Goal: Transaction & Acquisition: Book appointment/travel/reservation

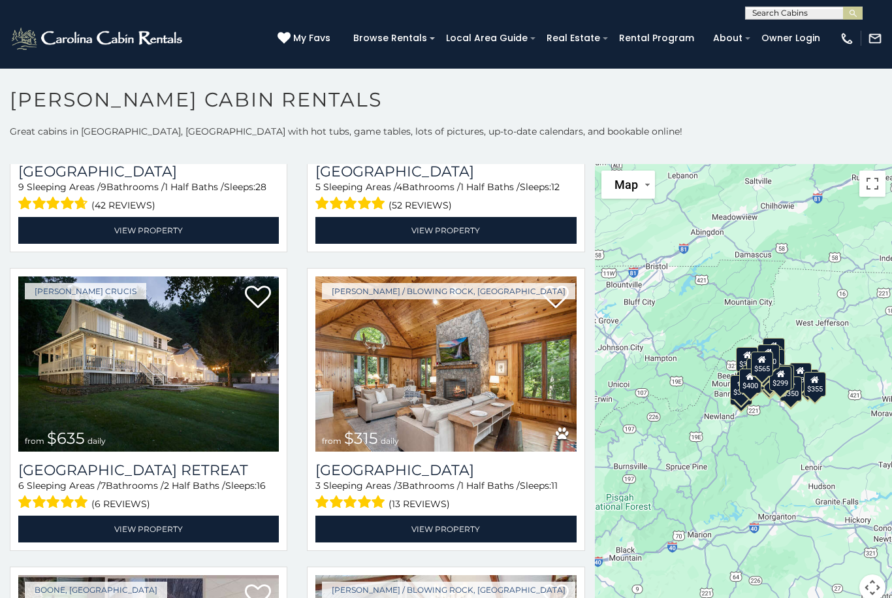
scroll to position [523, 0]
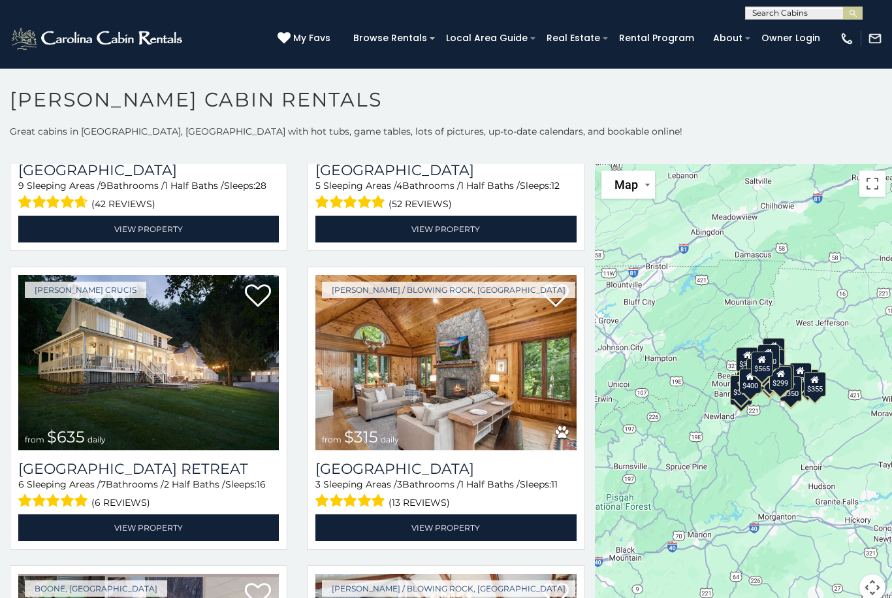
click at [473, 378] on img at bounding box center [445, 362] width 261 height 175
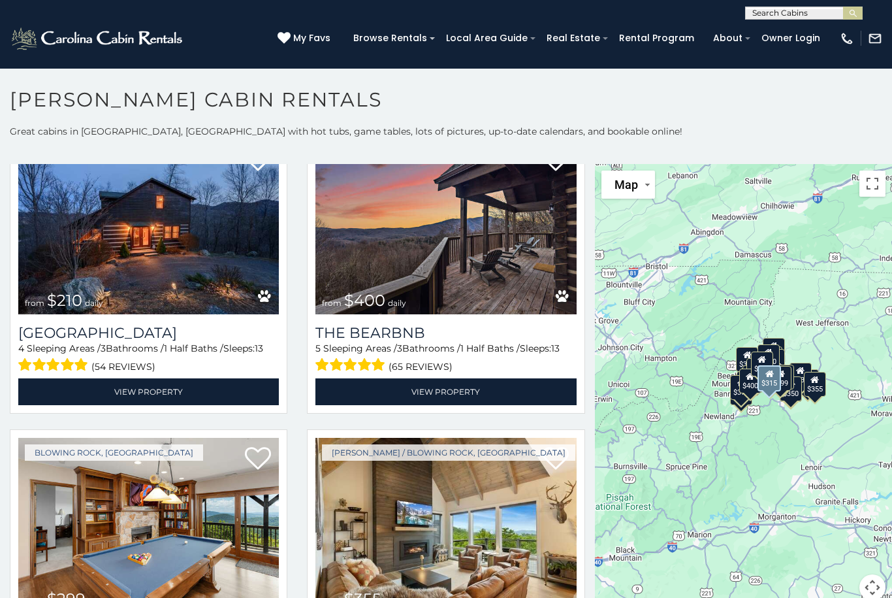
scroll to position [3642, 0]
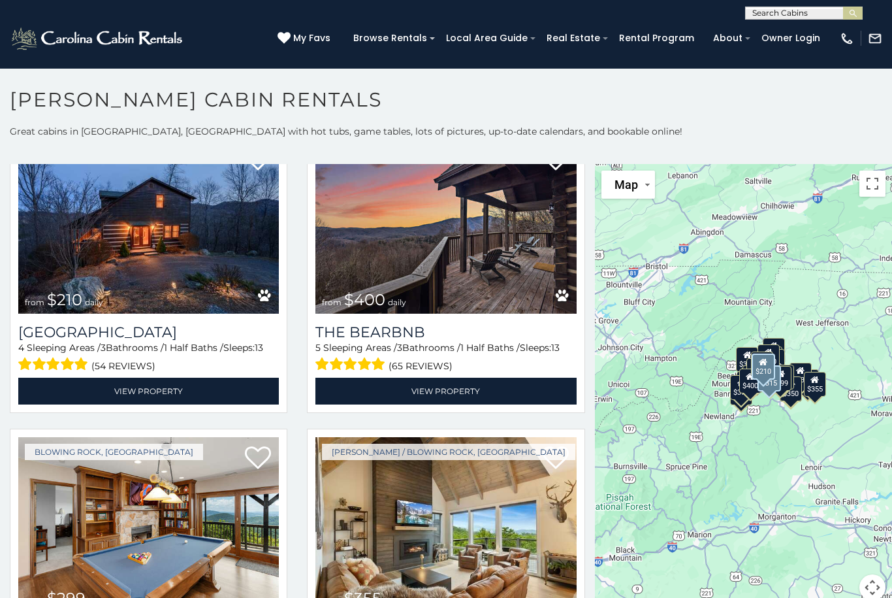
click at [105, 263] on img at bounding box center [148, 225] width 261 height 175
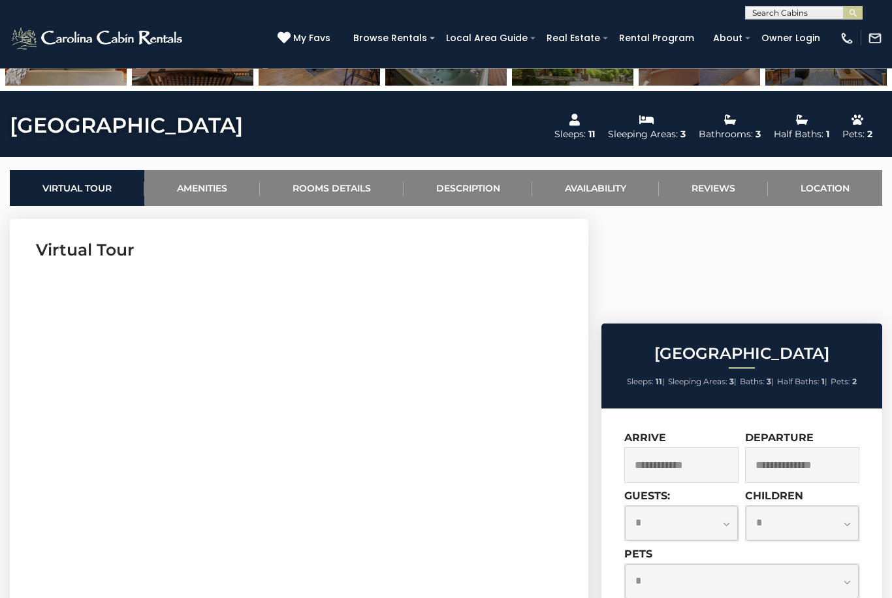
scroll to position [415, 0]
click at [675, 447] on input "text" at bounding box center [681, 465] width 114 height 36
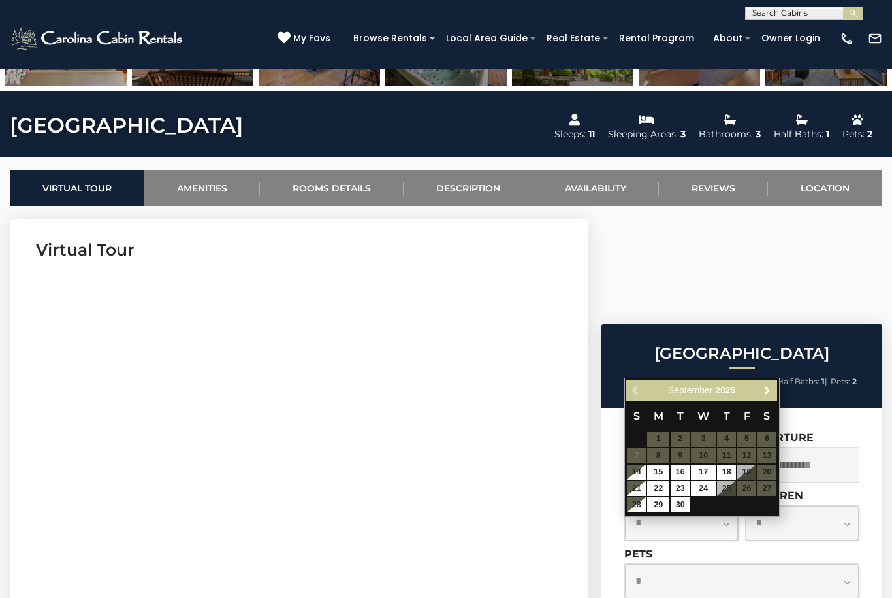
click at [769, 394] on span "Next" at bounding box center [767, 390] width 10 height 10
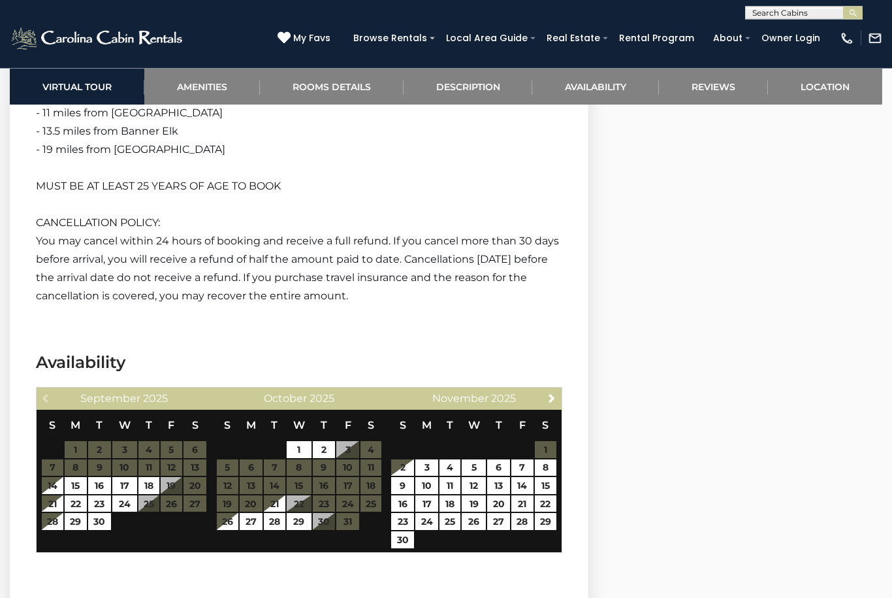
scroll to position [2487, 0]
click at [236, 524] on link "26" at bounding box center [228, 521] width 22 height 17
type input "**********"
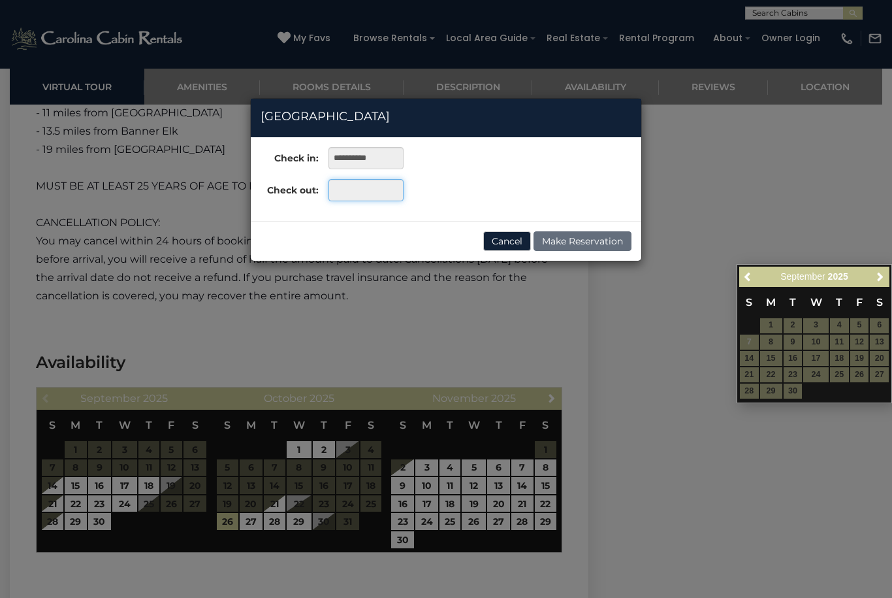
click at [370, 193] on input "text" at bounding box center [366, 190] width 75 height 22
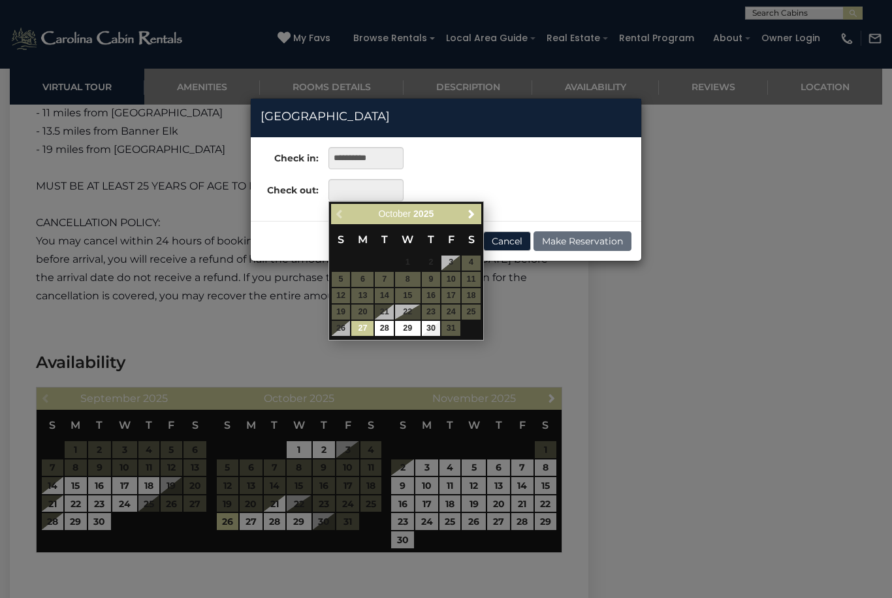
click at [440, 321] on link "30" at bounding box center [431, 328] width 19 height 15
type input "**********"
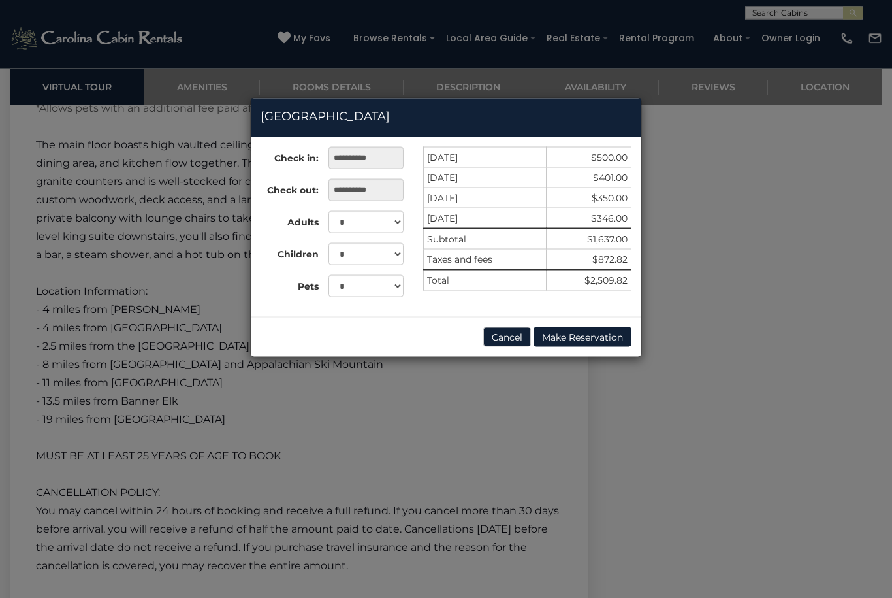
scroll to position [2211, 0]
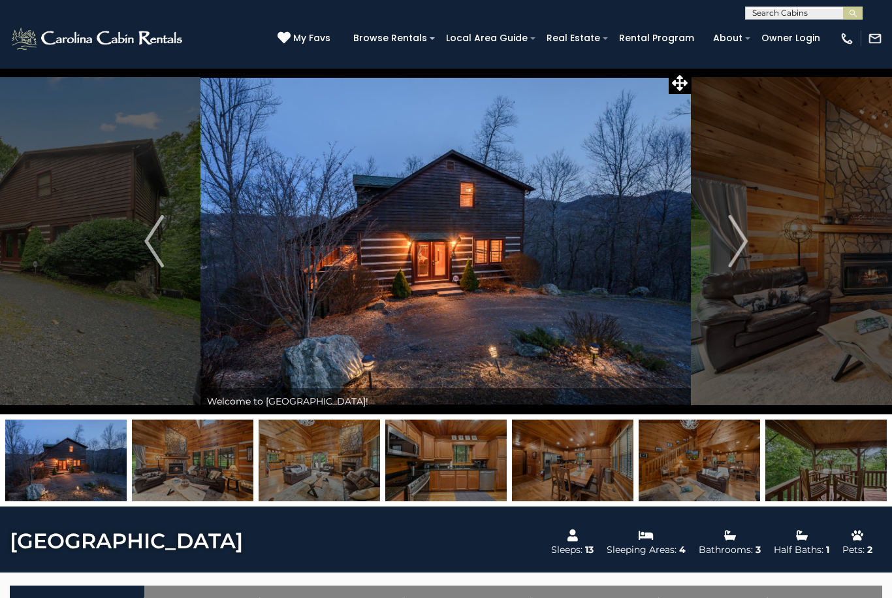
click at [737, 240] on img "Next" at bounding box center [738, 241] width 20 height 52
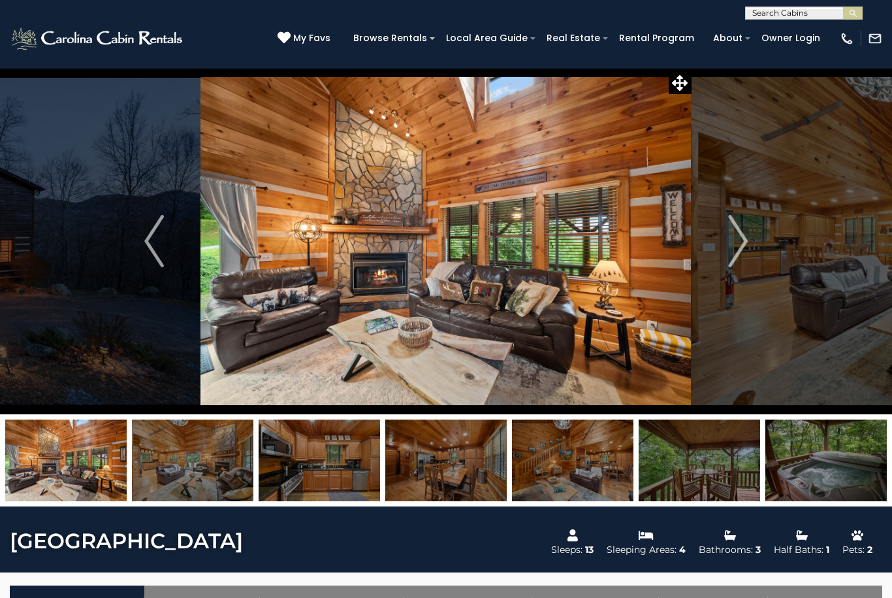
click at [741, 255] on img "Next" at bounding box center [738, 241] width 20 height 52
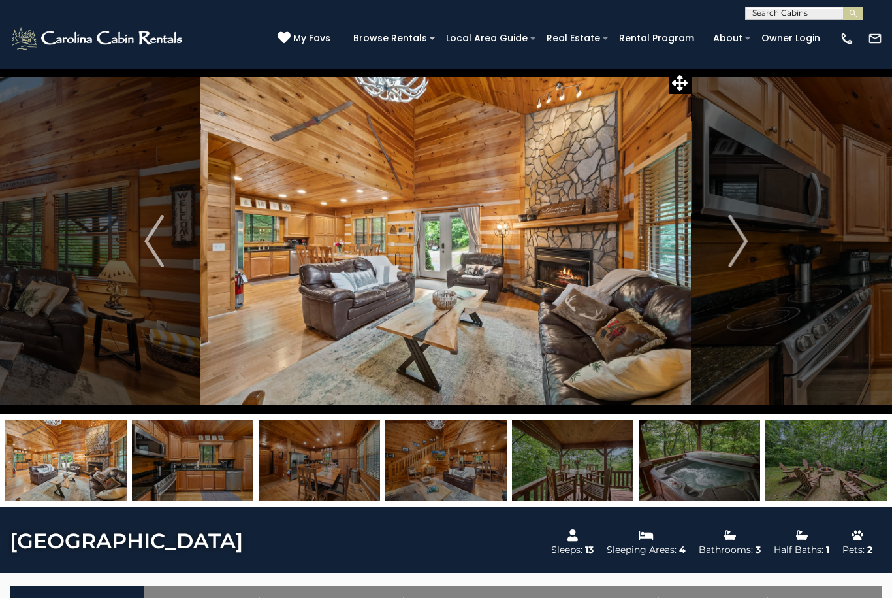
click at [758, 249] on button "Next" at bounding box center [738, 241] width 93 height 346
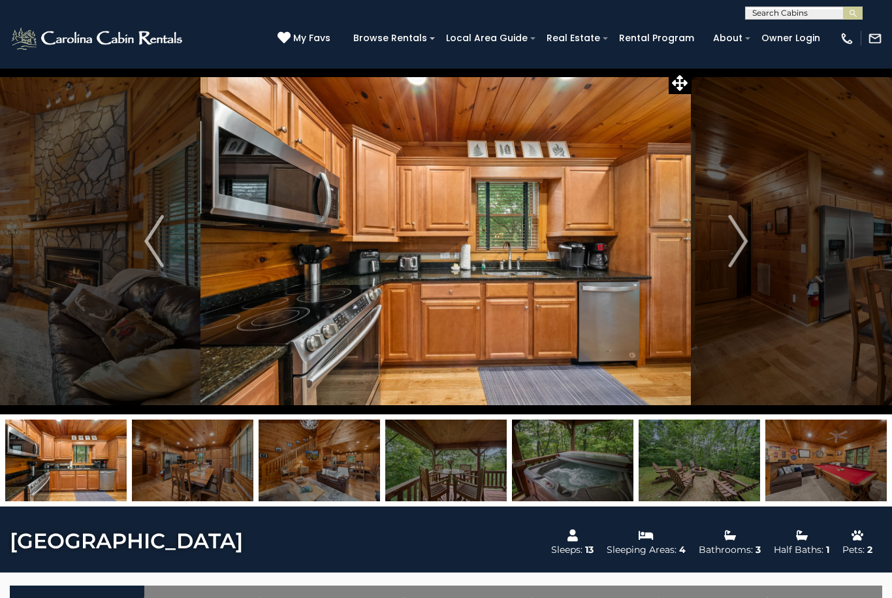
click at [731, 252] on img "Next" at bounding box center [738, 241] width 20 height 52
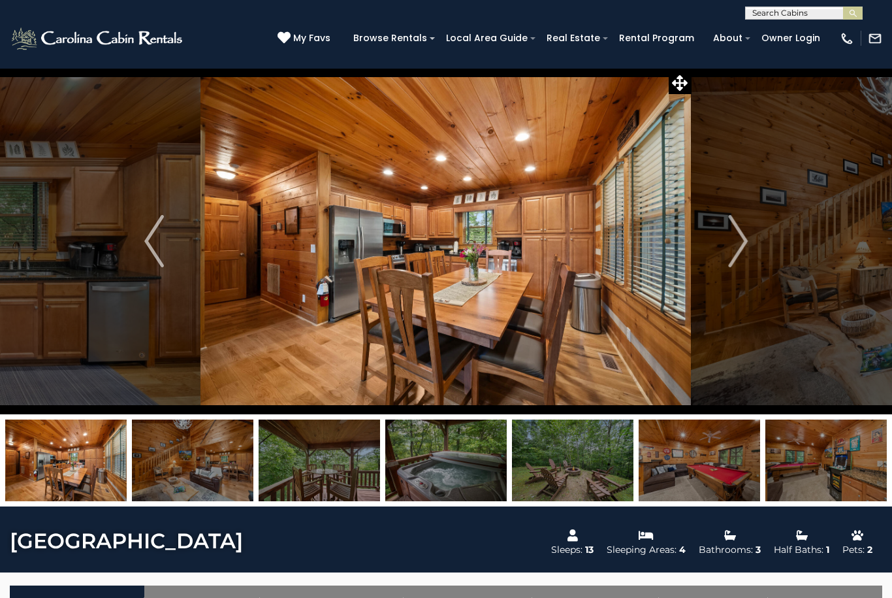
click at [746, 242] on img "Next" at bounding box center [738, 241] width 20 height 52
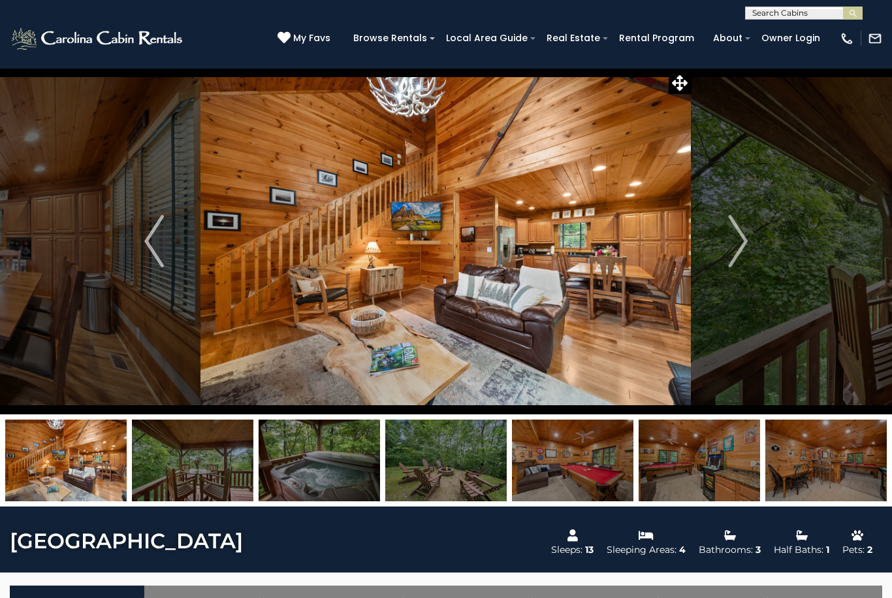
click at [735, 255] on img "Next" at bounding box center [738, 241] width 20 height 52
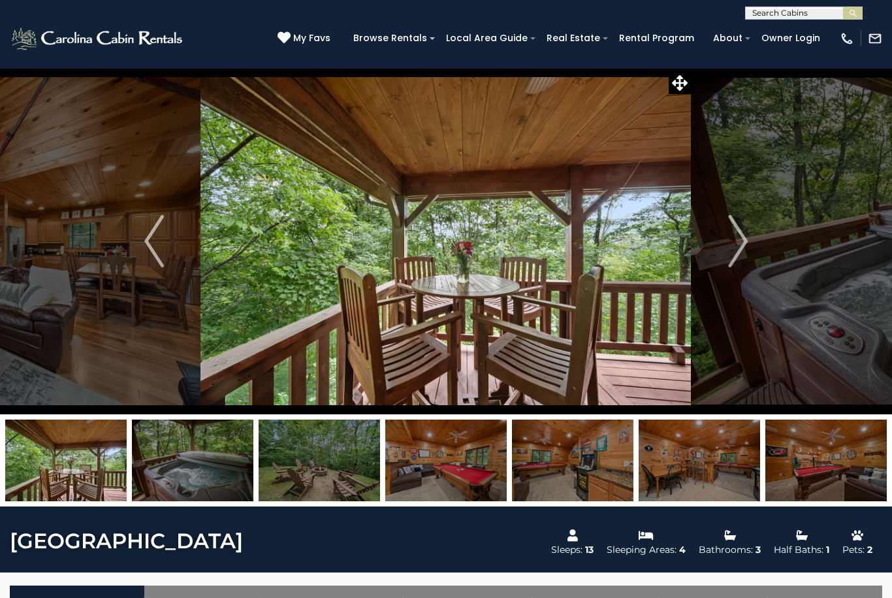
click at [748, 231] on button "Next" at bounding box center [738, 241] width 93 height 346
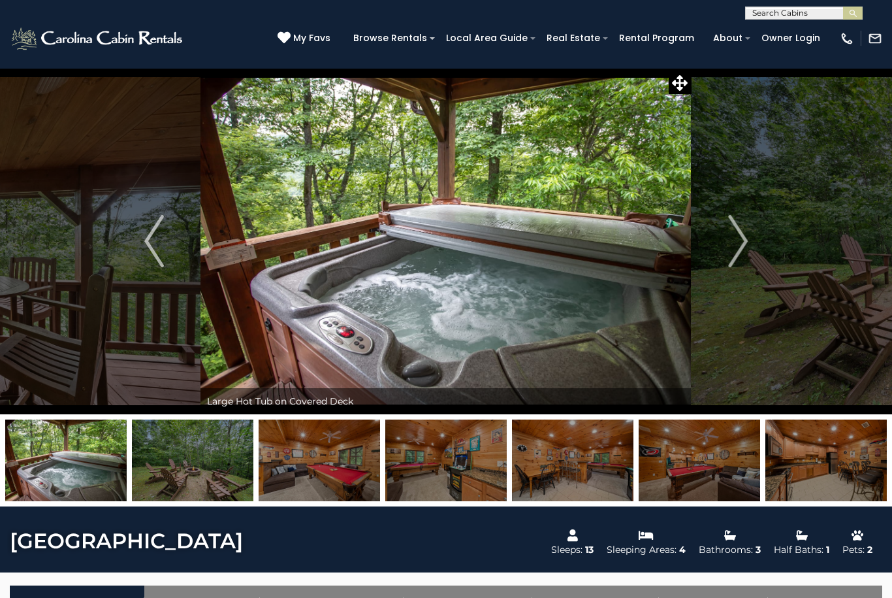
click at [739, 238] on img "Next" at bounding box center [738, 241] width 20 height 52
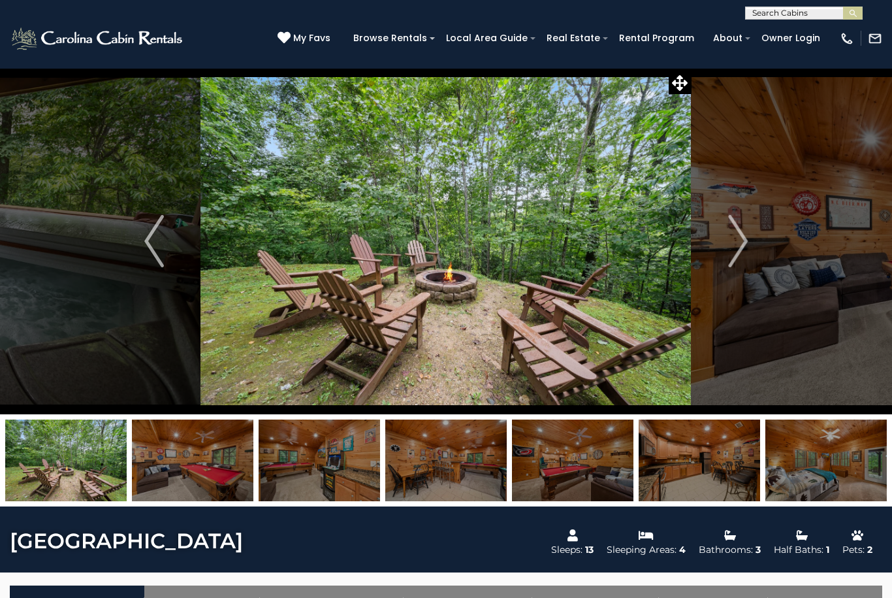
click at [752, 248] on button "Next" at bounding box center [738, 241] width 93 height 346
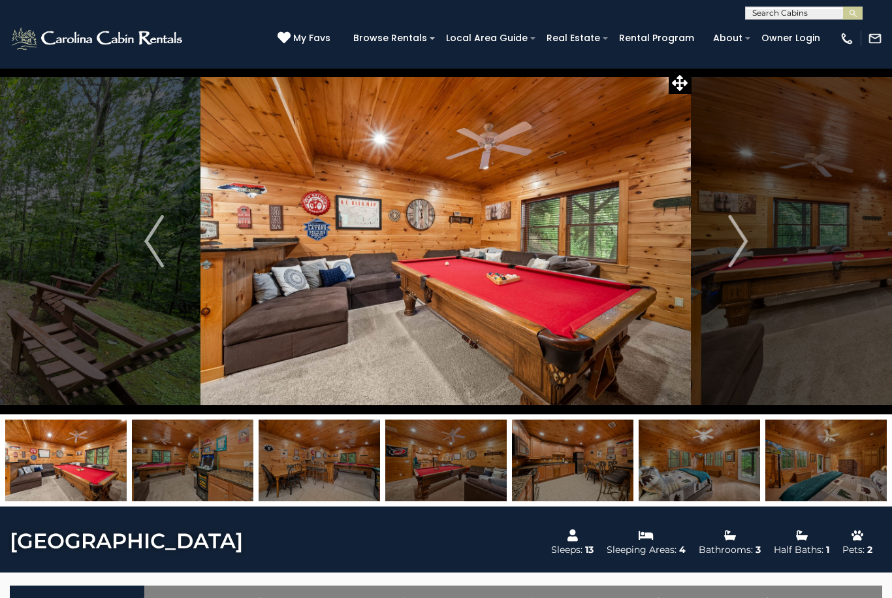
click at [743, 240] on img "Next" at bounding box center [738, 241] width 20 height 52
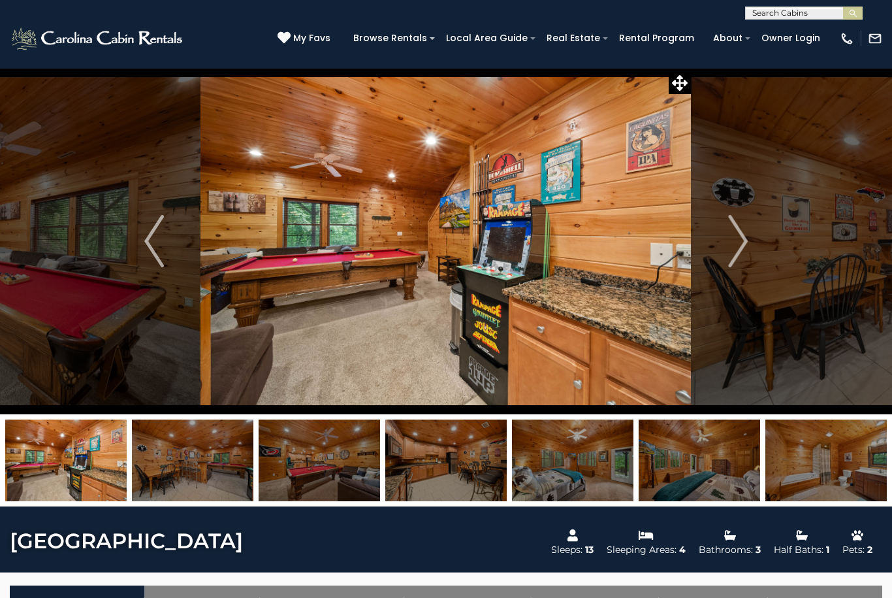
click at [718, 263] on button "Next" at bounding box center [738, 241] width 93 height 346
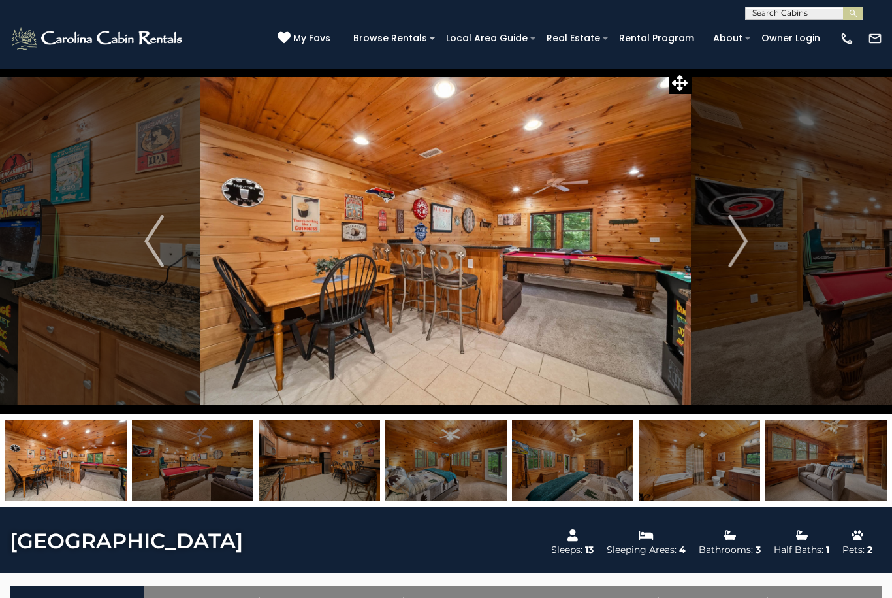
click at [745, 242] on img "Next" at bounding box center [738, 241] width 20 height 52
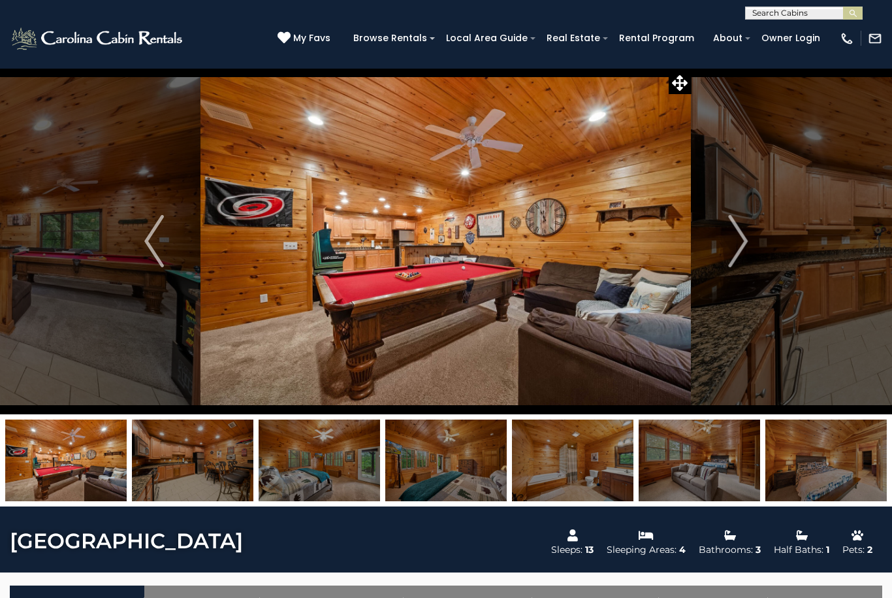
click at [734, 238] on img "Next" at bounding box center [738, 241] width 20 height 52
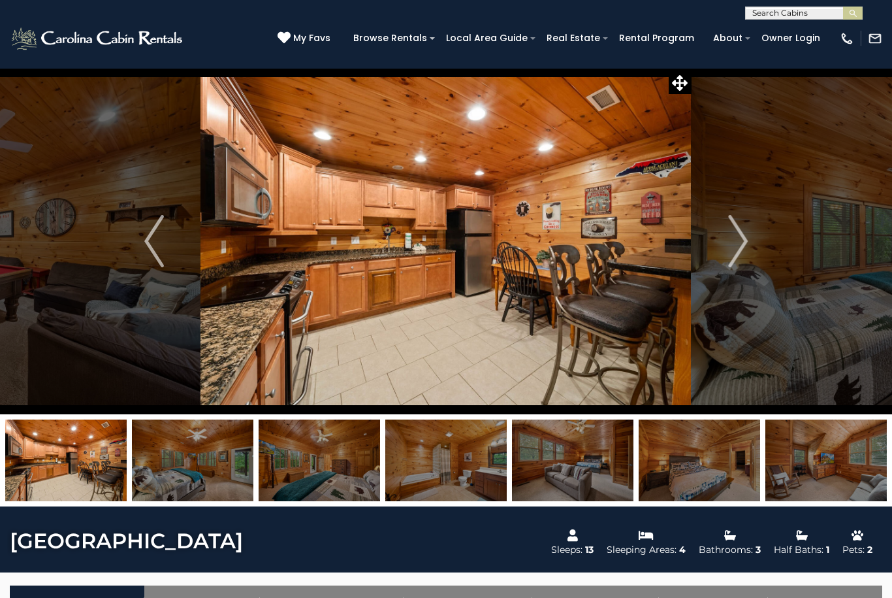
click at [740, 238] on img "Next" at bounding box center [738, 241] width 20 height 52
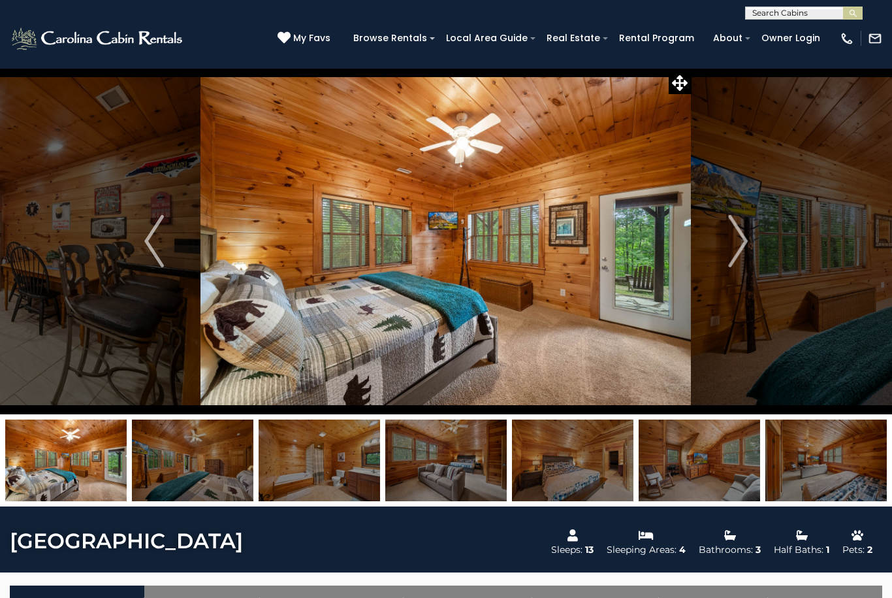
click at [738, 240] on img "Next" at bounding box center [738, 241] width 20 height 52
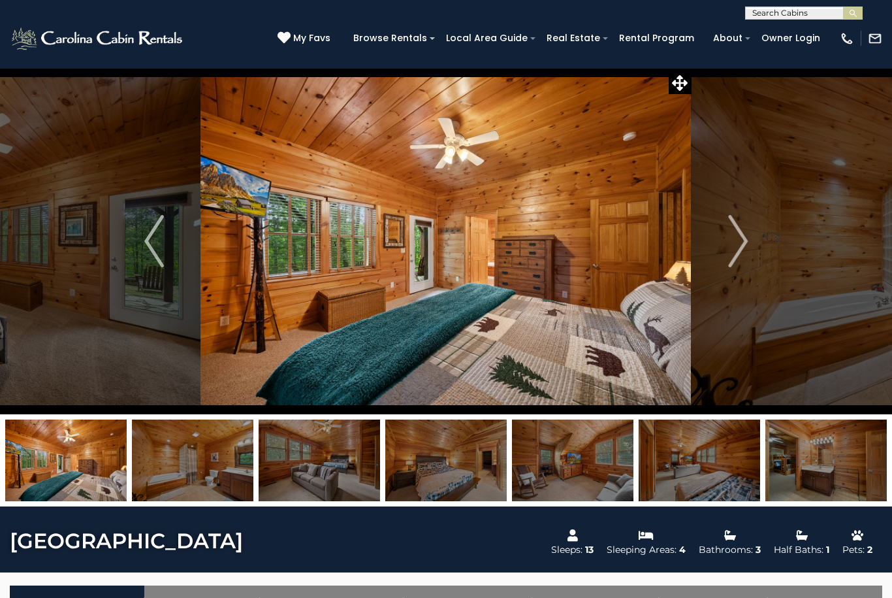
click at [735, 237] on img "Next" at bounding box center [738, 241] width 20 height 52
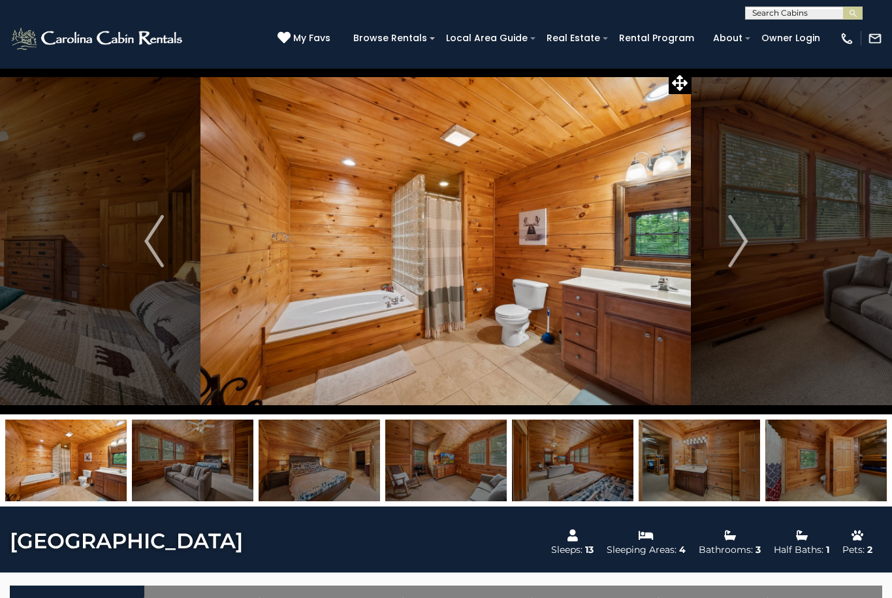
click at [748, 229] on img "Next" at bounding box center [738, 241] width 20 height 52
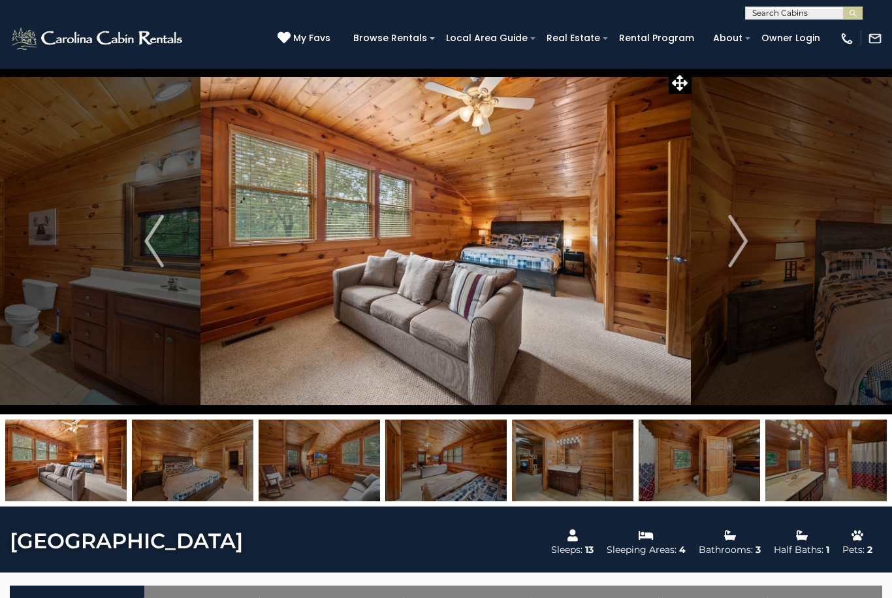
click at [756, 227] on button "Next" at bounding box center [738, 241] width 93 height 346
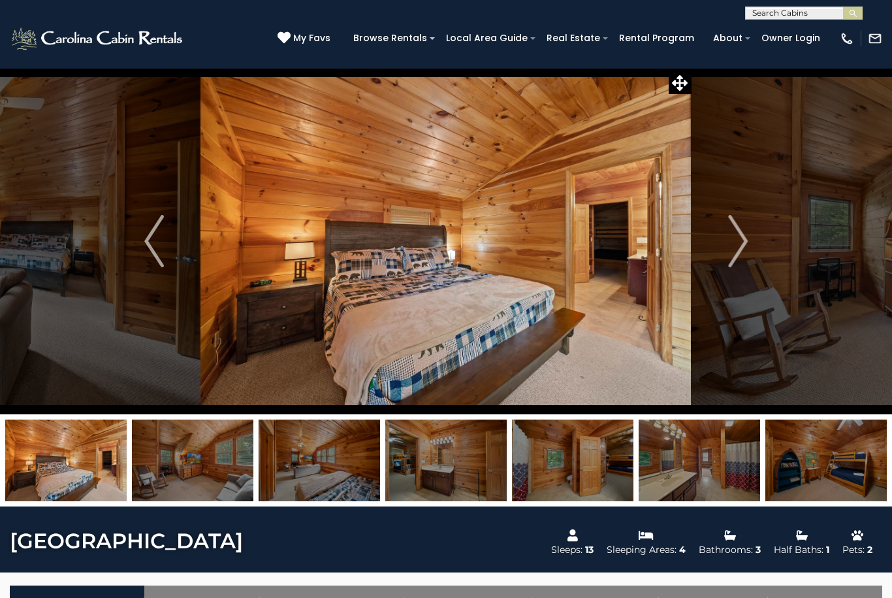
click at [741, 240] on img "Next" at bounding box center [738, 241] width 20 height 52
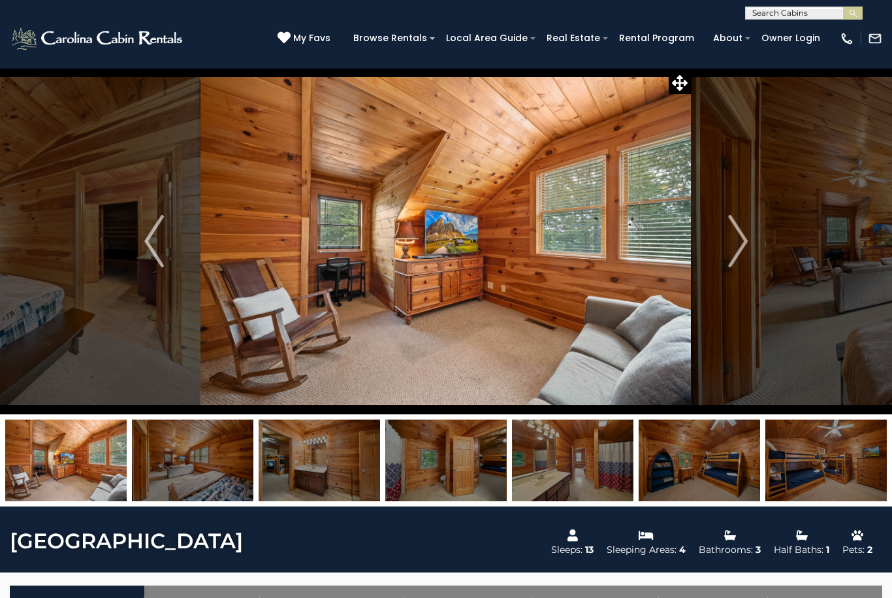
click at [733, 246] on img "Next" at bounding box center [738, 241] width 20 height 52
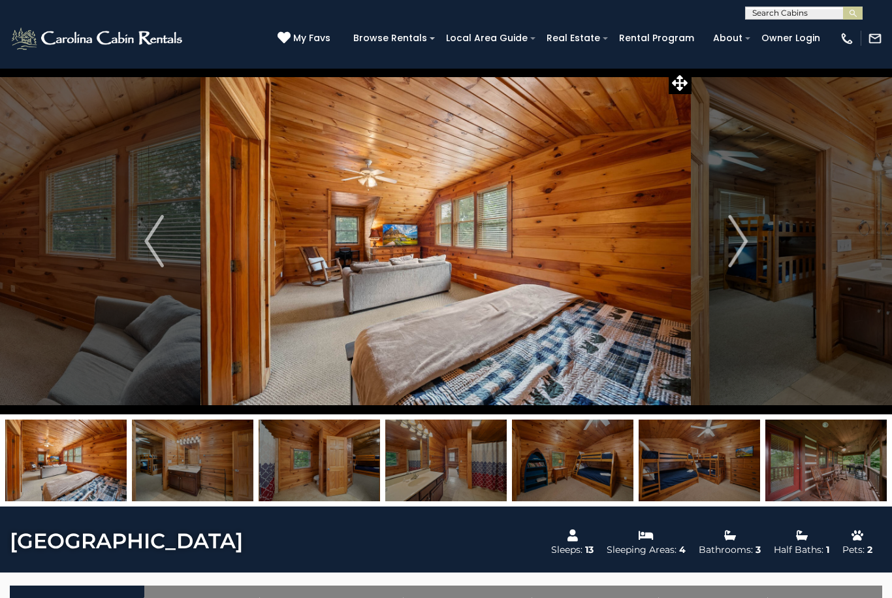
click at [730, 242] on img "Next" at bounding box center [738, 241] width 20 height 52
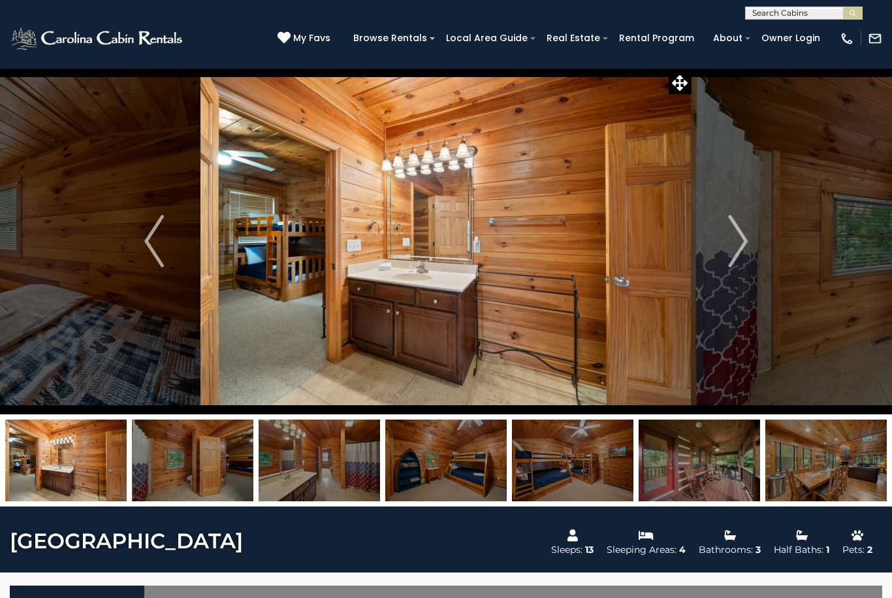
click at [745, 244] on img "Next" at bounding box center [738, 241] width 20 height 52
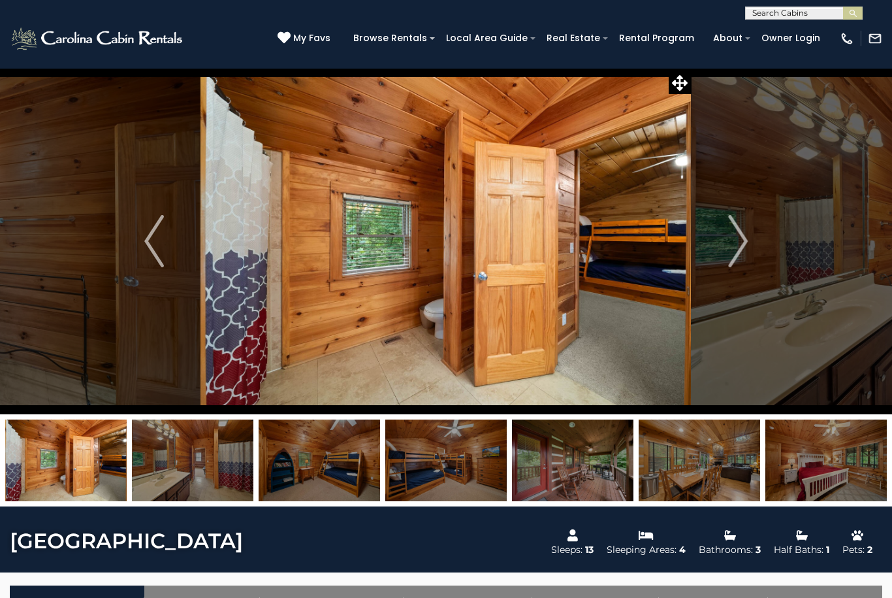
click at [741, 238] on img "Next" at bounding box center [738, 241] width 20 height 52
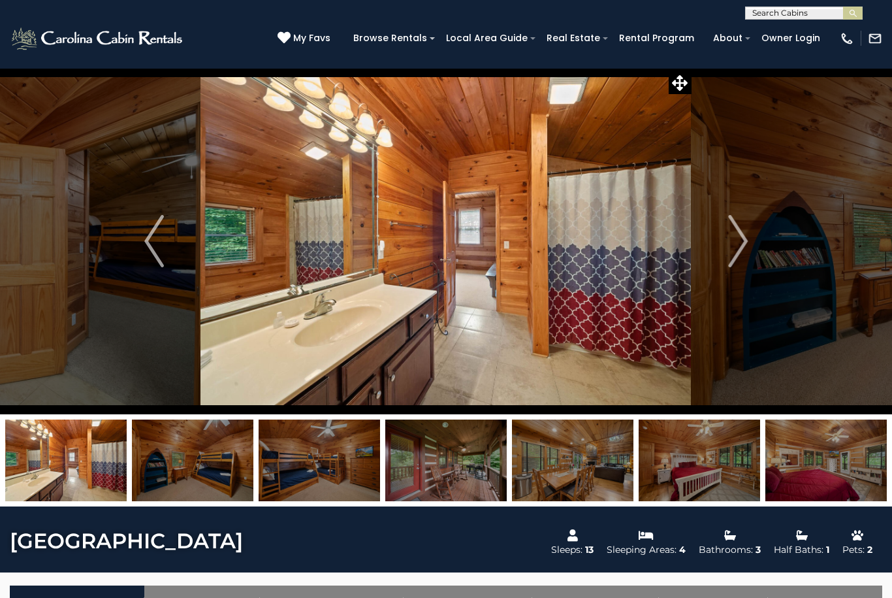
click at [748, 240] on img "Next" at bounding box center [738, 241] width 20 height 52
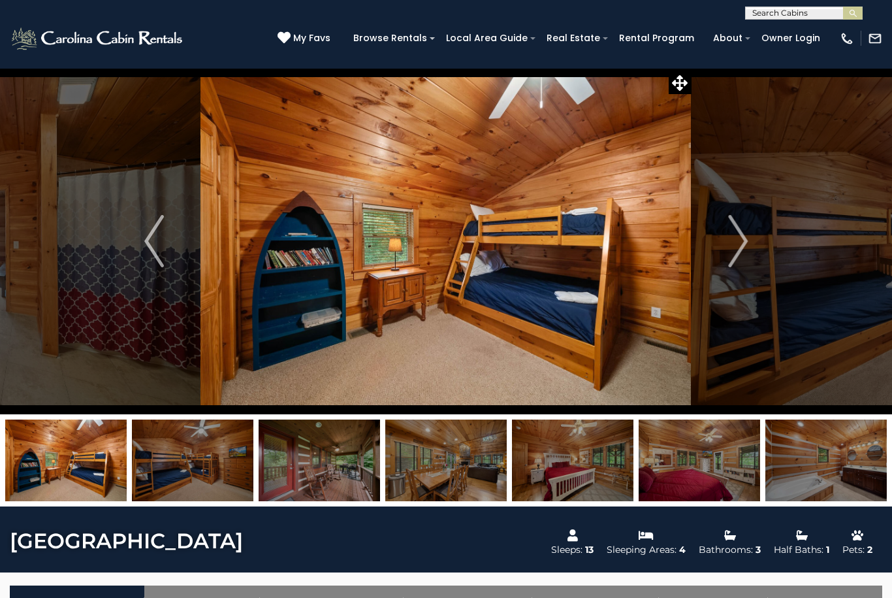
click at [739, 224] on img "Next" at bounding box center [738, 241] width 20 height 52
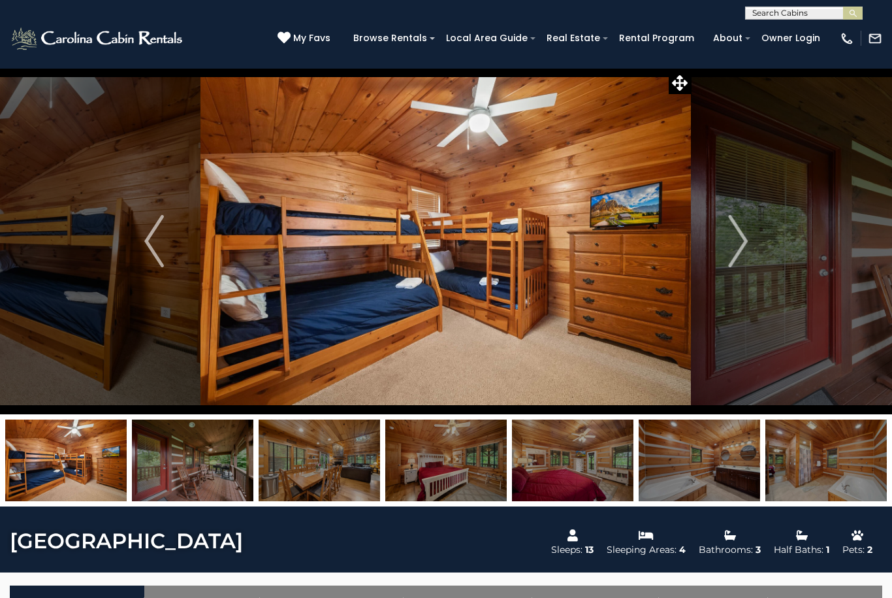
click at [741, 247] on img "Next" at bounding box center [738, 241] width 20 height 52
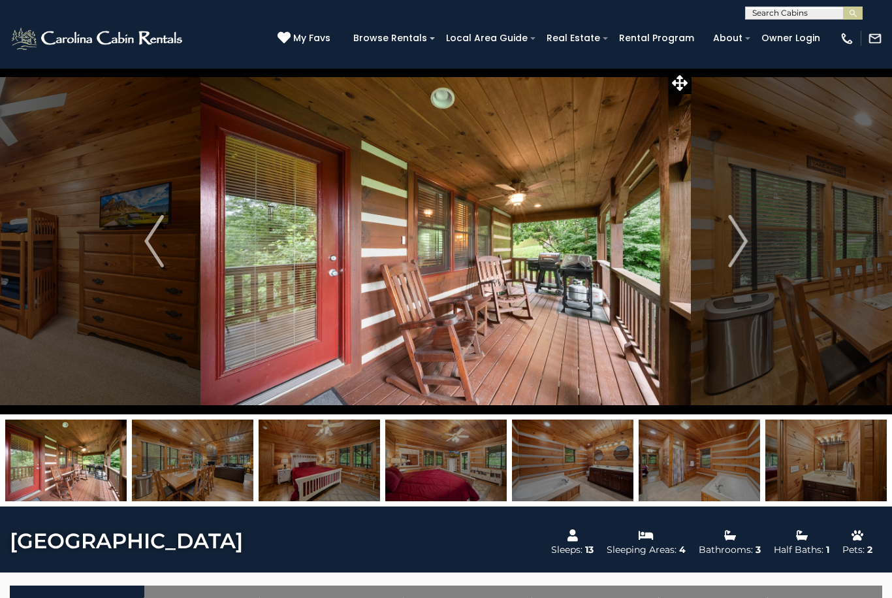
click at [741, 234] on img "Next" at bounding box center [738, 241] width 20 height 52
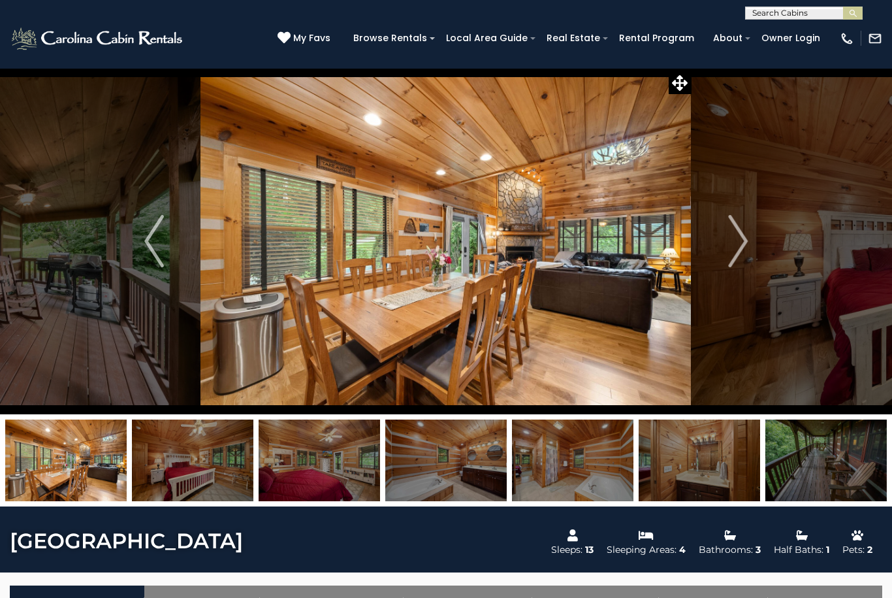
click at [751, 240] on button "Next" at bounding box center [738, 241] width 93 height 346
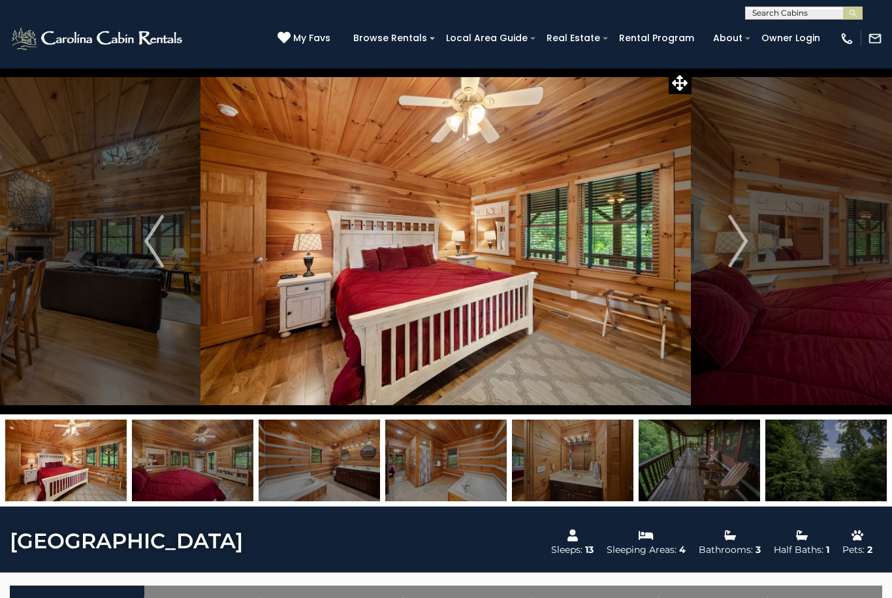
click at [738, 238] on img "Next" at bounding box center [738, 241] width 20 height 52
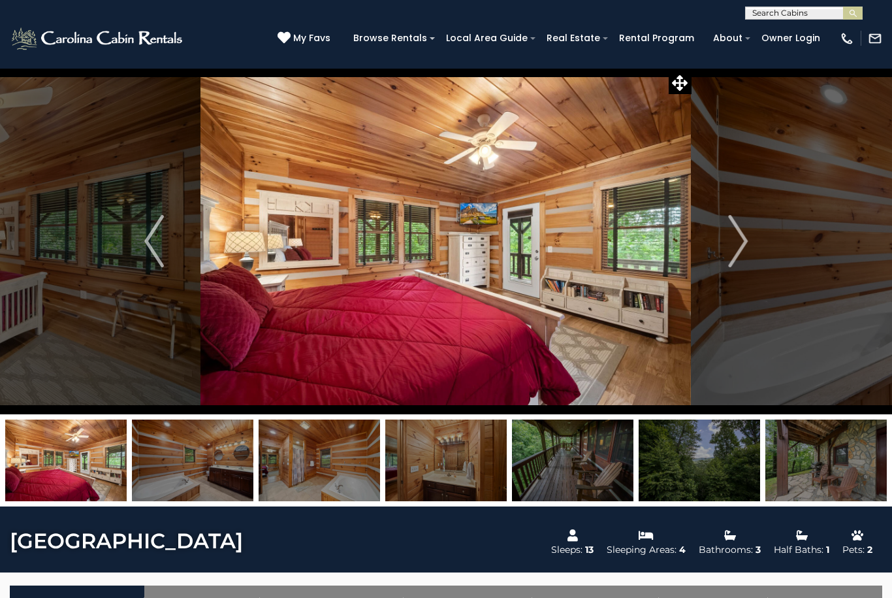
click at [737, 234] on img "Next" at bounding box center [738, 241] width 20 height 52
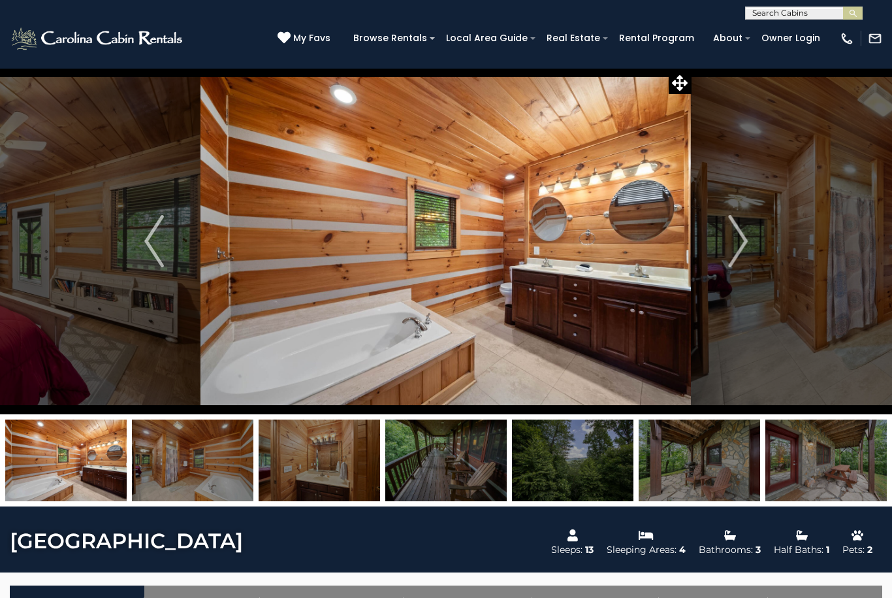
click at [754, 246] on button "Next" at bounding box center [738, 241] width 93 height 346
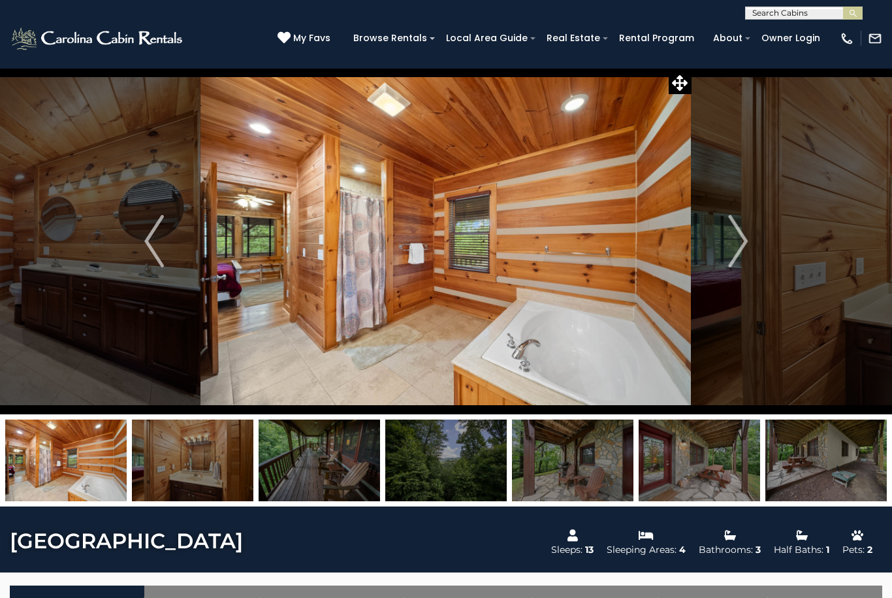
click at [739, 238] on img "Next" at bounding box center [738, 241] width 20 height 52
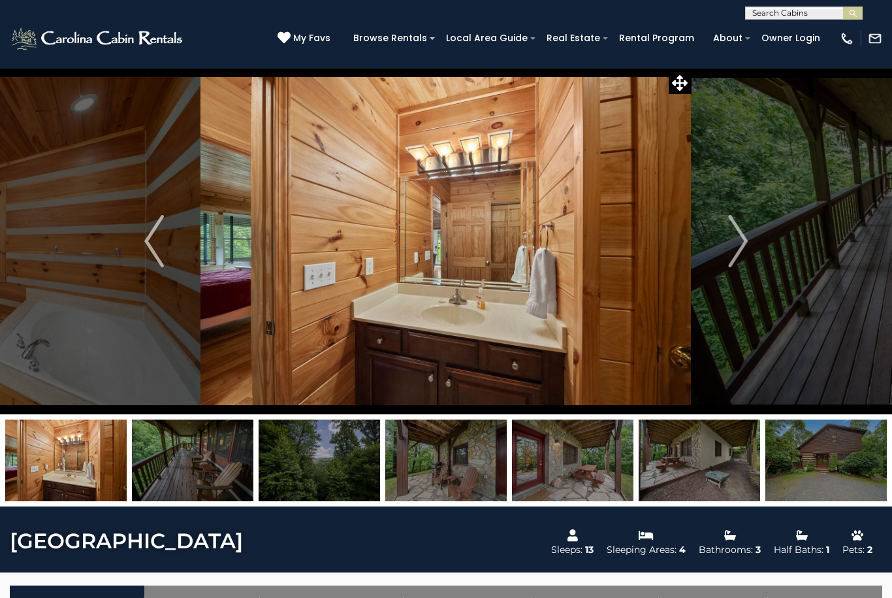
click at [746, 239] on img "Next" at bounding box center [738, 241] width 20 height 52
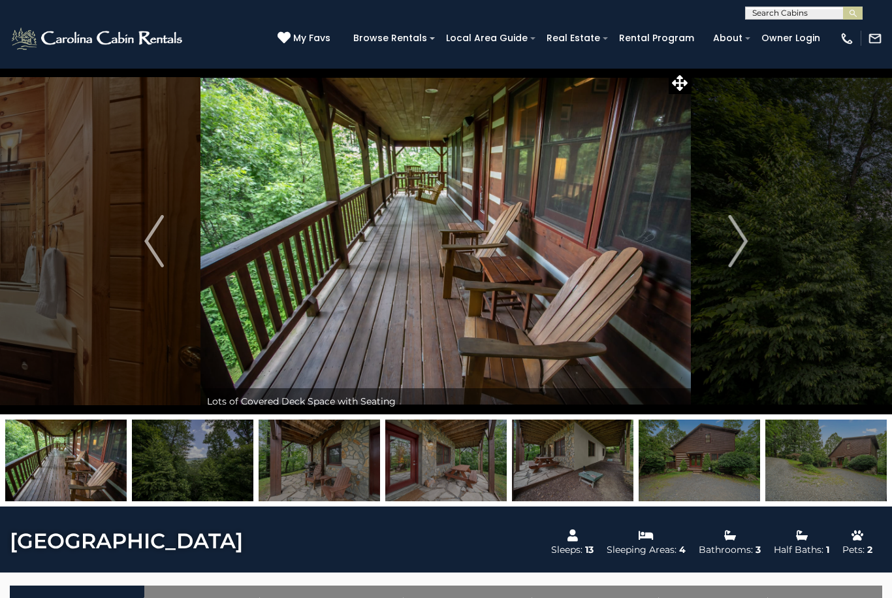
click at [721, 251] on button "Next" at bounding box center [738, 241] width 93 height 346
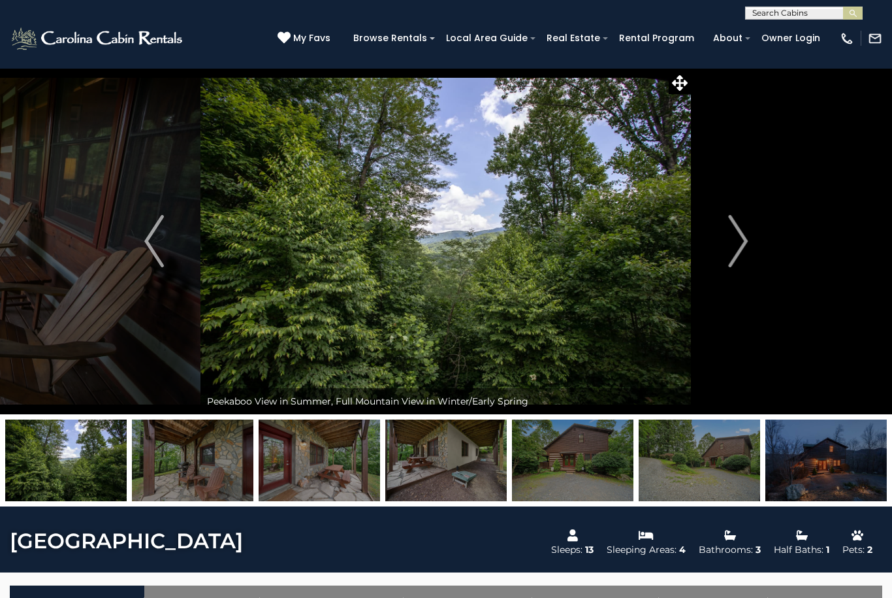
click at [736, 246] on img "Next" at bounding box center [738, 241] width 20 height 52
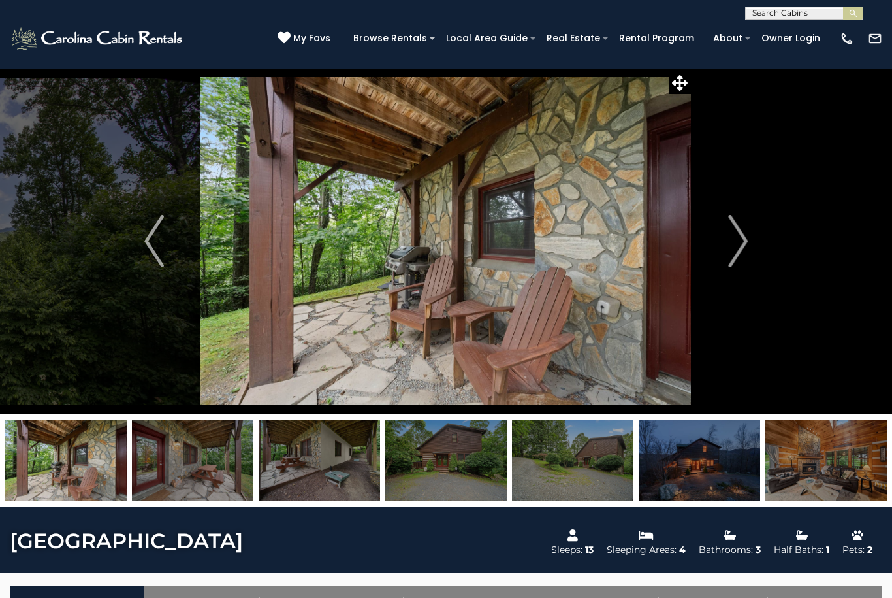
click at [745, 238] on img "Next" at bounding box center [738, 241] width 20 height 52
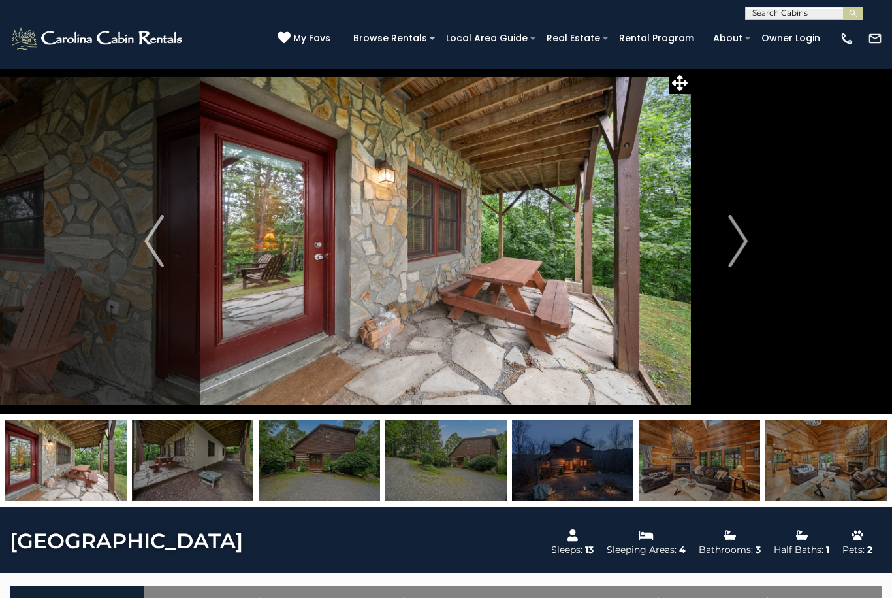
click at [734, 238] on img "Next" at bounding box center [738, 241] width 20 height 52
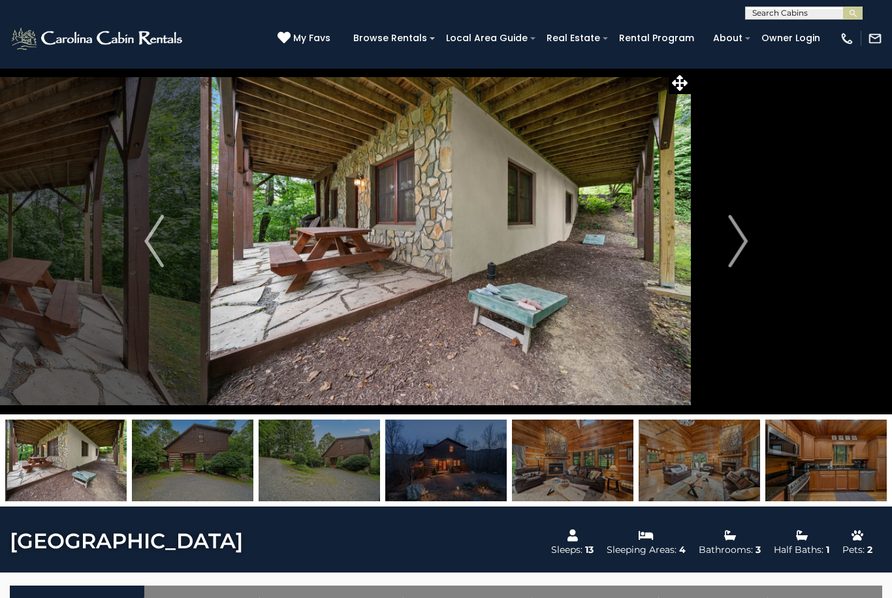
click at [741, 239] on img "Next" at bounding box center [738, 241] width 20 height 52
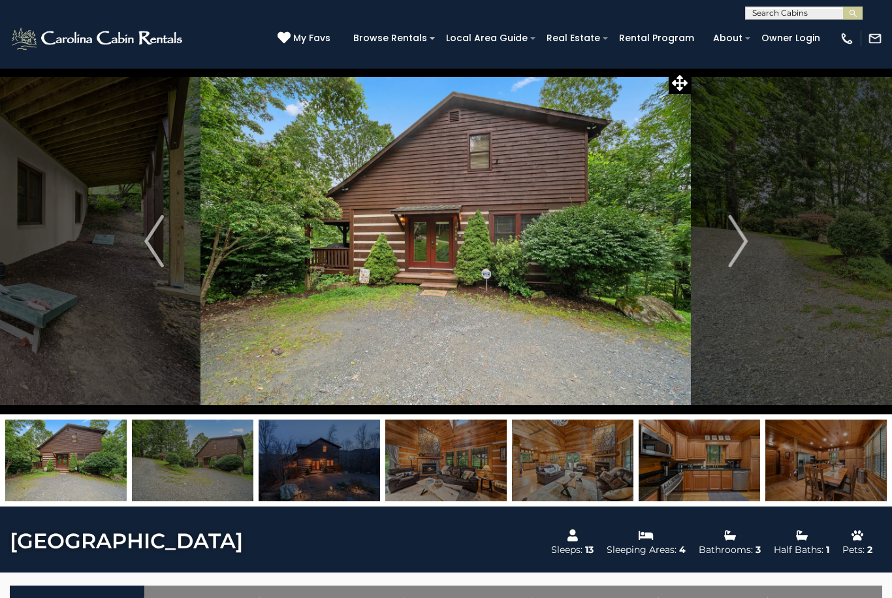
click at [739, 239] on img "Next" at bounding box center [738, 241] width 20 height 52
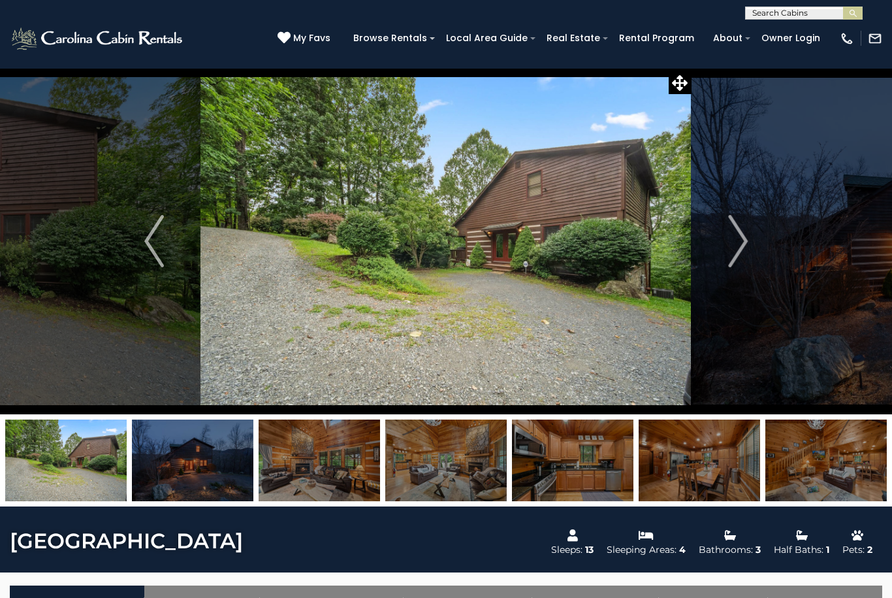
click at [737, 246] on img "Next" at bounding box center [738, 241] width 20 height 52
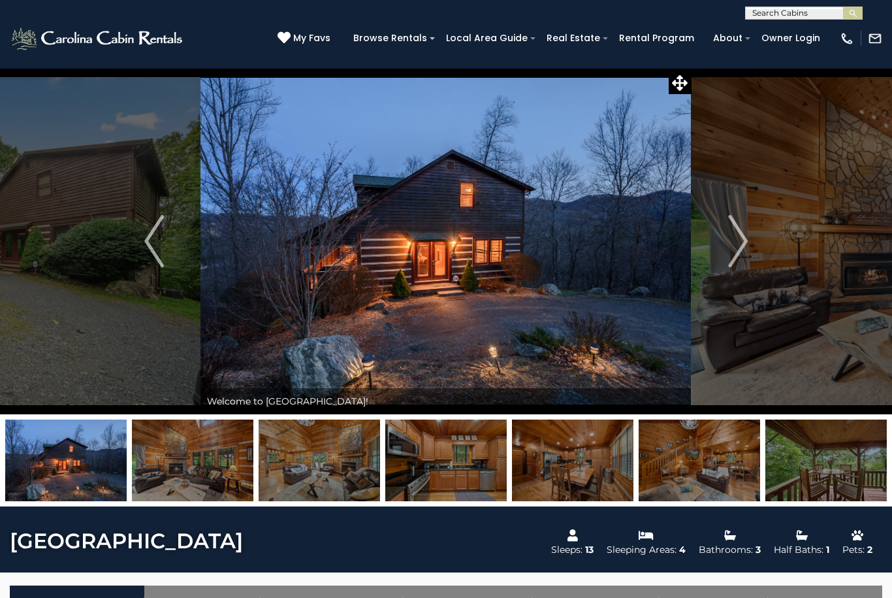
click at [728, 251] on button "Next" at bounding box center [738, 241] width 93 height 346
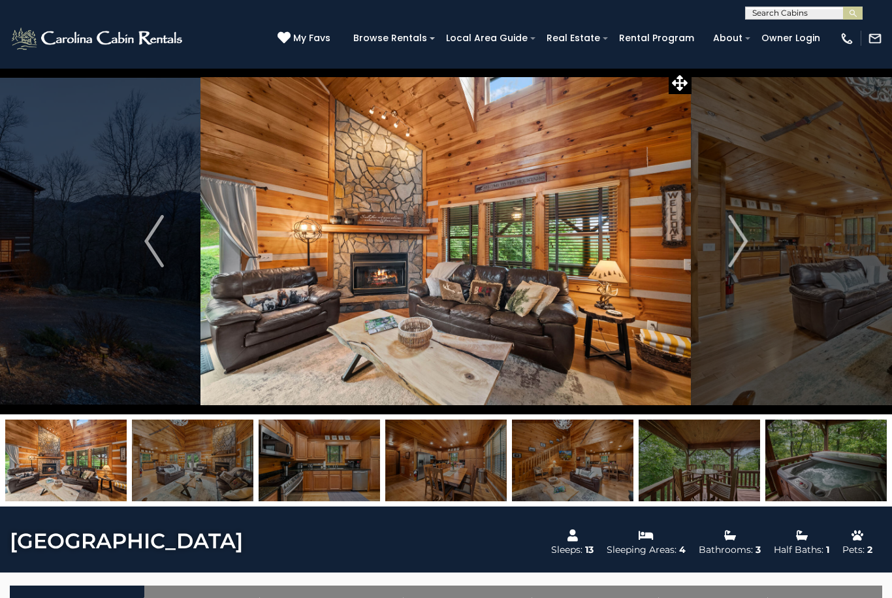
click at [711, 261] on button "Next" at bounding box center [738, 241] width 93 height 346
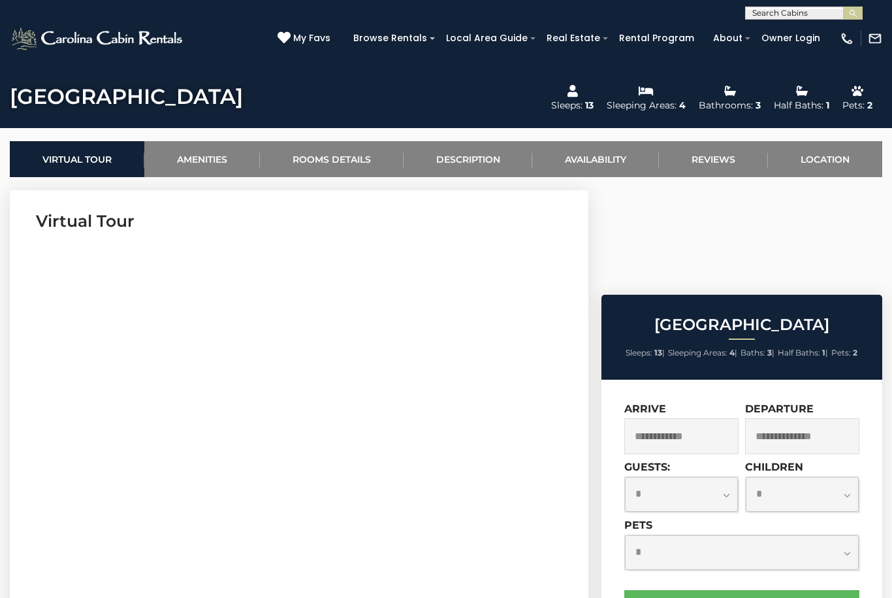
scroll to position [447, 0]
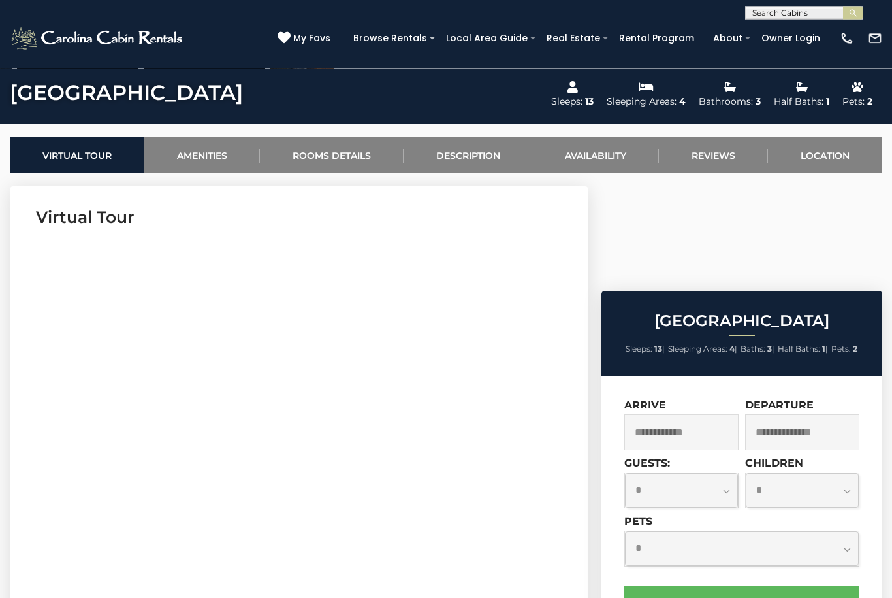
click at [664, 415] on input "text" at bounding box center [681, 433] width 114 height 36
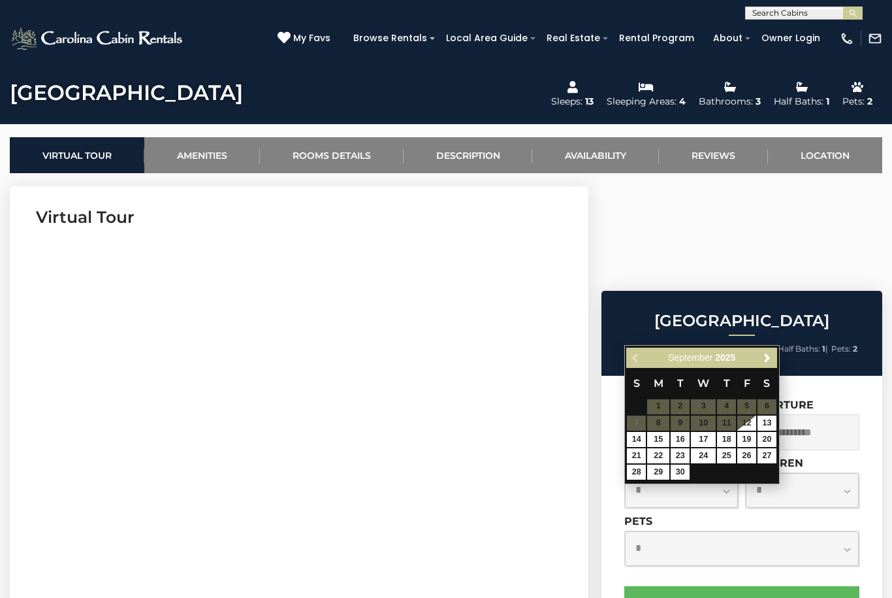
click at [773, 358] on span "Next" at bounding box center [767, 357] width 10 height 10
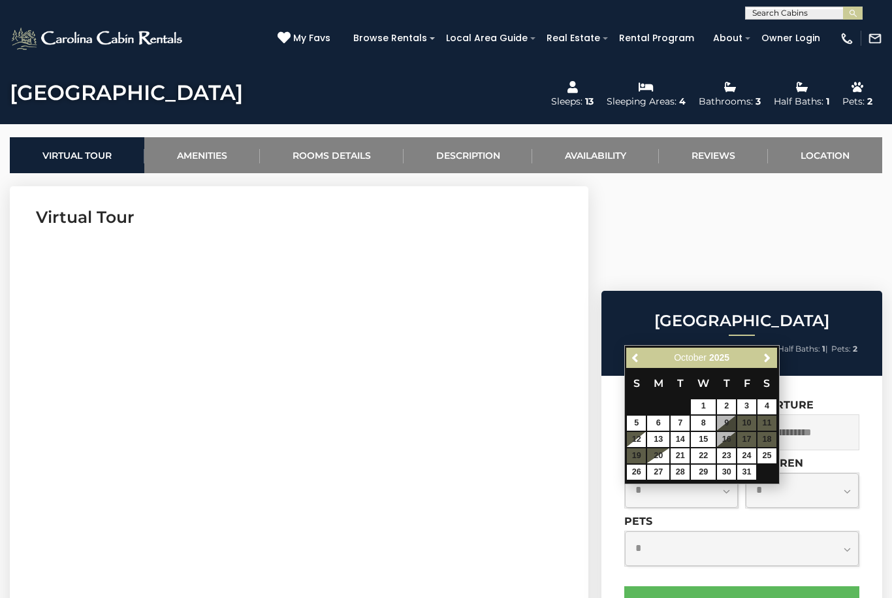
click at [671, 414] on input "text" at bounding box center [681, 432] width 114 height 36
click at [639, 468] on link "26" at bounding box center [636, 471] width 19 height 15
type input "**********"
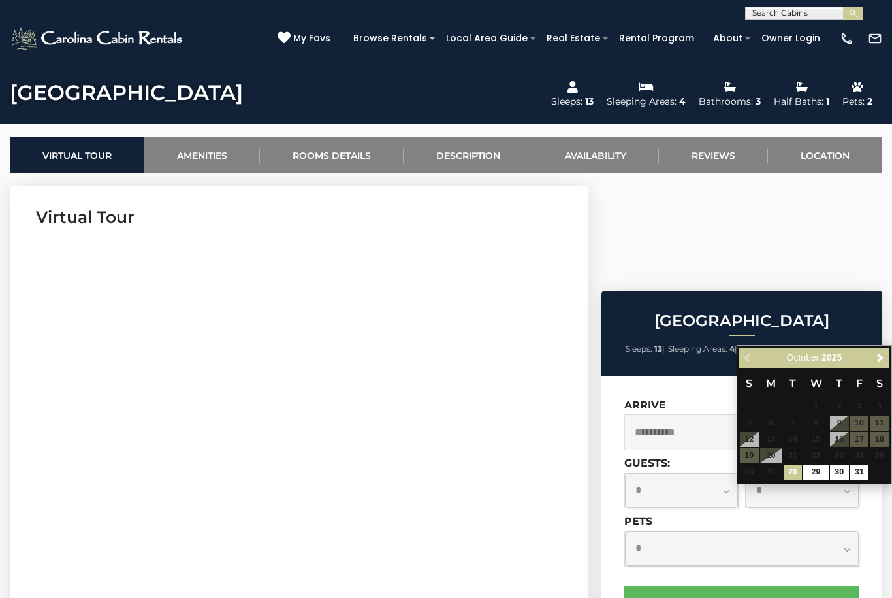
click at [816, 414] on input "text" at bounding box center [802, 432] width 114 height 36
click at [820, 414] on input "text" at bounding box center [802, 432] width 114 height 36
click at [880, 362] on span "Next" at bounding box center [880, 357] width 10 height 10
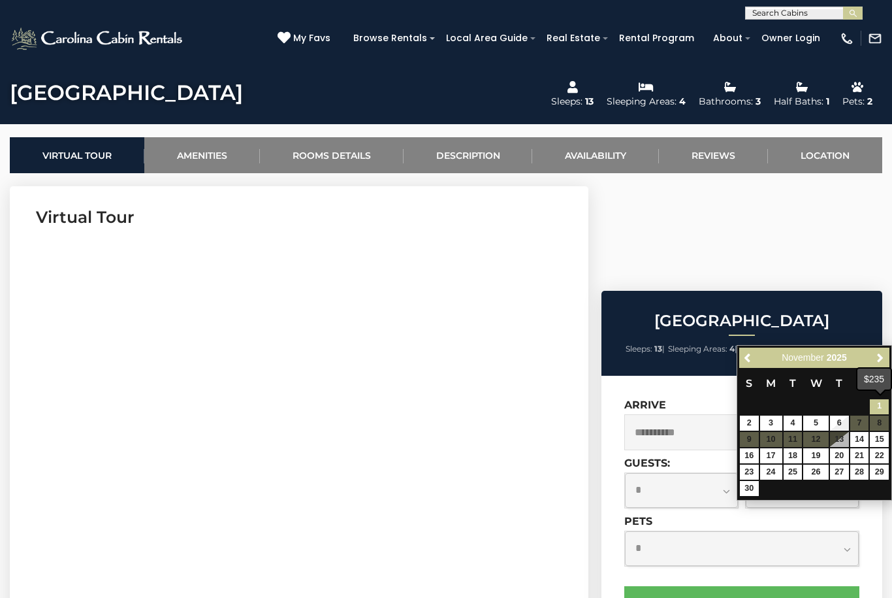
click at [883, 400] on link "1" at bounding box center [879, 406] width 19 height 15
type input "**********"
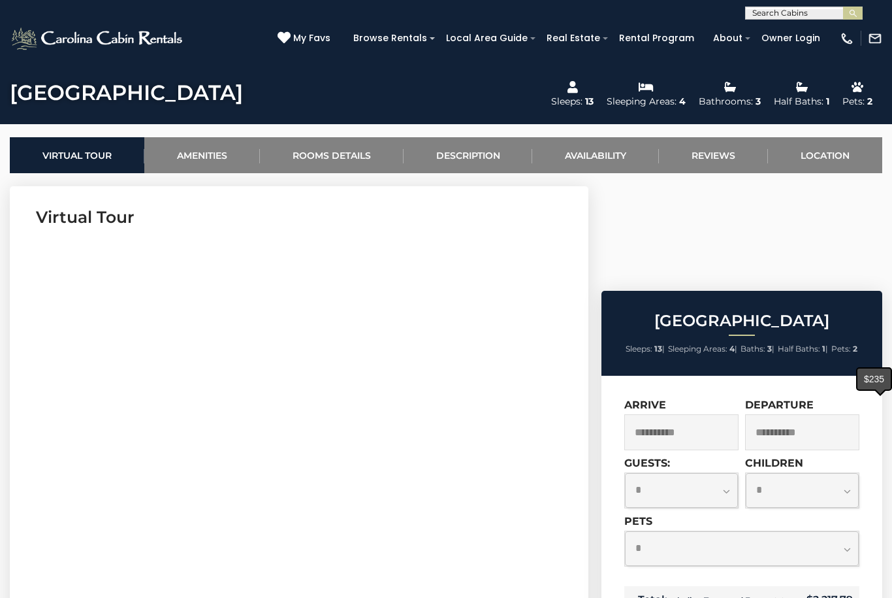
click at [729, 473] on select "**********" at bounding box center [681, 490] width 113 height 35
select select "*"
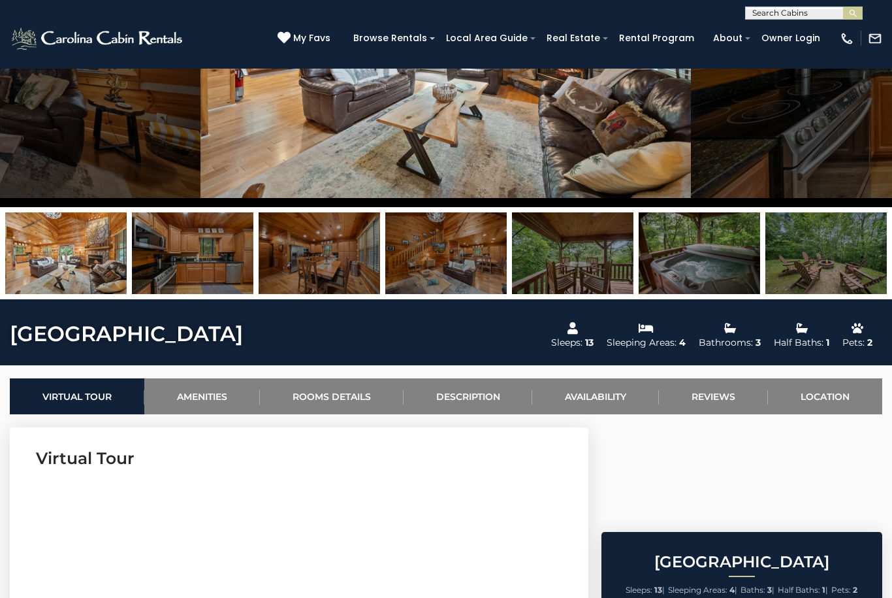
scroll to position [208, 0]
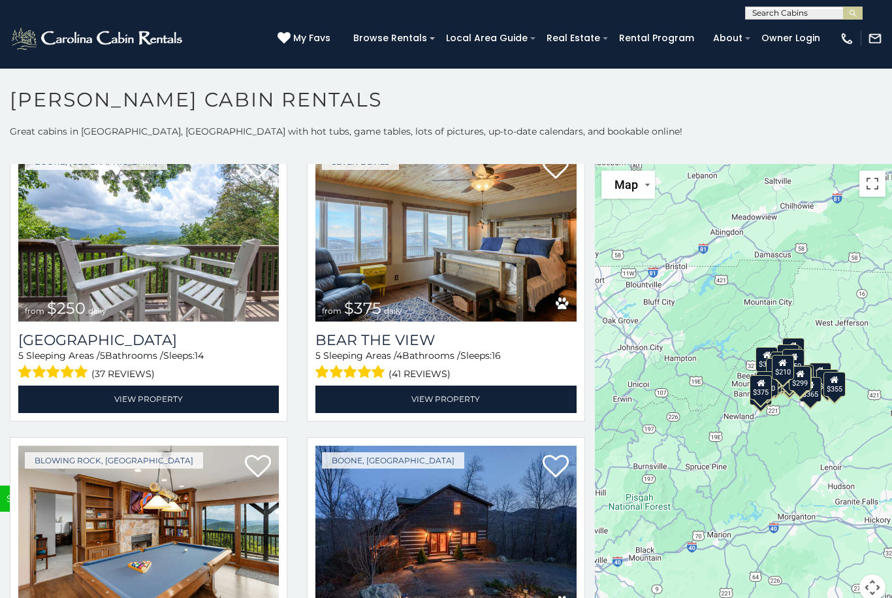
scroll to position [3934, 0]
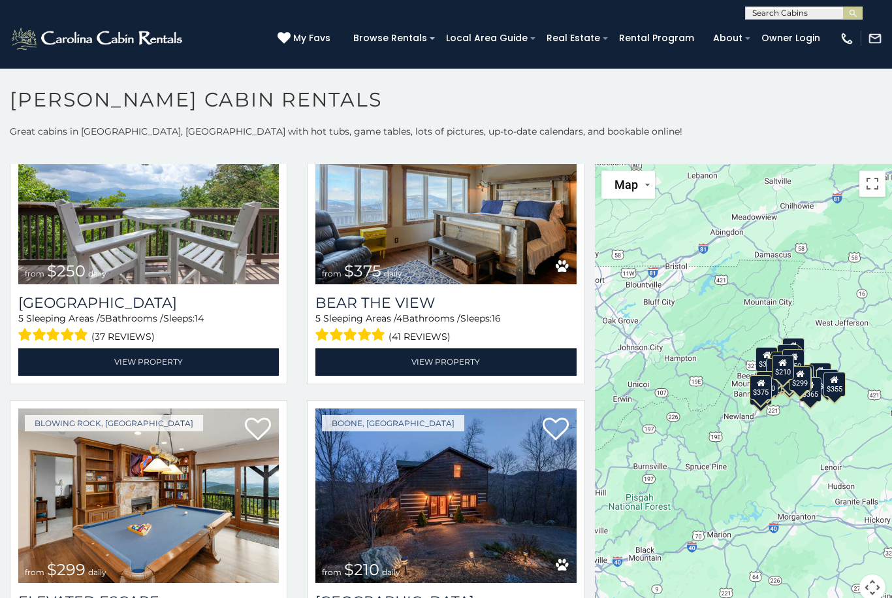
scroll to position [4020, 0]
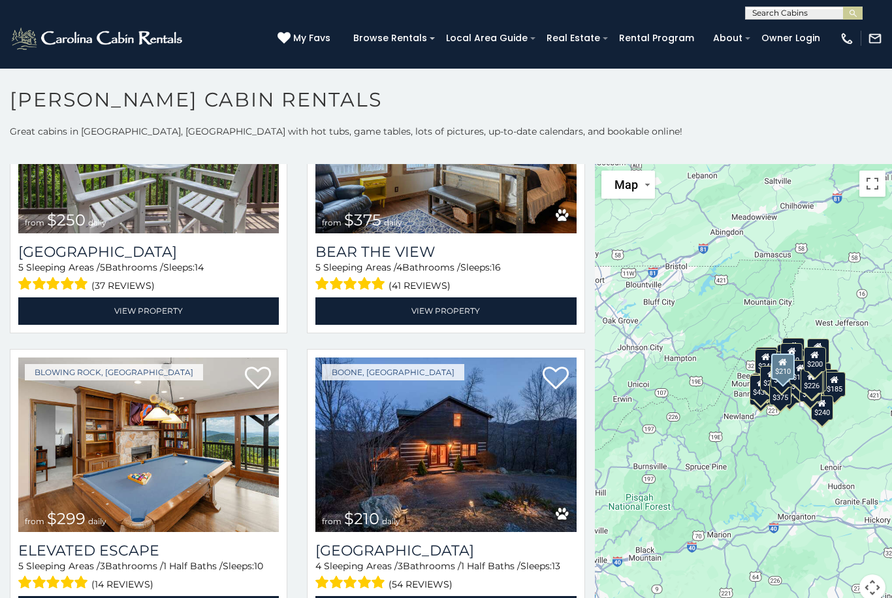
click at [421, 477] on img at bounding box center [445, 444] width 261 height 175
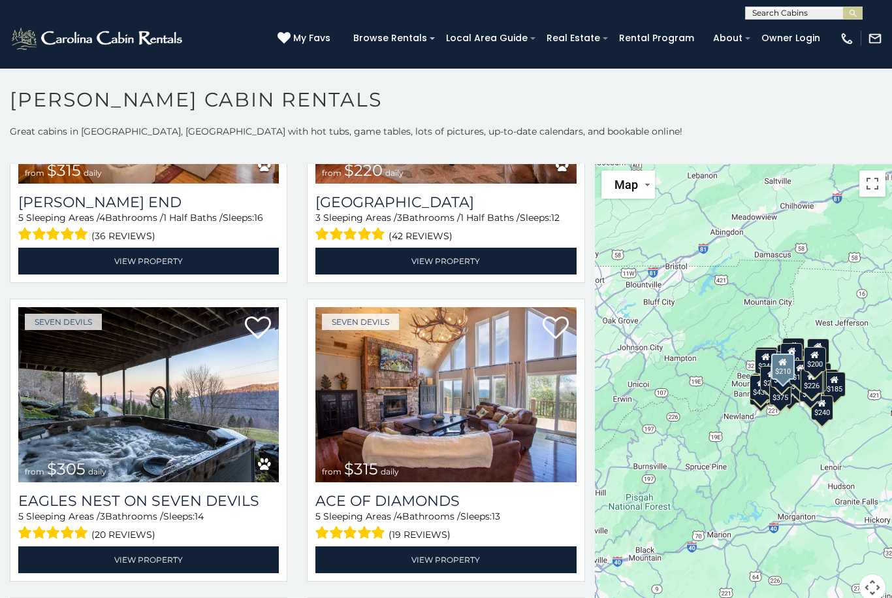
scroll to position [5405, 0]
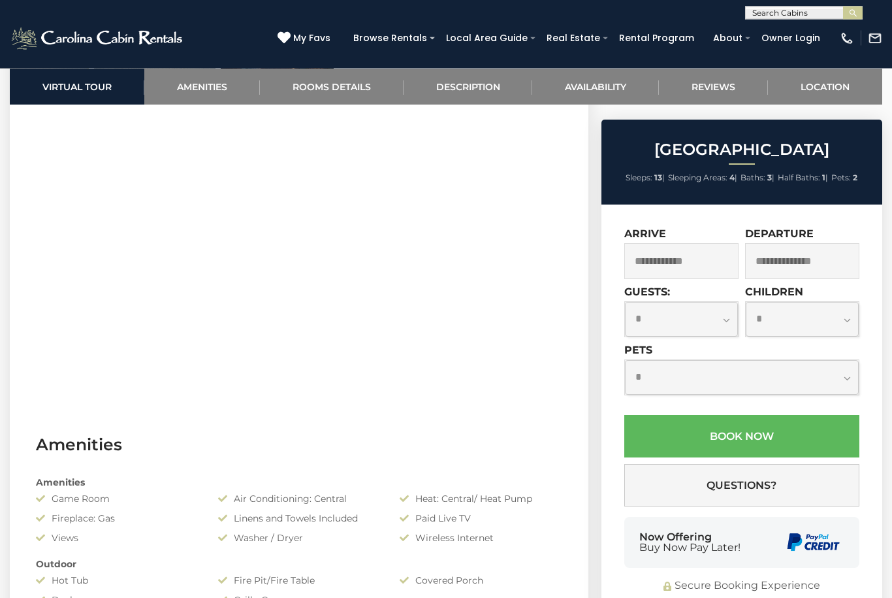
scroll to position [661, 0]
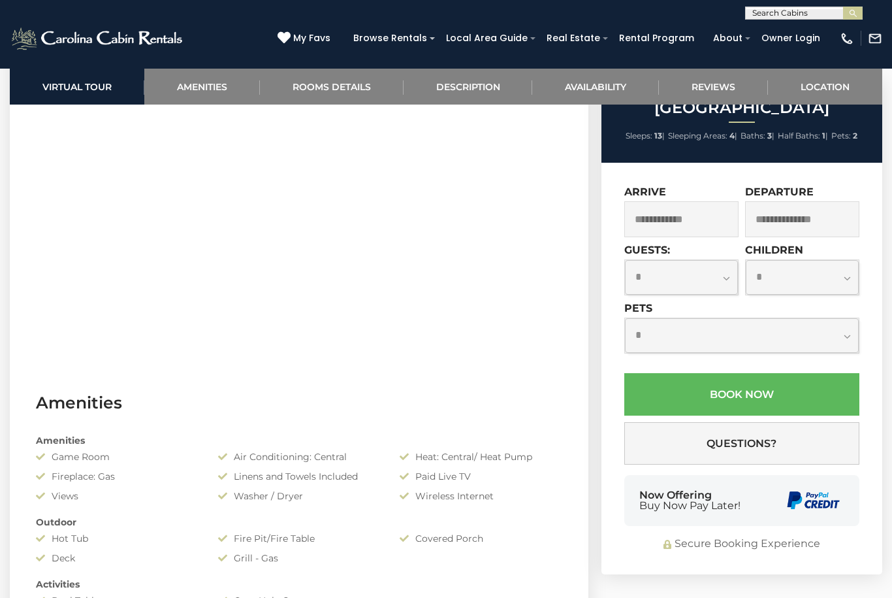
click at [662, 237] on input "text" at bounding box center [681, 219] width 114 height 36
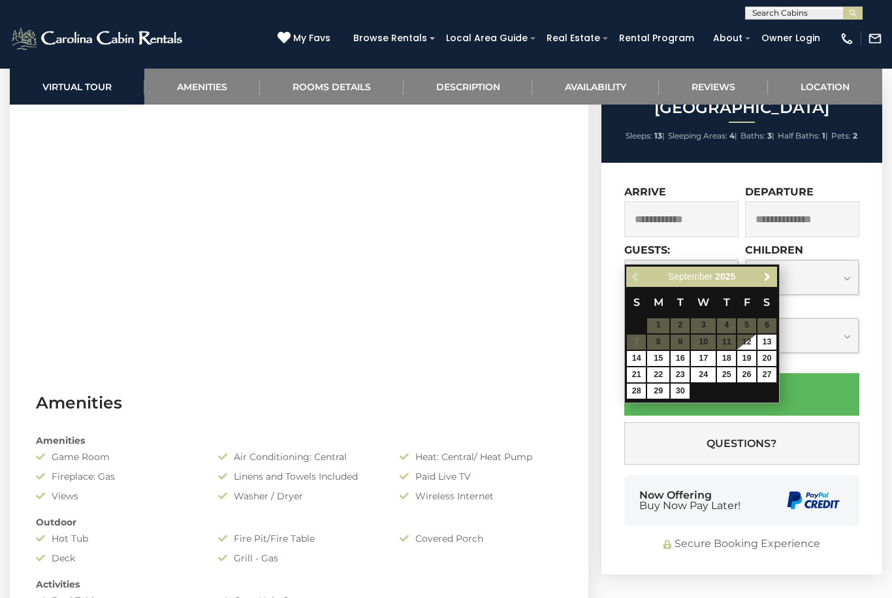
click at [765, 278] on span "Next" at bounding box center [767, 276] width 10 height 10
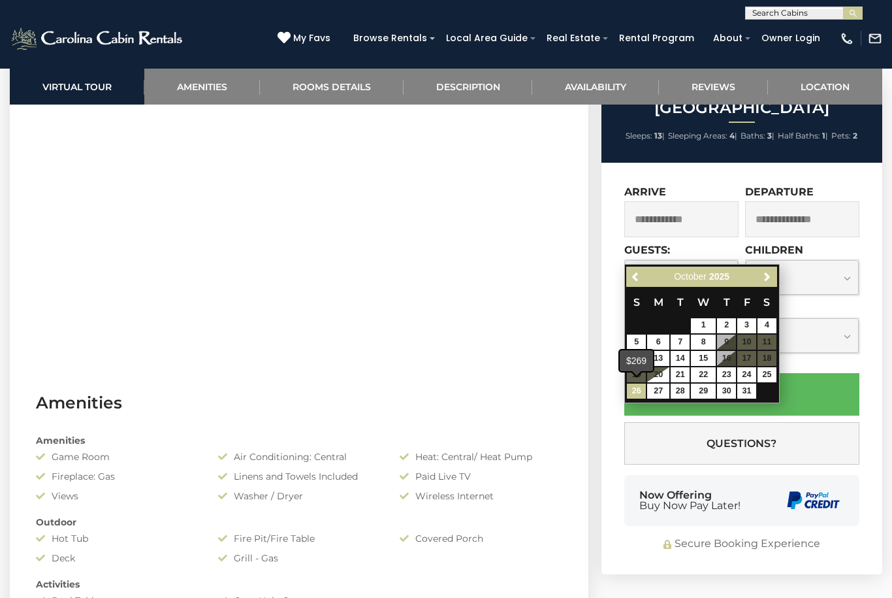
click at [633, 387] on link "26" at bounding box center [636, 390] width 19 height 15
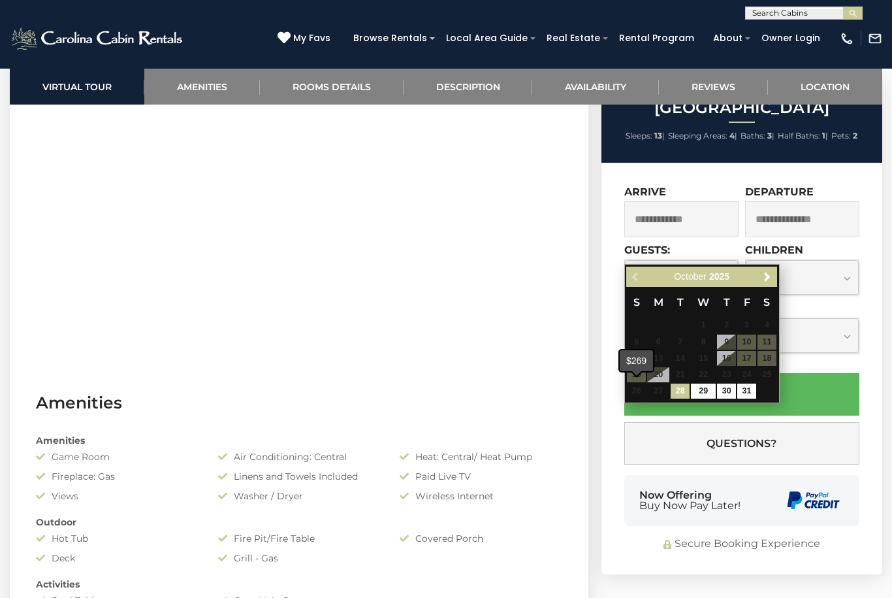
type input "**********"
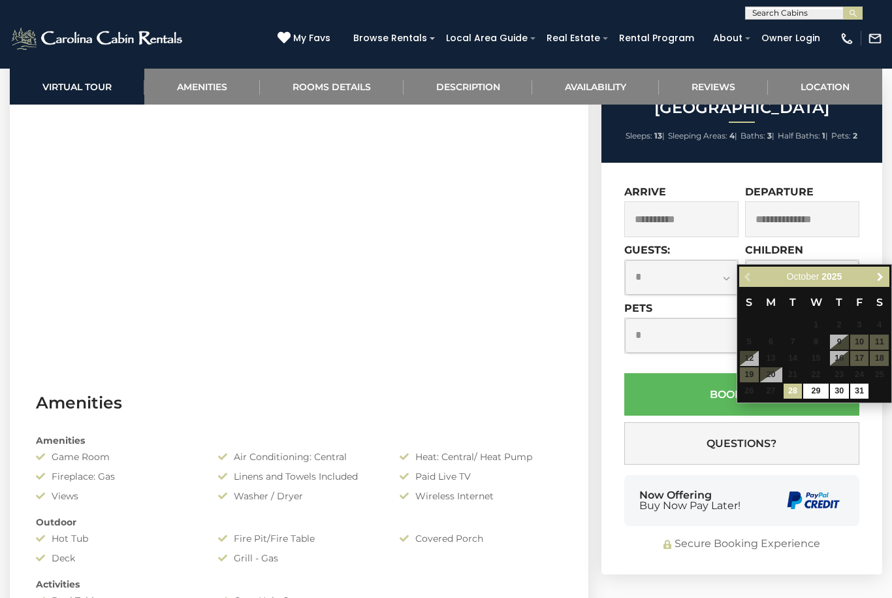
click at [882, 280] on span "Next" at bounding box center [880, 276] width 10 height 10
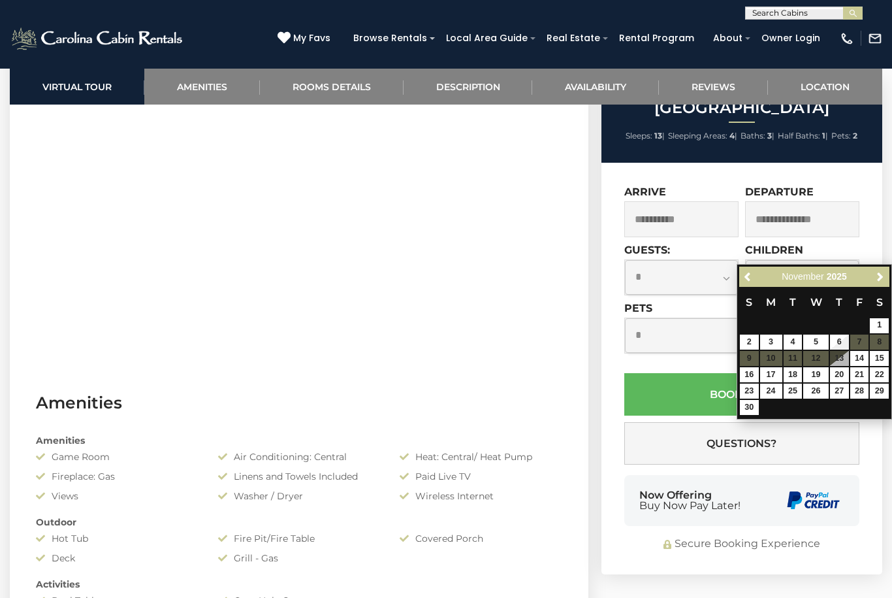
click at [871, 333] on table "S M T W T F S 1 2 3 4 5 6 7 8 9 10 11 12 13 14 15 16 17 18 19 20 21 22 23 24 25…" at bounding box center [814, 351] width 150 height 129
click at [870, 333] on table "S M T W T F S 1 2 3 4 5 6 7 8 9 10 11 12 13 14 15 16 17 18 19 20 21 22 23 24 25…" at bounding box center [814, 351] width 150 height 129
click at [885, 323] on link "1" at bounding box center [879, 325] width 19 height 15
type input "**********"
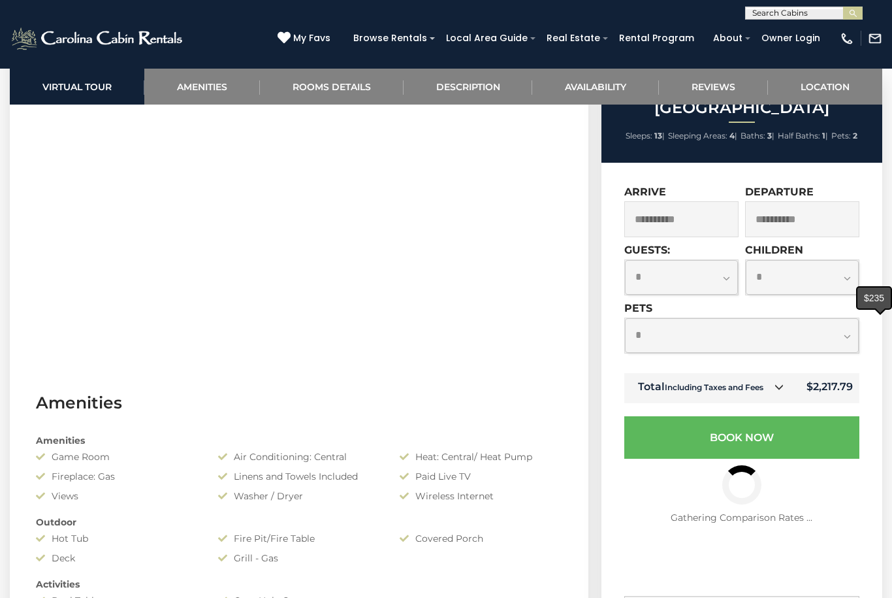
click at [731, 295] on select "**********" at bounding box center [681, 277] width 113 height 35
select select "*"
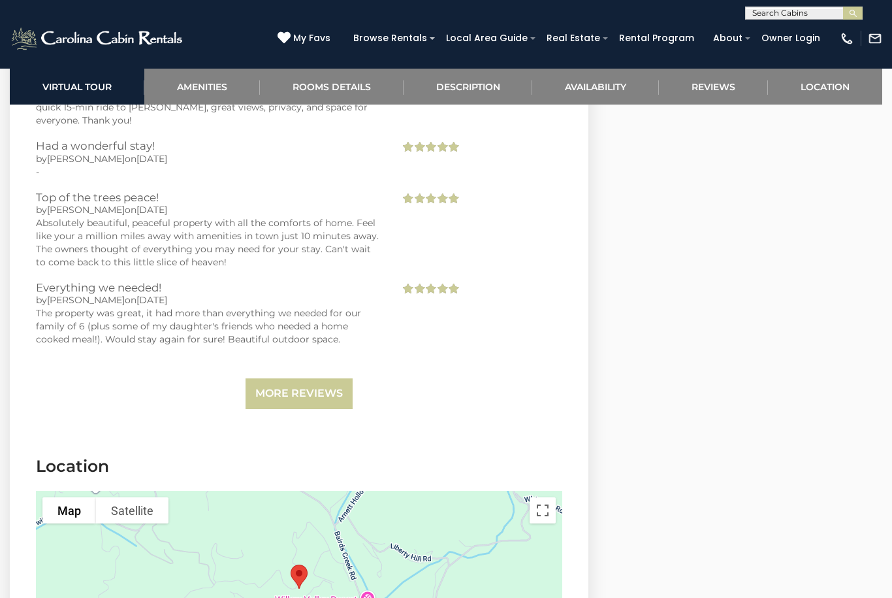
scroll to position [2523, 0]
click at [290, 379] on link "More Reviews" at bounding box center [299, 394] width 107 height 31
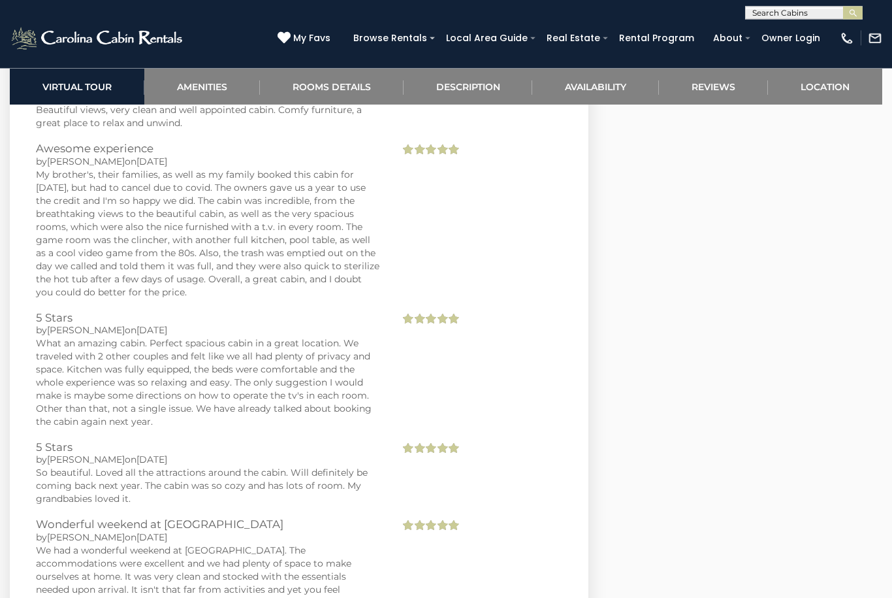
scroll to position [3633, 0]
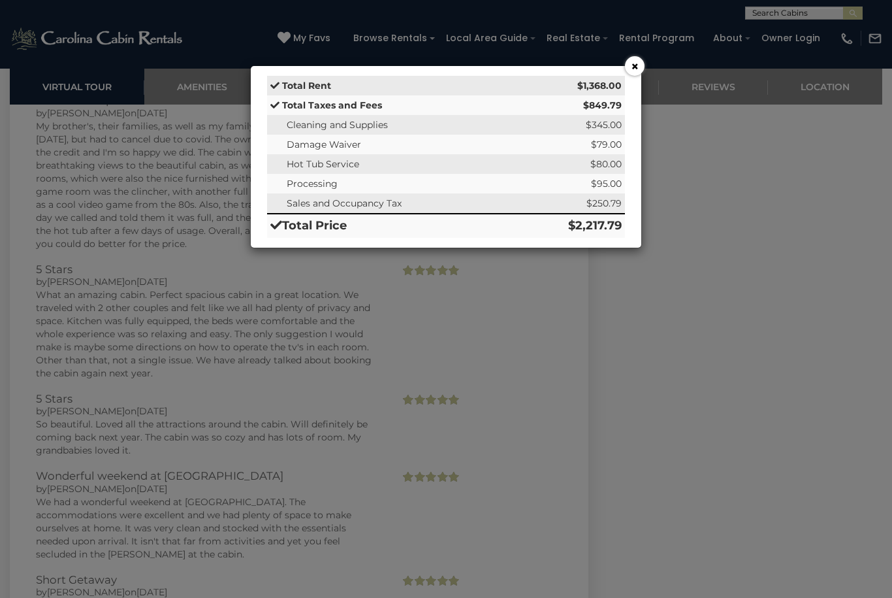
scroll to position [3688, 0]
click at [541, 379] on div "× Total Rent $1,368.00 Total Taxes and Fees $849.79 Cleaning and Supplies $345.…" at bounding box center [446, 299] width 892 height 598
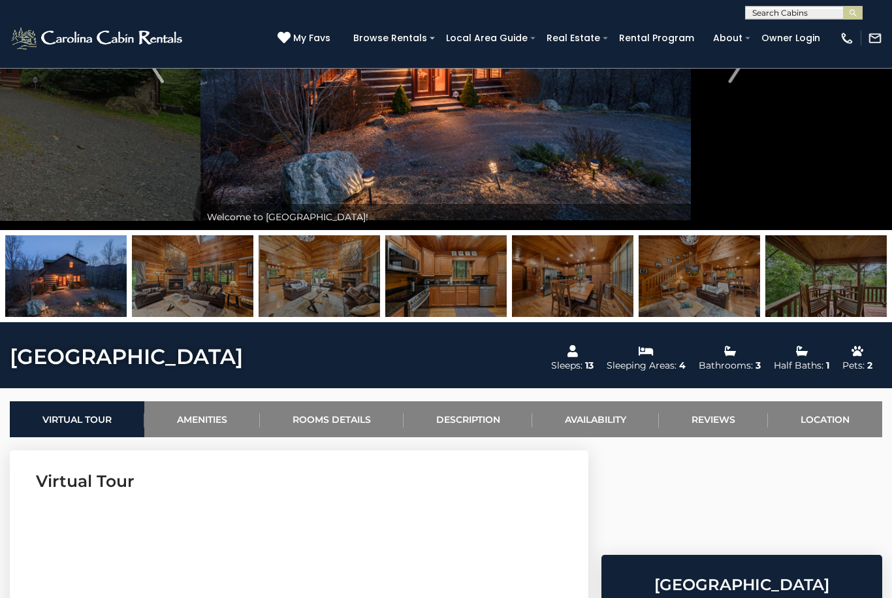
scroll to position [153, 0]
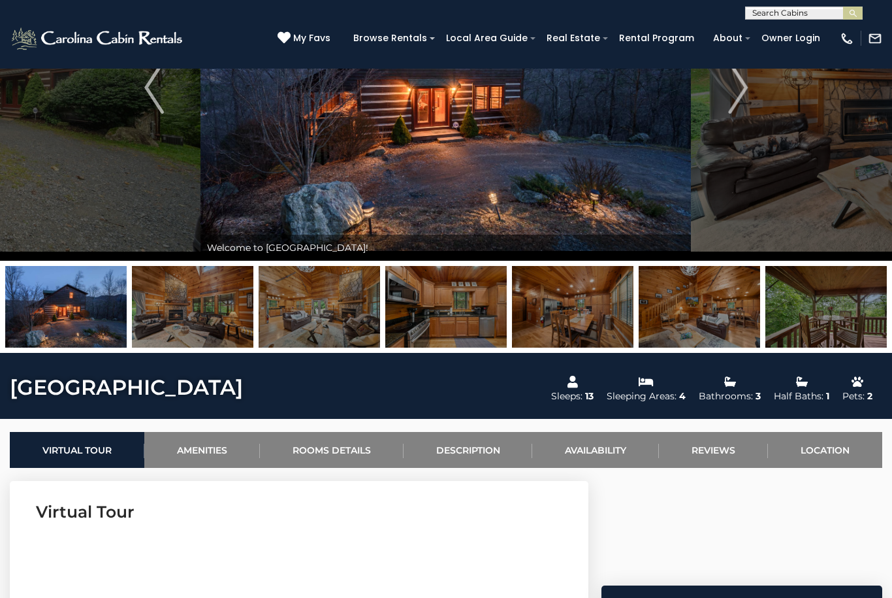
click at [191, 304] on img at bounding box center [192, 307] width 121 height 82
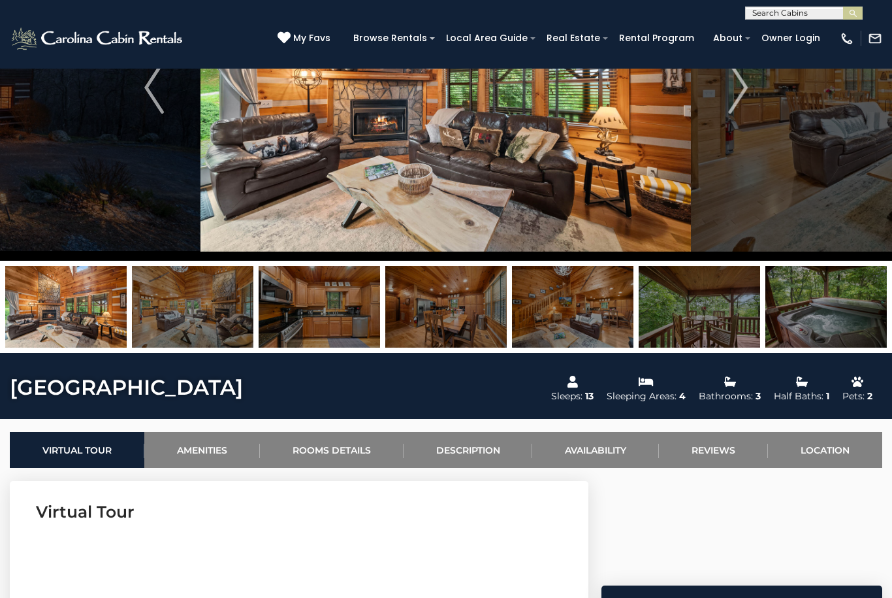
click at [193, 308] on img at bounding box center [192, 307] width 121 height 82
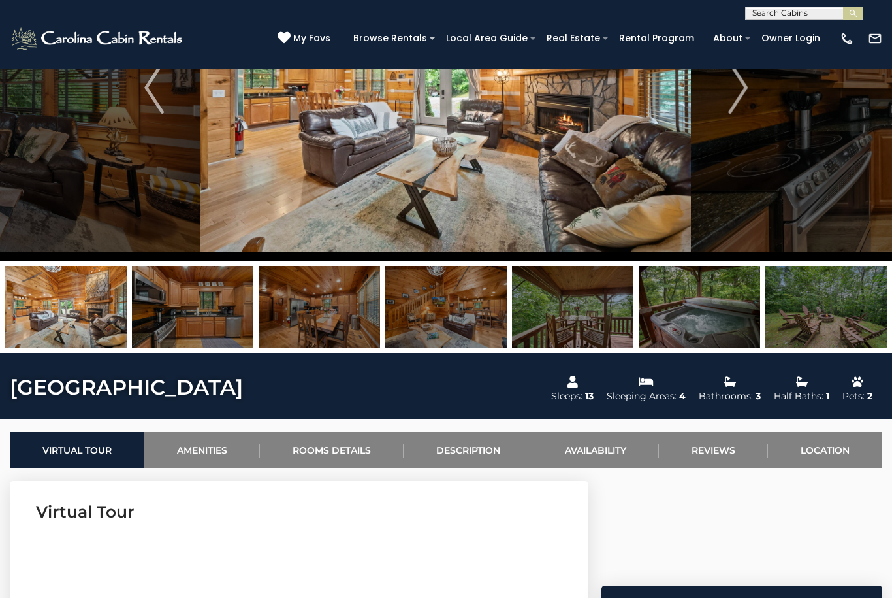
click at [199, 300] on img at bounding box center [192, 307] width 121 height 82
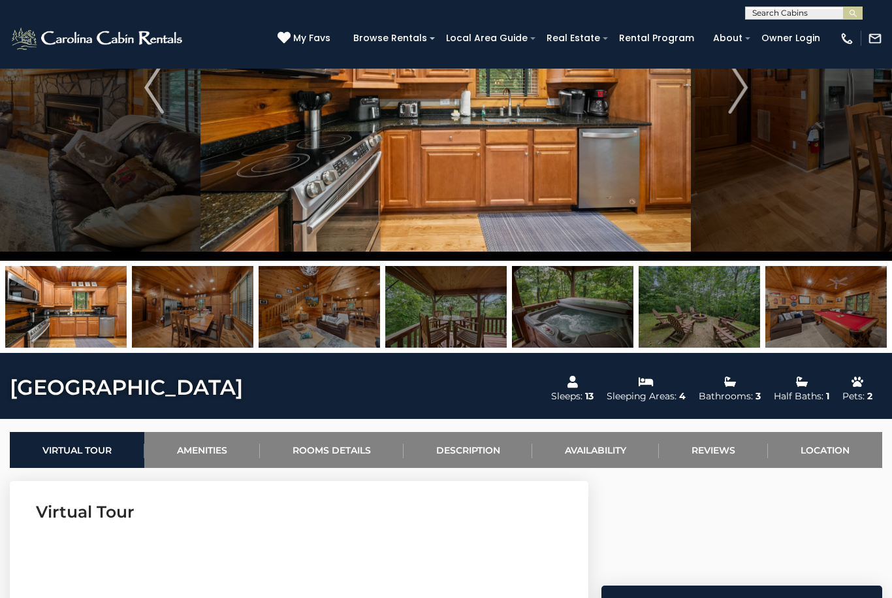
click at [210, 302] on img at bounding box center [192, 307] width 121 height 82
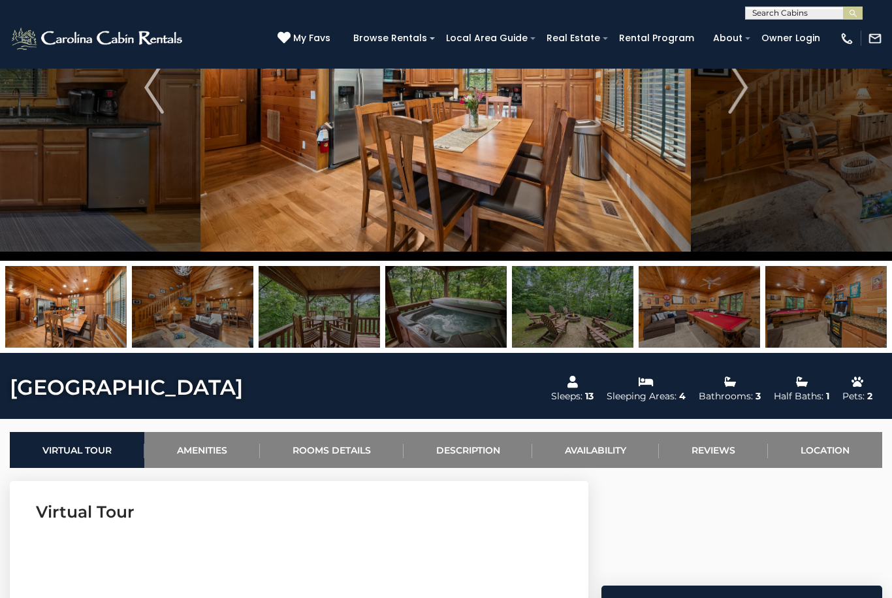
click at [208, 304] on img at bounding box center [192, 307] width 121 height 82
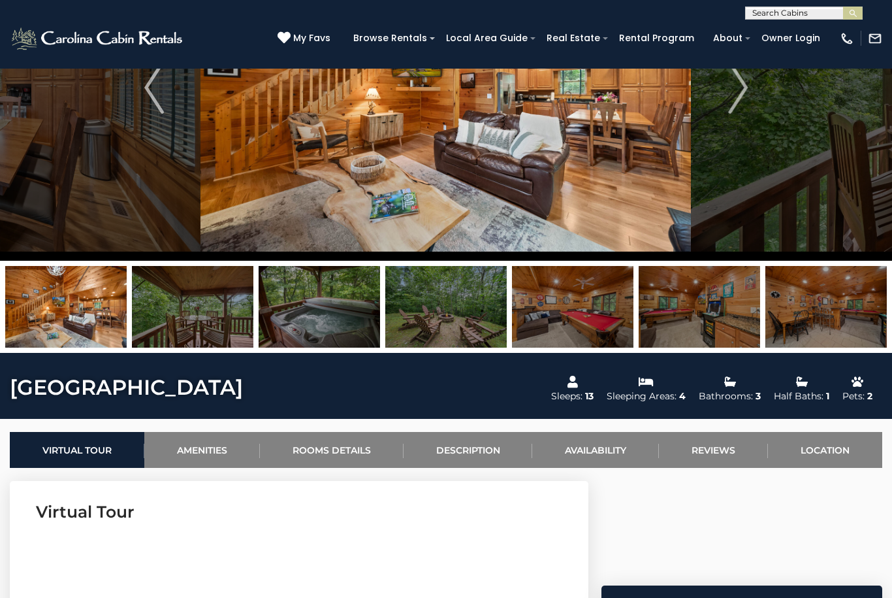
click at [213, 304] on img at bounding box center [192, 307] width 121 height 82
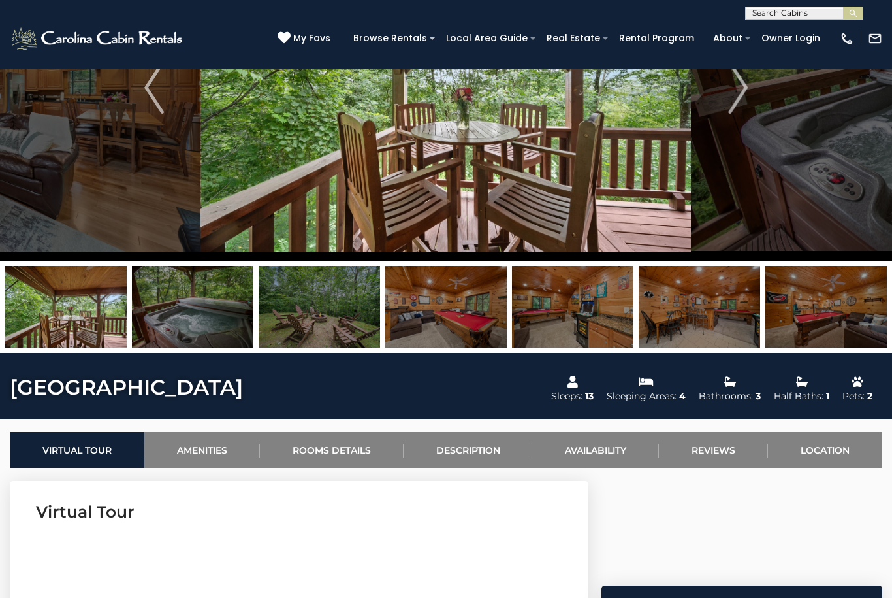
click at [217, 306] on img at bounding box center [192, 307] width 121 height 82
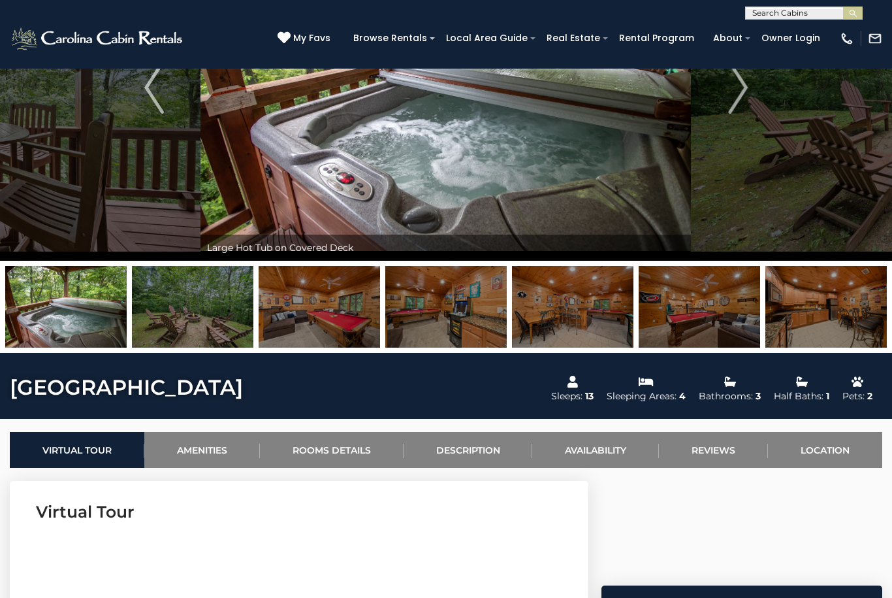
click at [218, 308] on img at bounding box center [192, 307] width 121 height 82
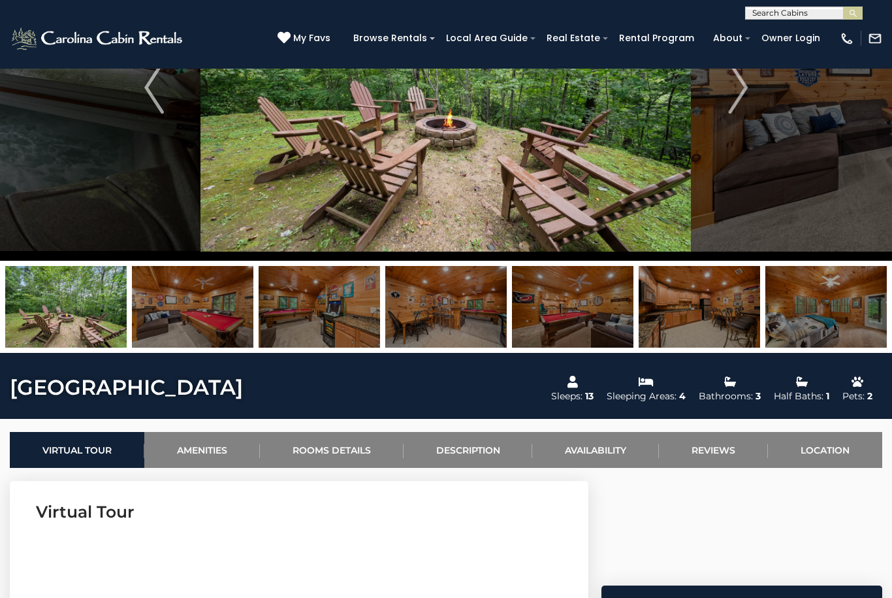
click at [223, 306] on img at bounding box center [192, 307] width 121 height 82
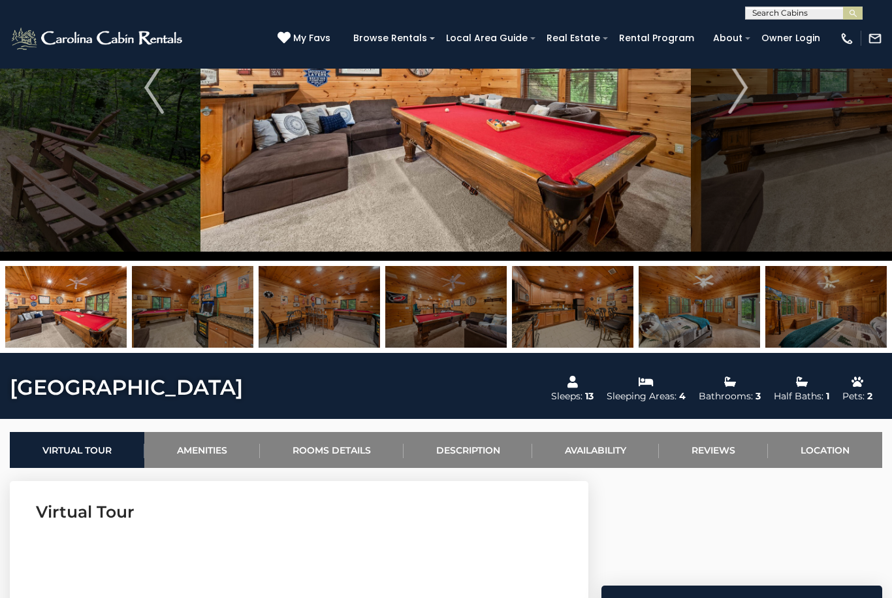
click at [219, 299] on img at bounding box center [192, 307] width 121 height 82
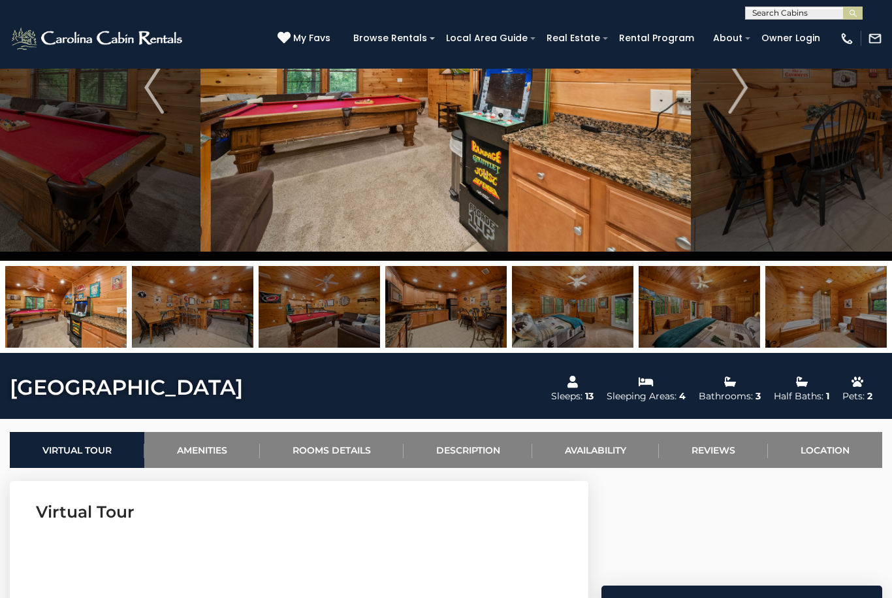
click at [210, 295] on img at bounding box center [192, 307] width 121 height 82
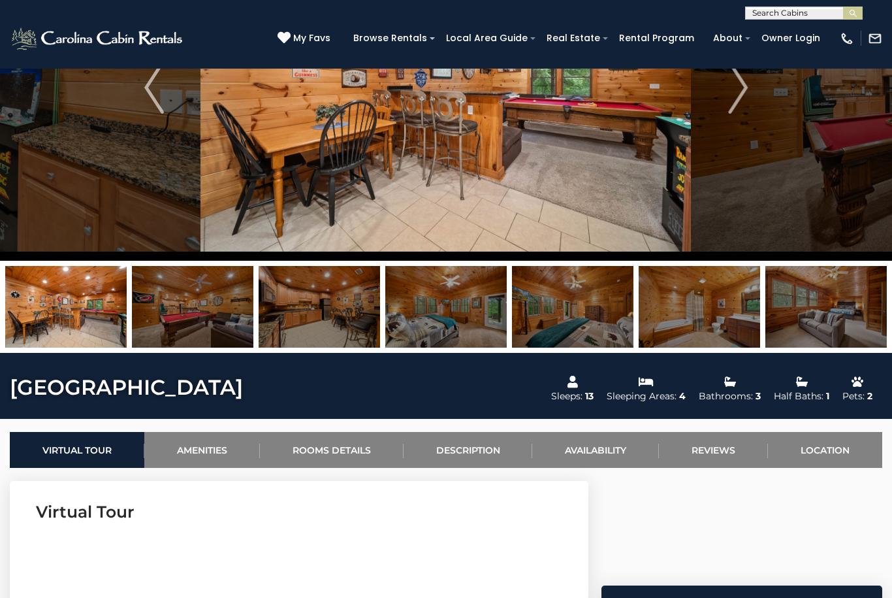
click at [200, 304] on img at bounding box center [192, 307] width 121 height 82
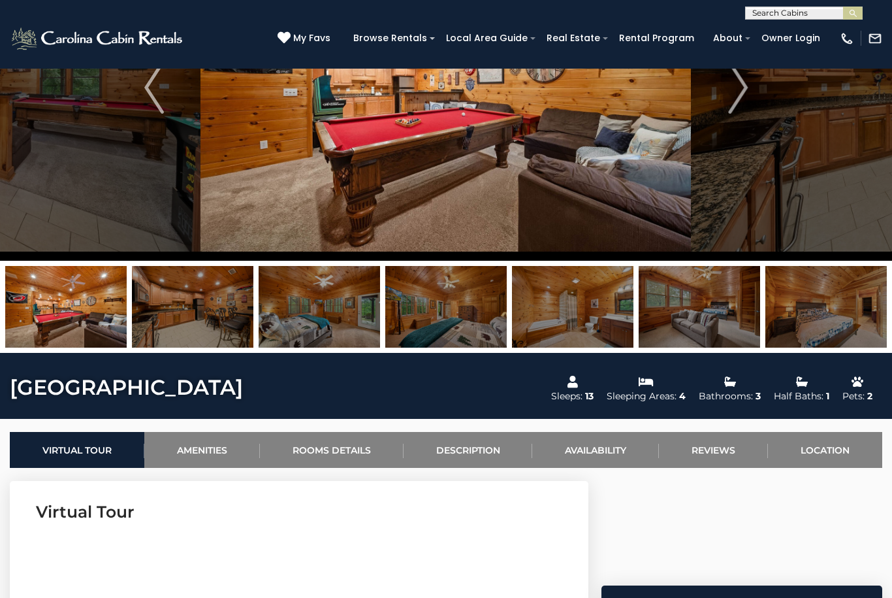
click at [199, 294] on img at bounding box center [192, 307] width 121 height 82
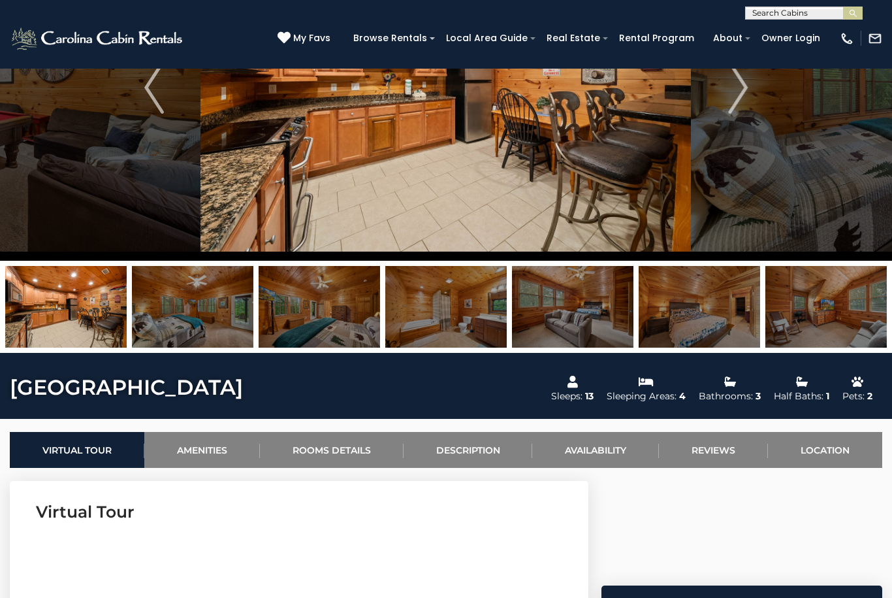
click at [200, 300] on img at bounding box center [192, 307] width 121 height 82
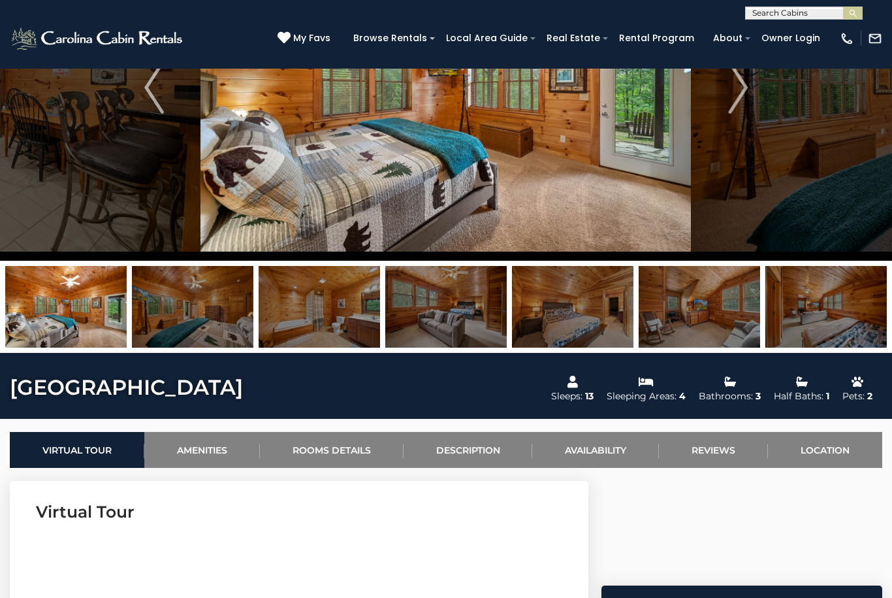
click at [194, 297] on img at bounding box center [192, 307] width 121 height 82
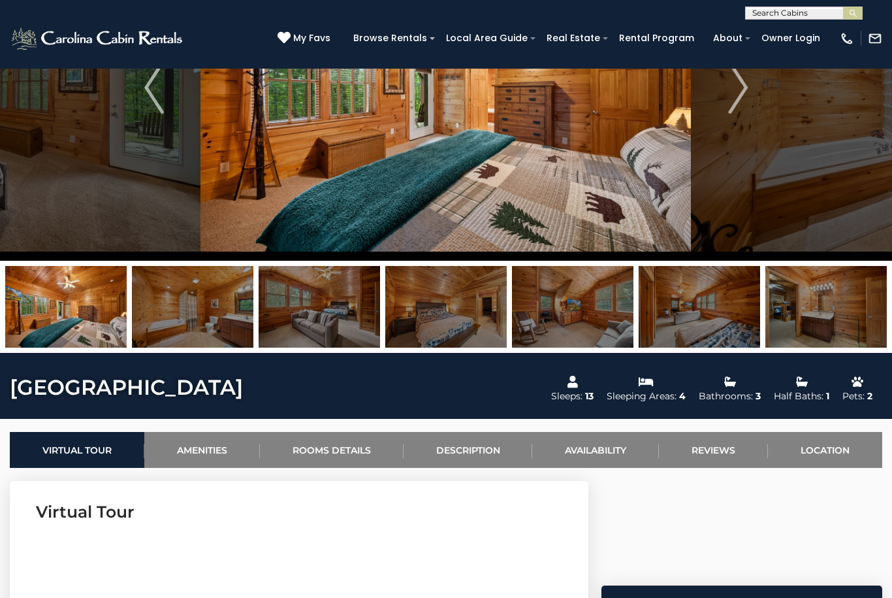
click at [193, 289] on img at bounding box center [192, 307] width 121 height 82
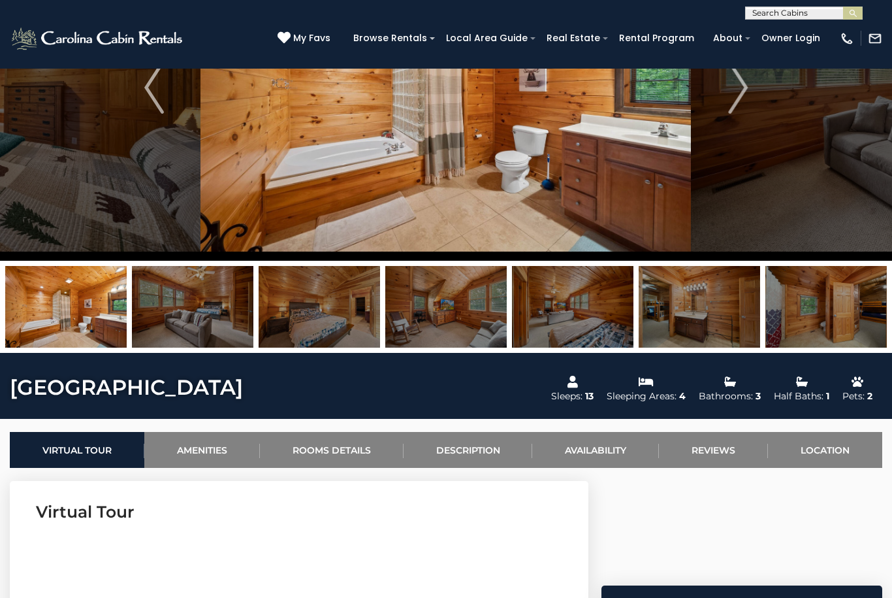
click at [208, 299] on img at bounding box center [192, 307] width 121 height 82
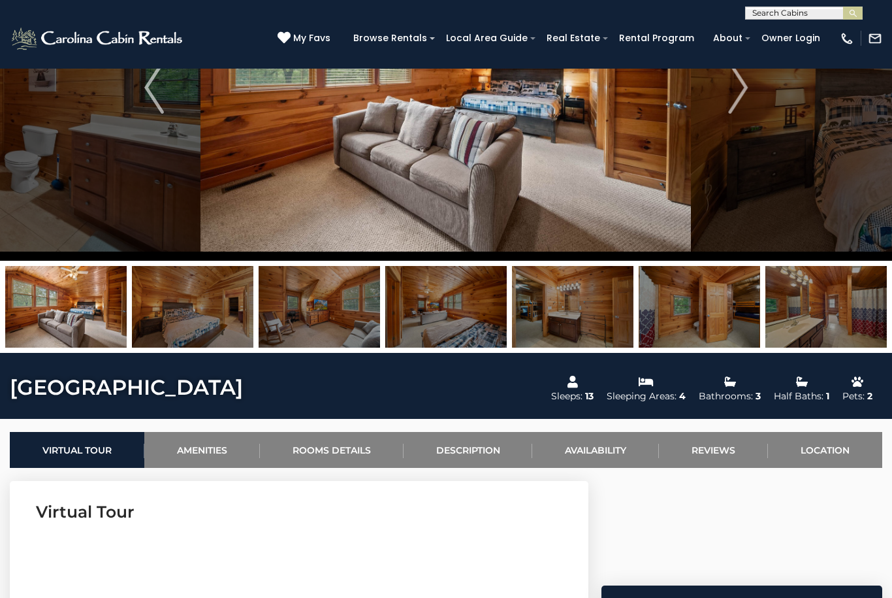
click at [212, 301] on img at bounding box center [192, 307] width 121 height 82
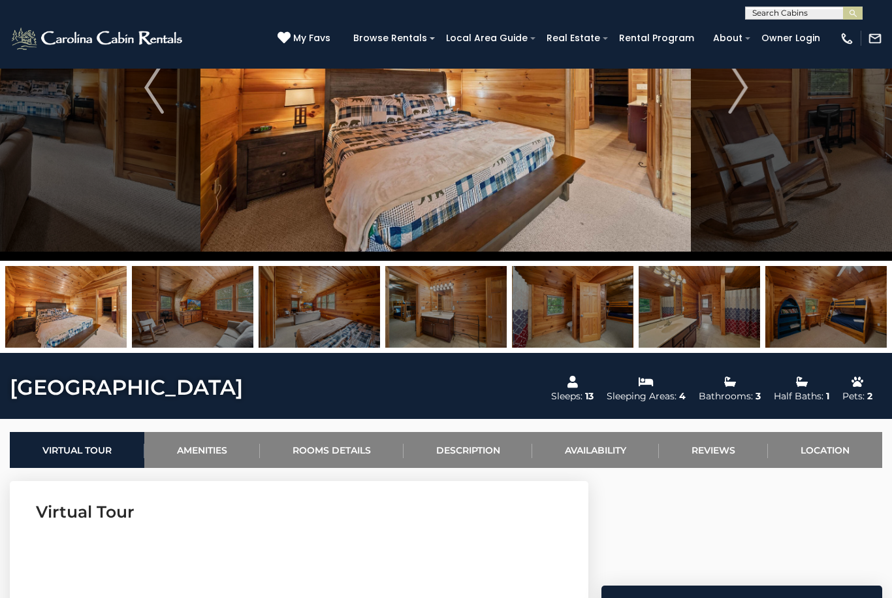
click at [182, 299] on img at bounding box center [192, 307] width 121 height 82
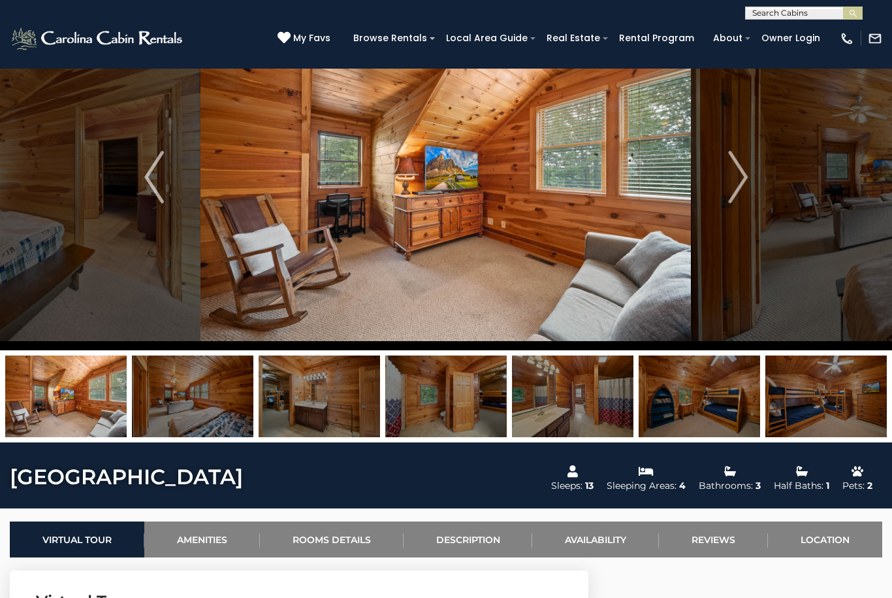
scroll to position [62, 0]
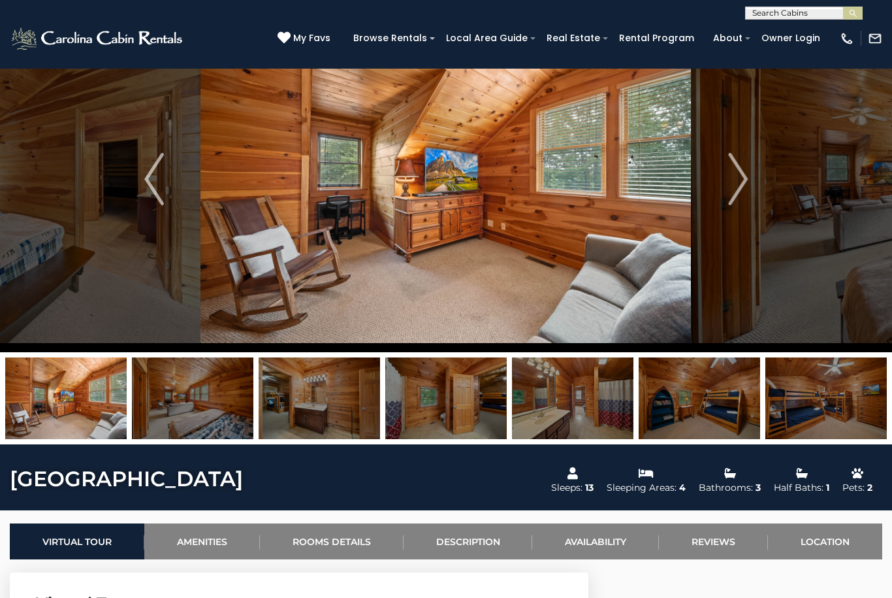
click at [202, 404] on img at bounding box center [192, 398] width 121 height 82
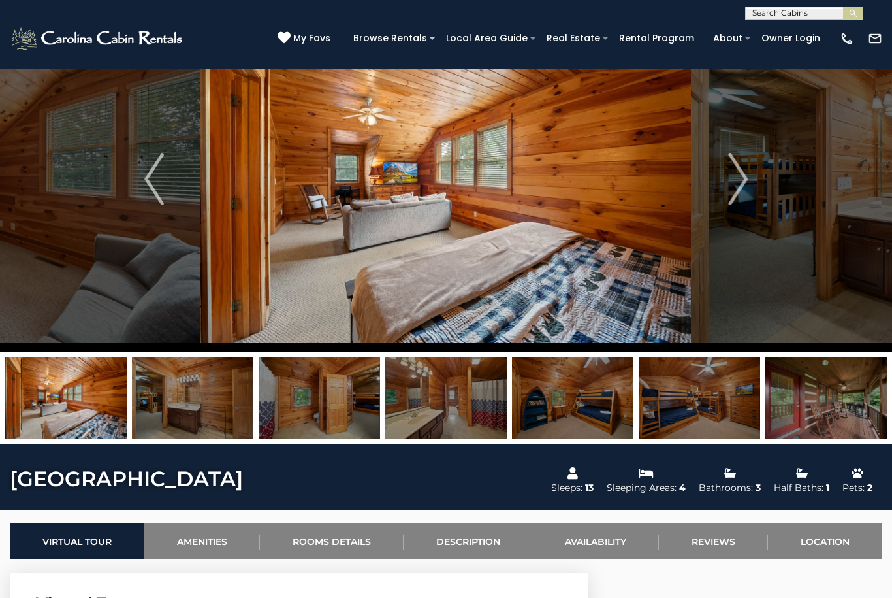
click at [213, 399] on img at bounding box center [192, 398] width 121 height 82
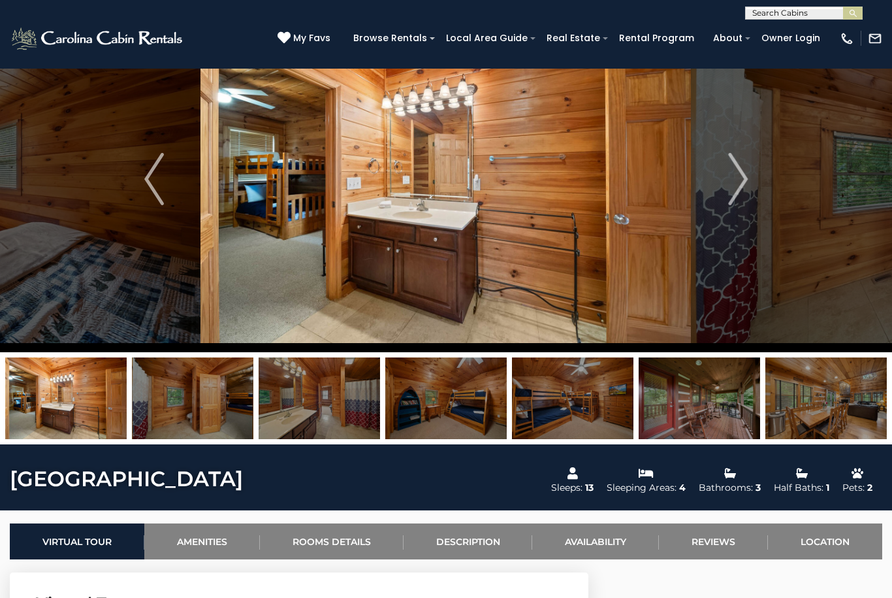
click at [210, 394] on img at bounding box center [192, 398] width 121 height 82
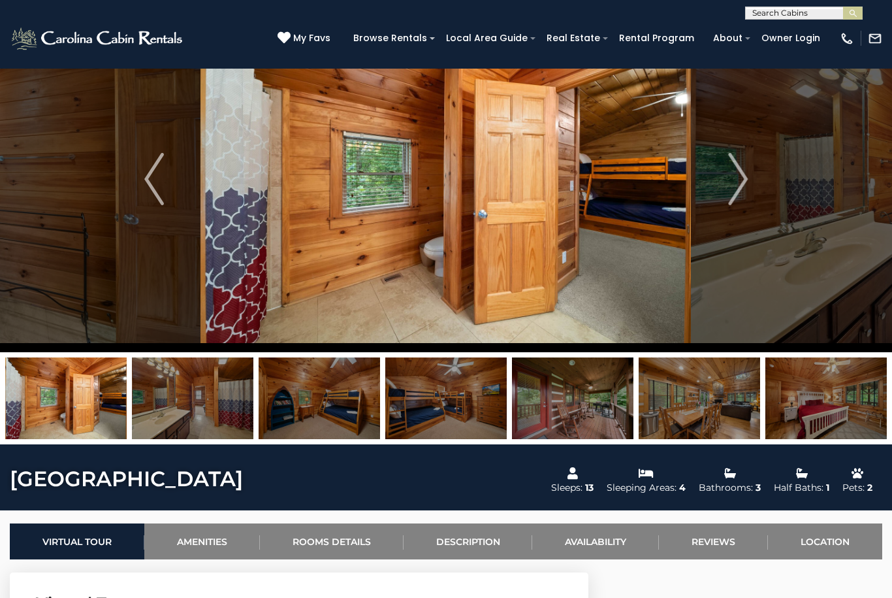
click at [210, 397] on img at bounding box center [192, 398] width 121 height 82
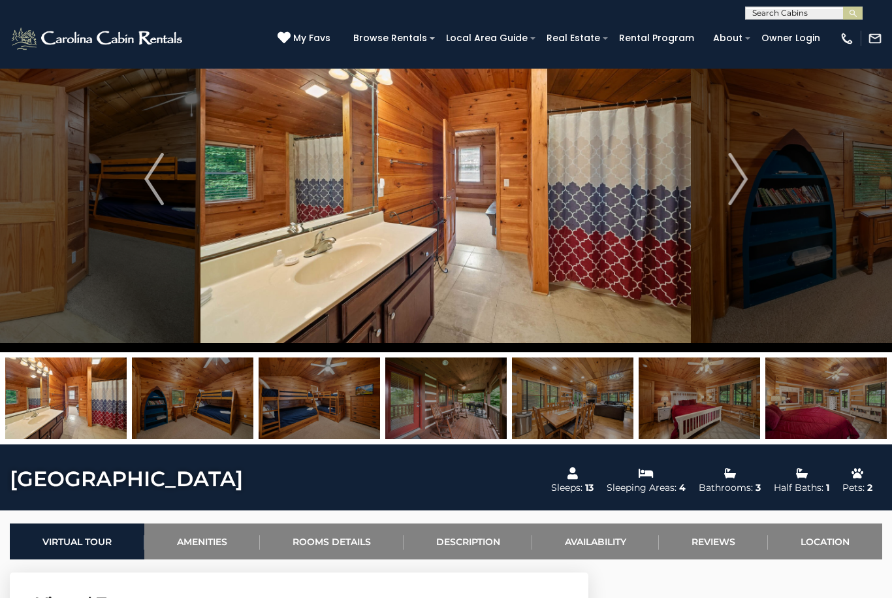
click at [204, 374] on img at bounding box center [192, 398] width 121 height 82
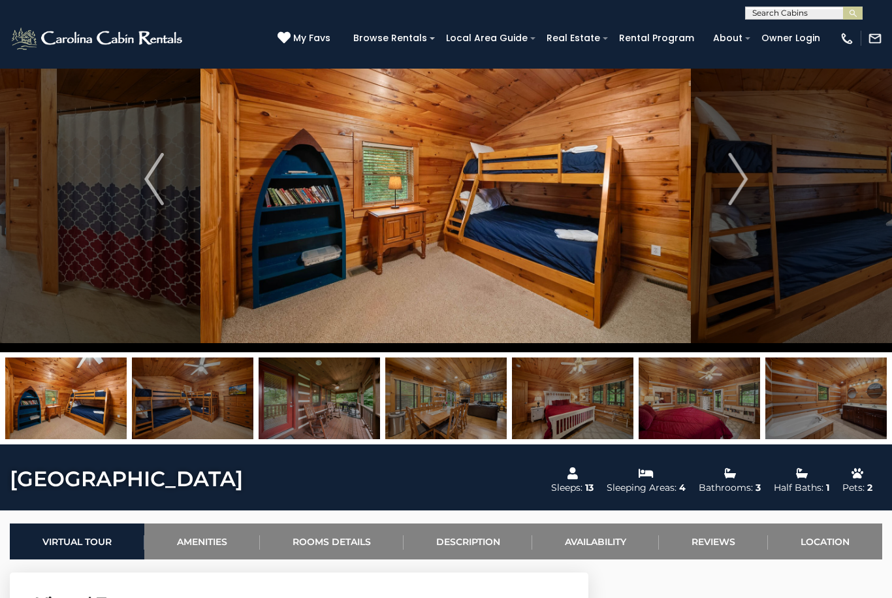
click at [209, 386] on img at bounding box center [192, 398] width 121 height 82
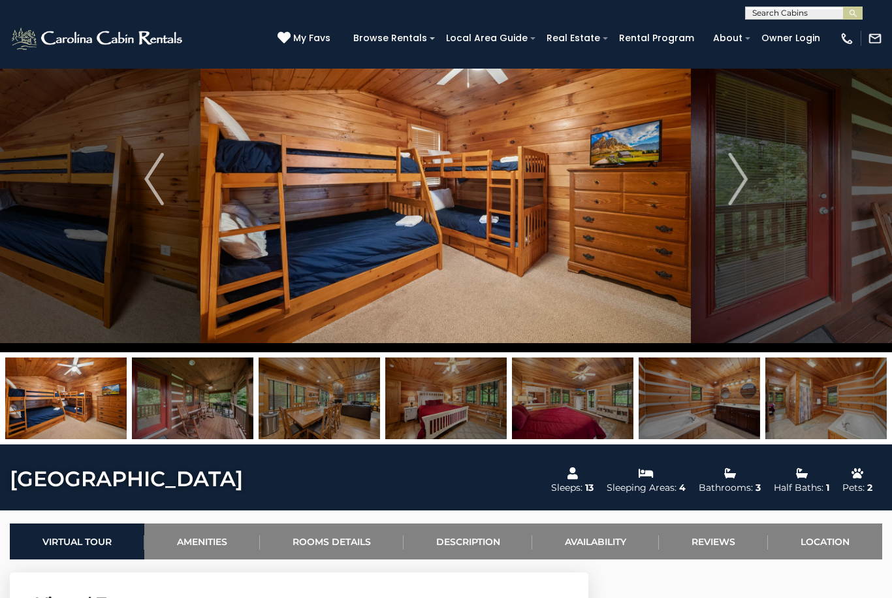
click at [208, 386] on img at bounding box center [192, 398] width 121 height 82
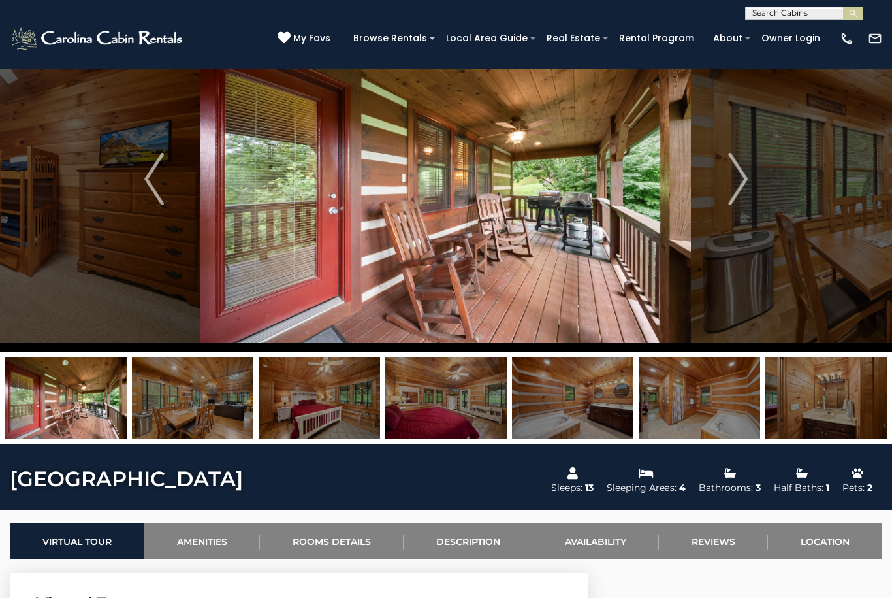
click at [208, 391] on img at bounding box center [192, 398] width 121 height 82
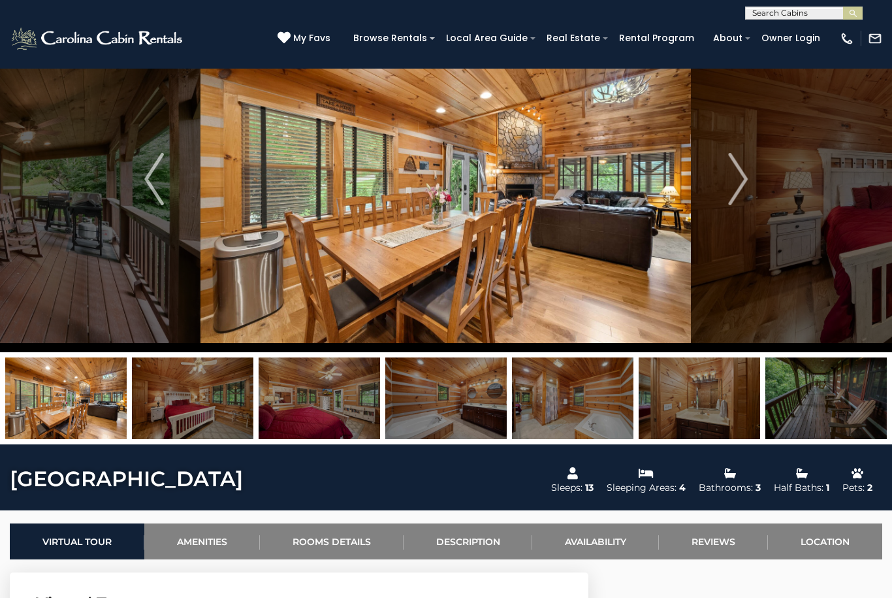
click at [206, 382] on img at bounding box center [192, 398] width 121 height 82
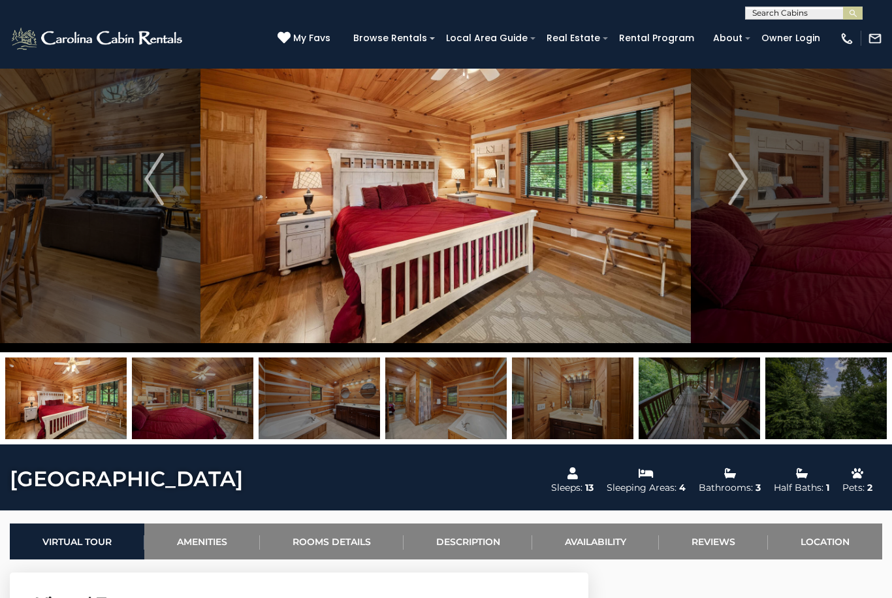
click at [291, 391] on img at bounding box center [319, 398] width 121 height 82
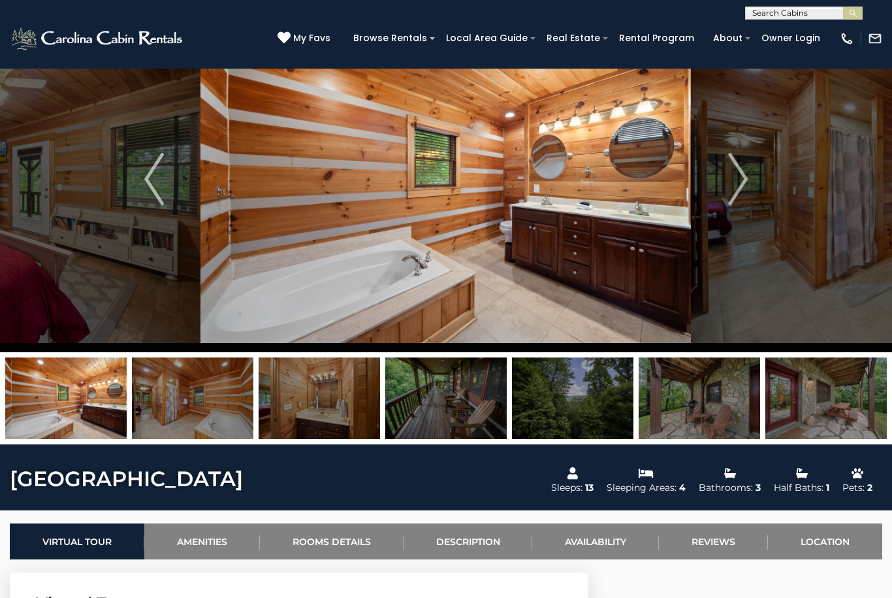
click at [307, 395] on img at bounding box center [319, 398] width 121 height 82
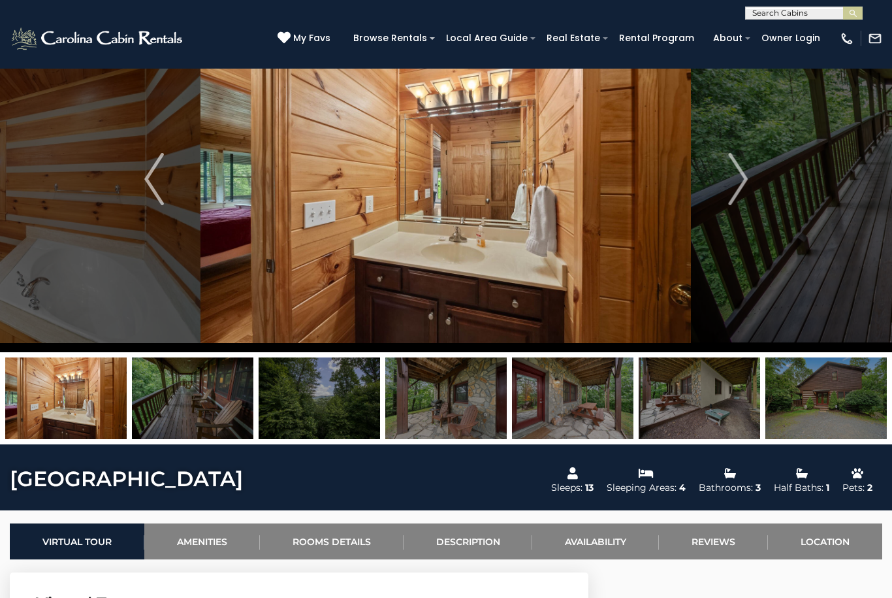
click at [219, 396] on img at bounding box center [192, 398] width 121 height 82
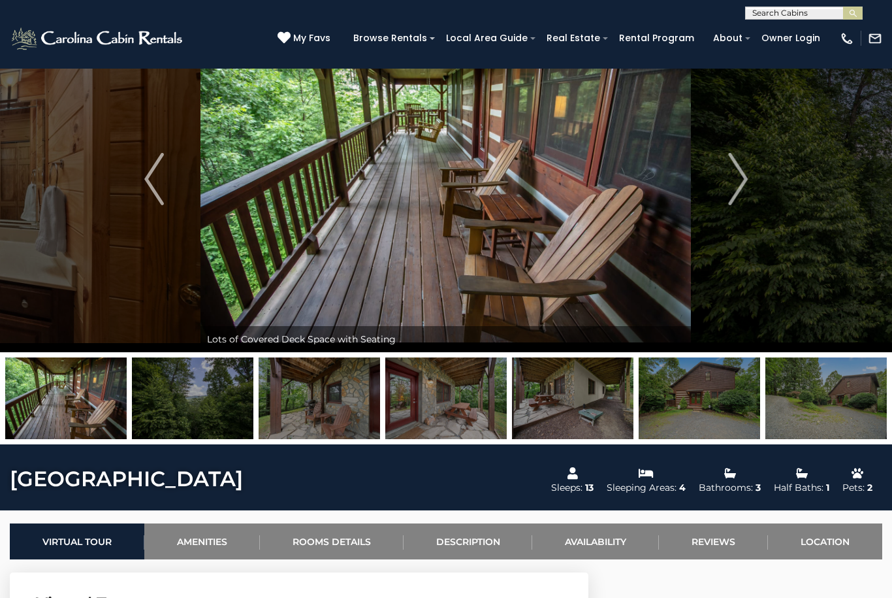
click at [199, 383] on img at bounding box center [192, 398] width 121 height 82
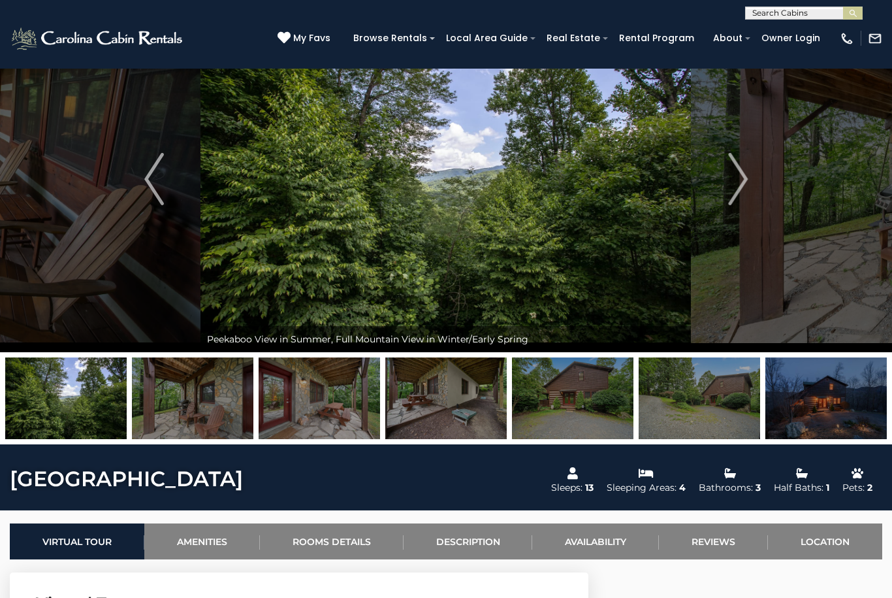
click at [196, 387] on img at bounding box center [192, 398] width 121 height 82
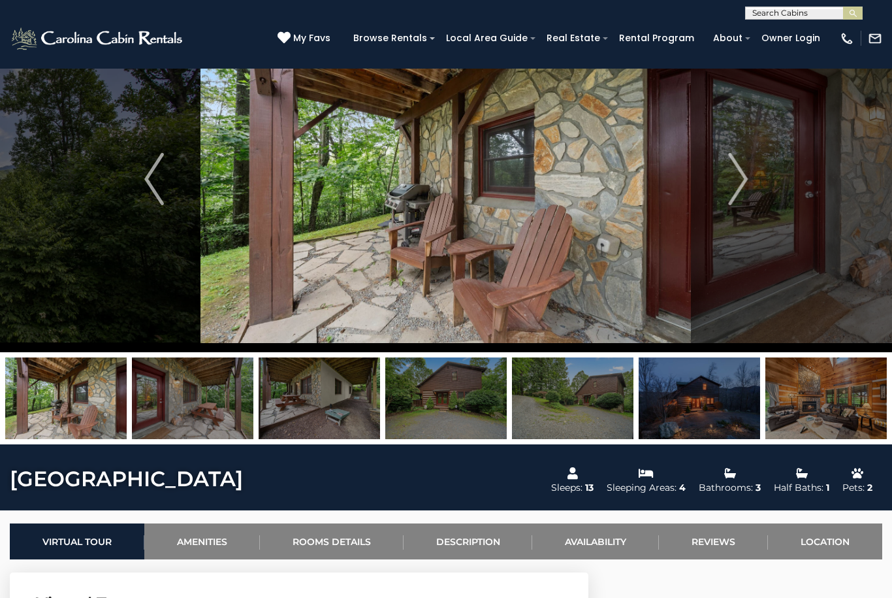
click at [197, 385] on img at bounding box center [192, 398] width 121 height 82
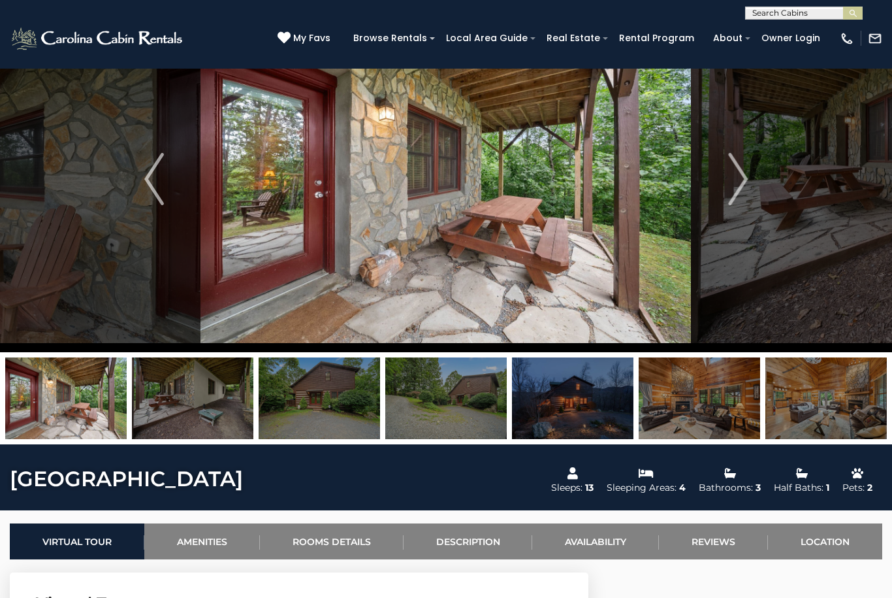
click at [202, 389] on img at bounding box center [192, 398] width 121 height 82
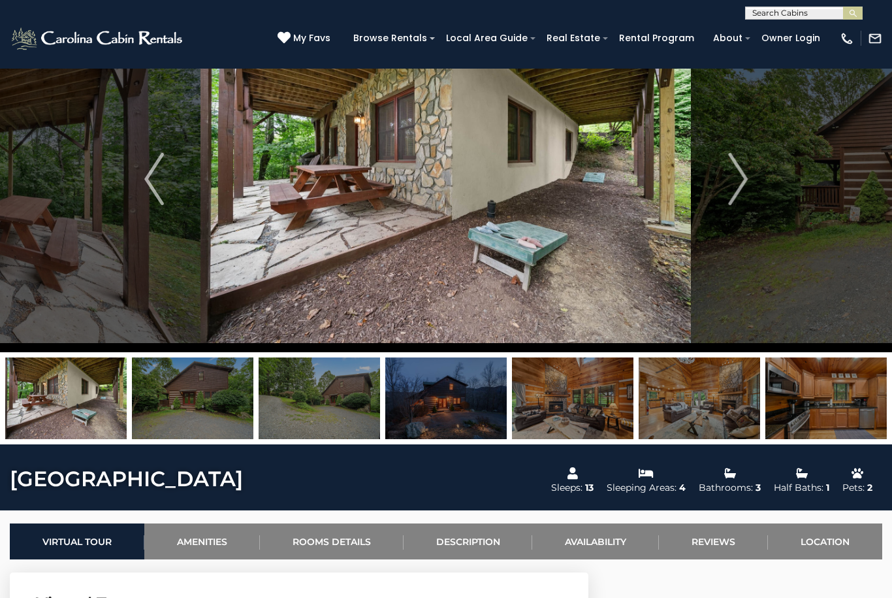
click at [228, 387] on img at bounding box center [192, 398] width 121 height 82
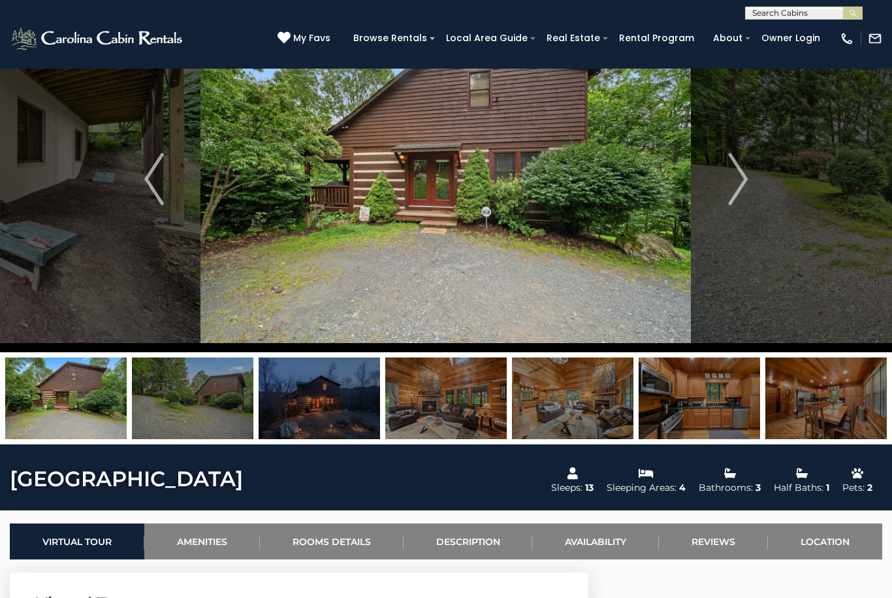
click at [214, 379] on img at bounding box center [192, 398] width 121 height 82
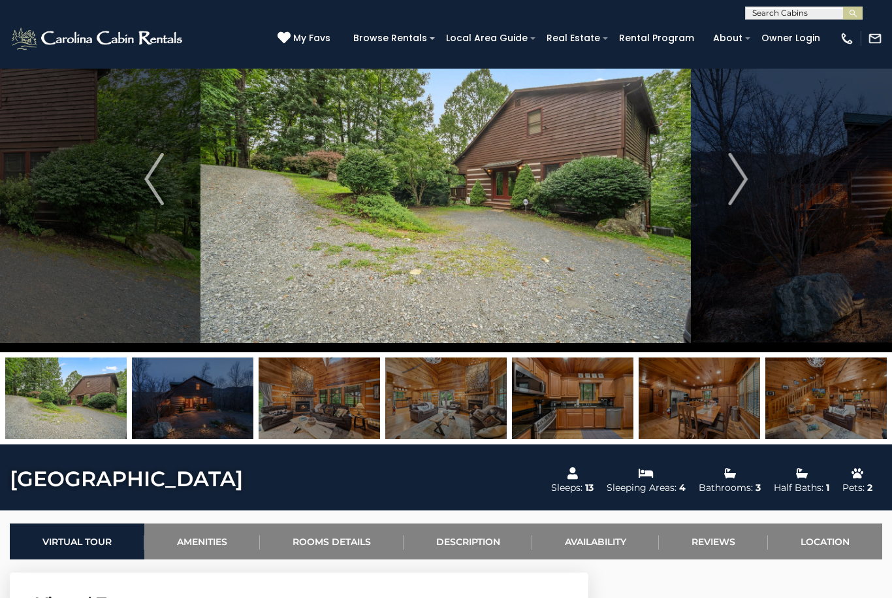
click at [232, 394] on img at bounding box center [192, 398] width 121 height 82
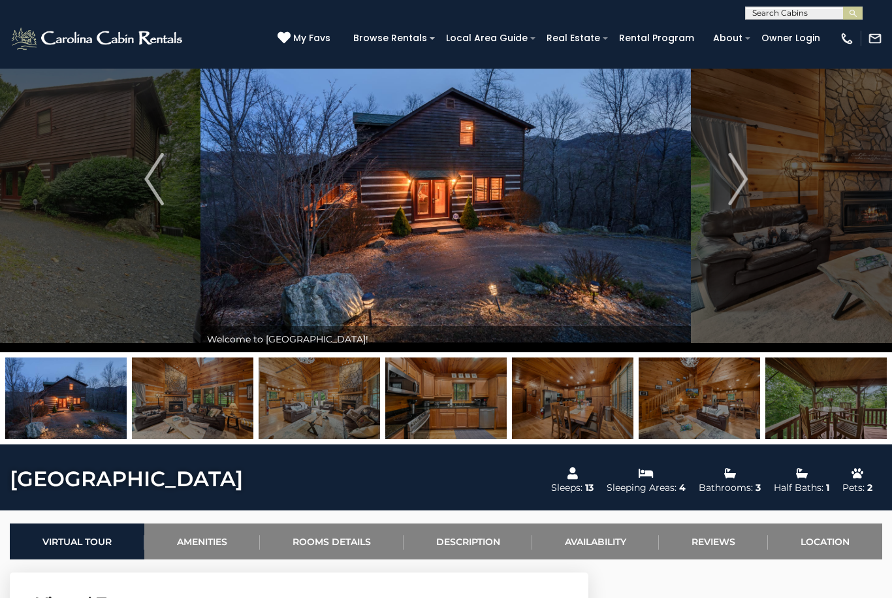
click at [214, 393] on img at bounding box center [192, 398] width 121 height 82
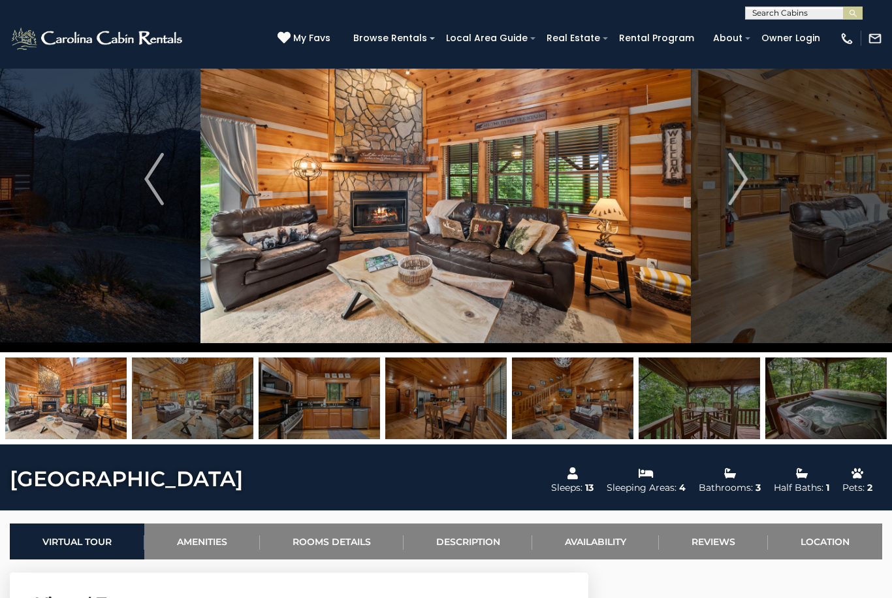
click at [219, 402] on img at bounding box center [192, 398] width 121 height 82
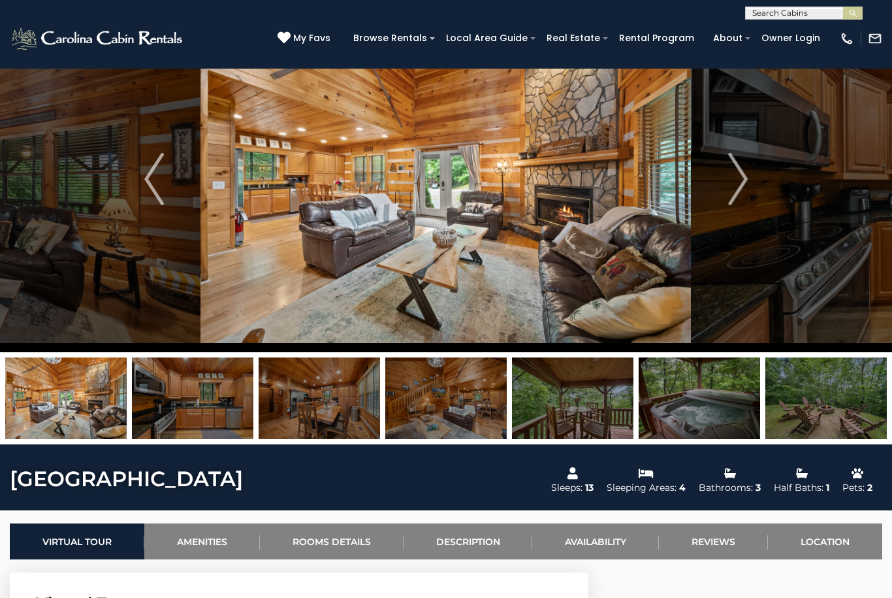
click at [240, 399] on img at bounding box center [192, 398] width 121 height 82
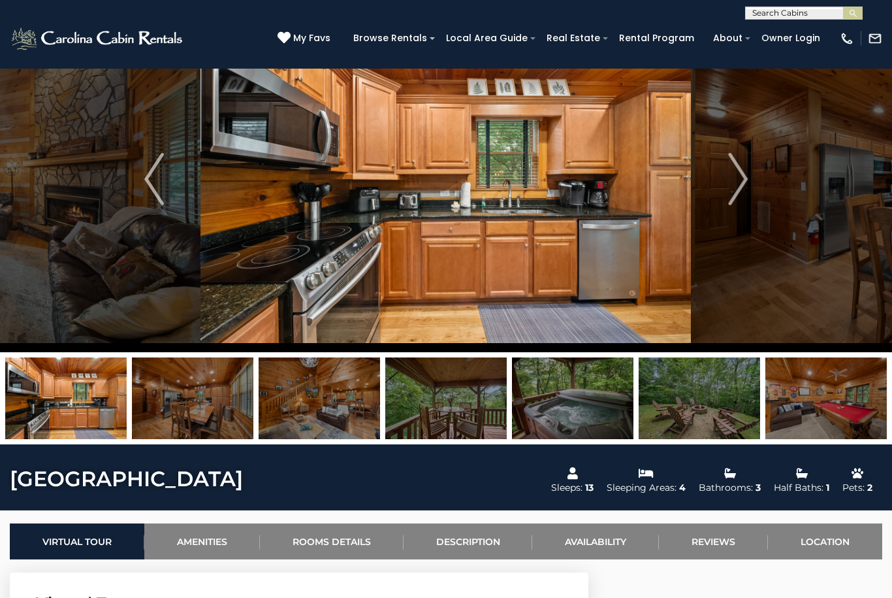
click at [221, 394] on img at bounding box center [192, 398] width 121 height 82
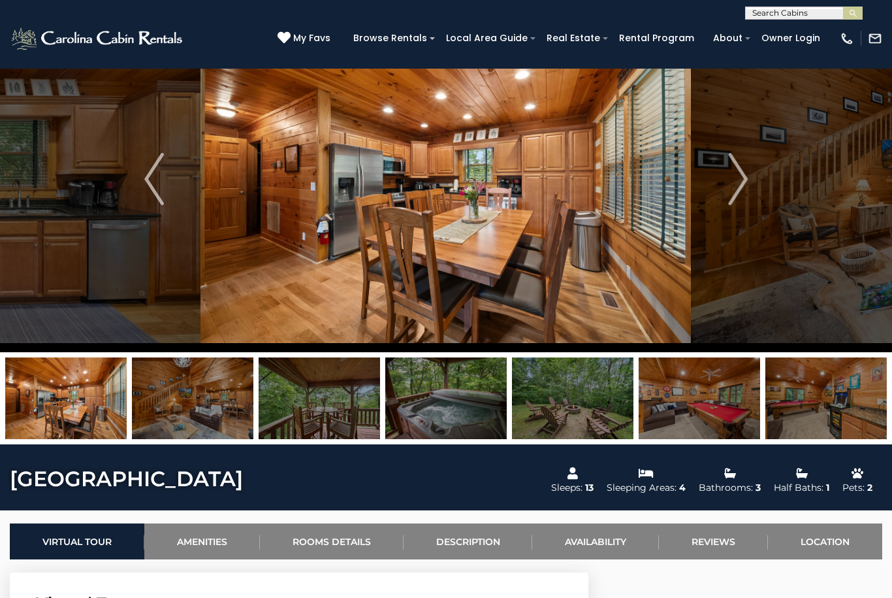
click at [220, 389] on img at bounding box center [192, 398] width 121 height 82
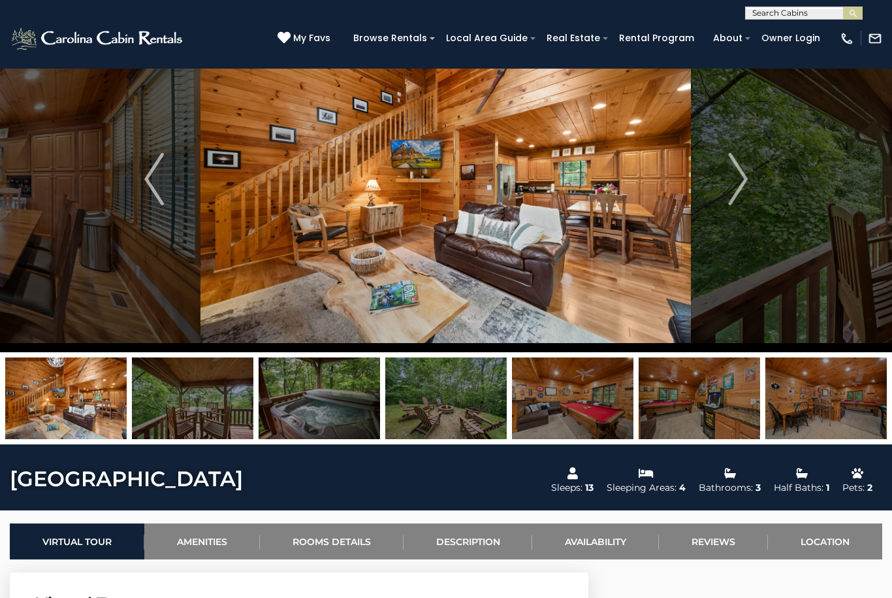
click at [229, 393] on img at bounding box center [192, 398] width 121 height 82
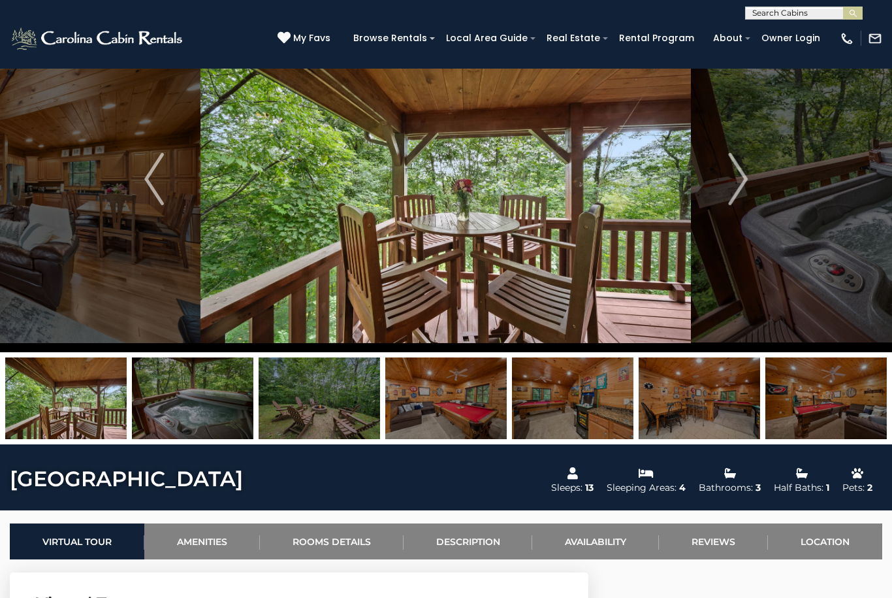
click at [236, 394] on img at bounding box center [192, 398] width 121 height 82
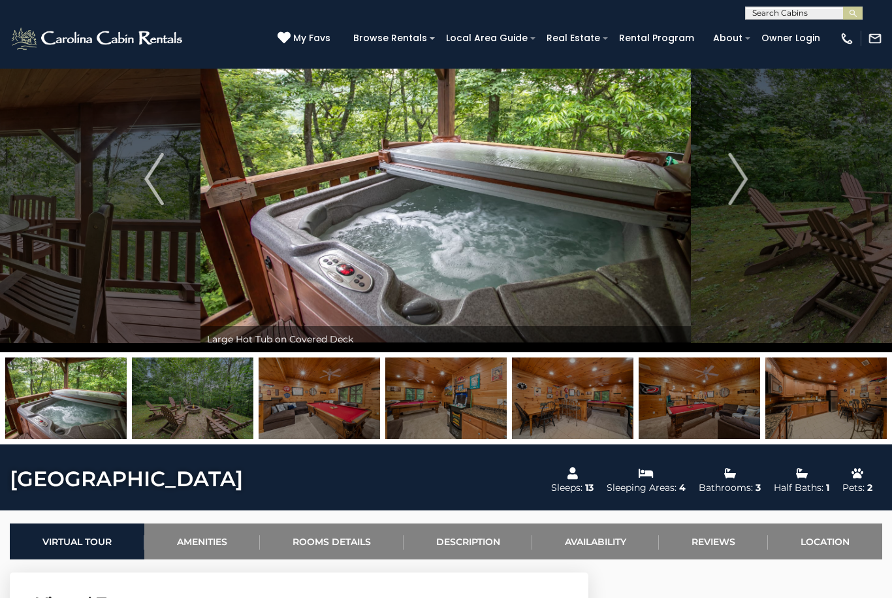
click at [223, 385] on img at bounding box center [192, 398] width 121 height 82
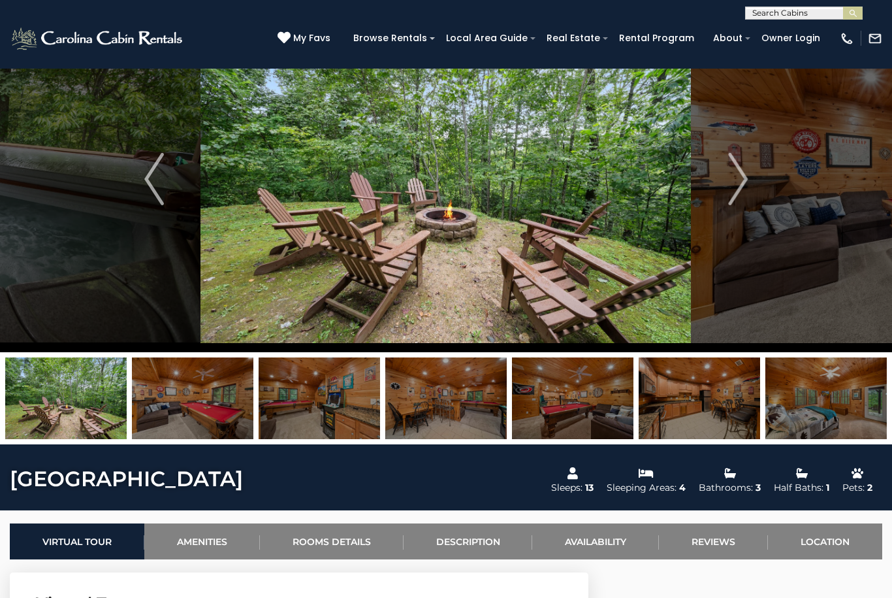
click at [219, 385] on img at bounding box center [192, 398] width 121 height 82
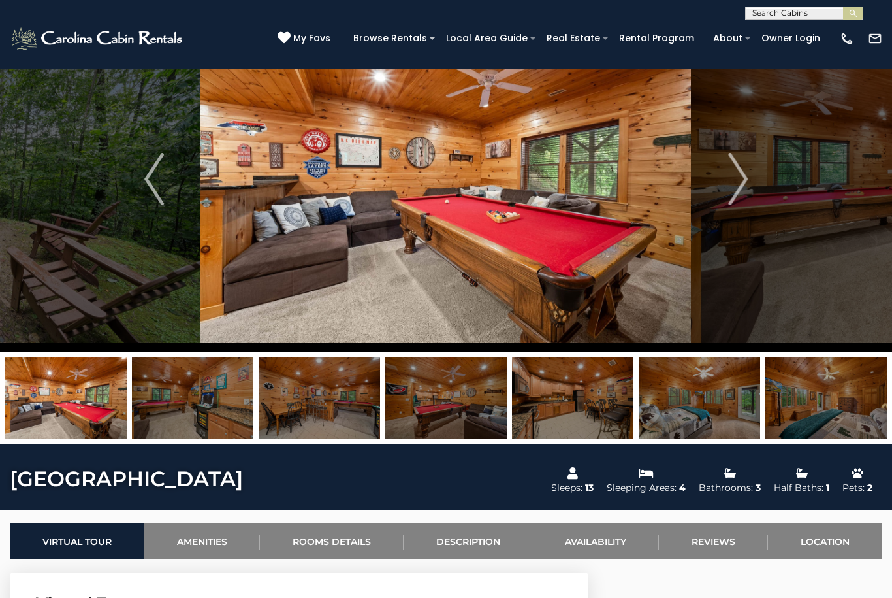
click at [202, 393] on img at bounding box center [192, 398] width 121 height 82
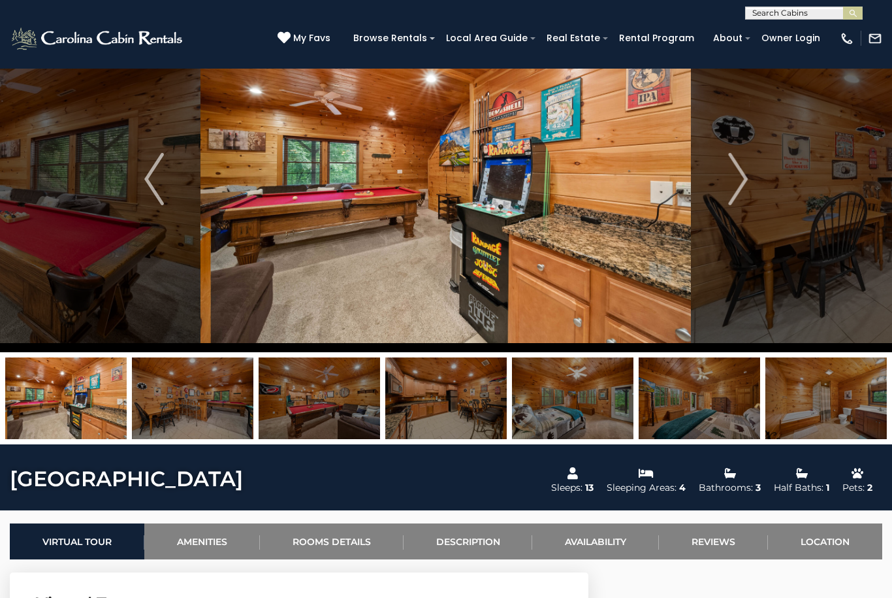
click at [200, 379] on img at bounding box center [192, 398] width 121 height 82
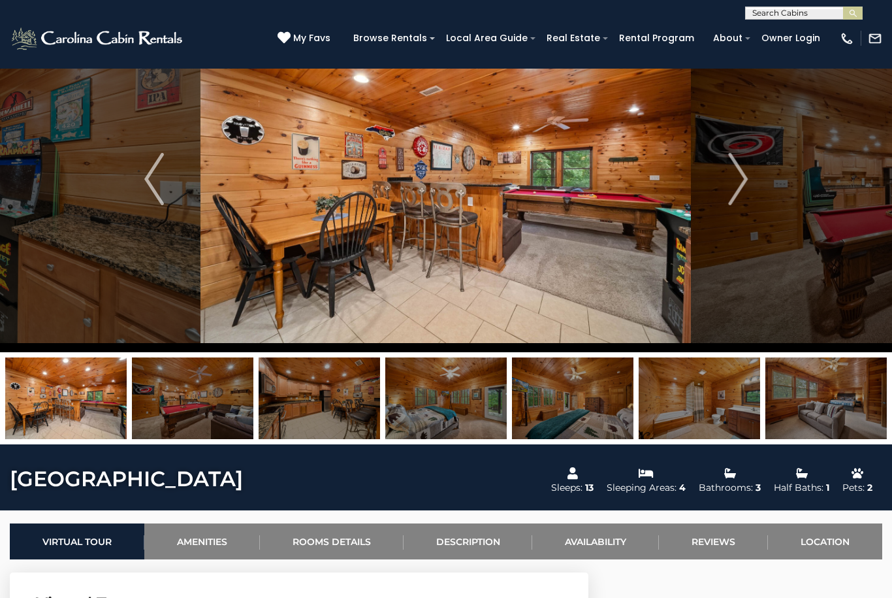
click at [191, 383] on img at bounding box center [192, 398] width 121 height 82
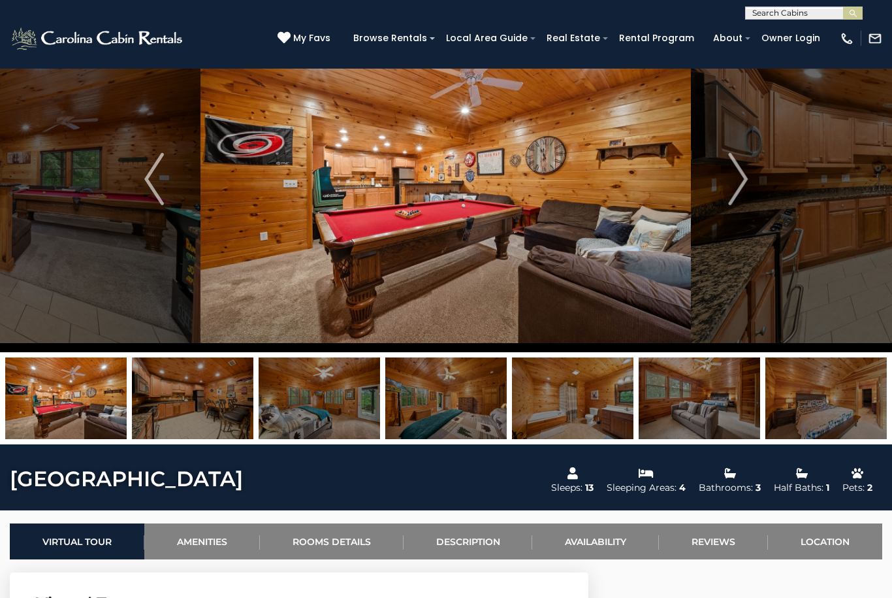
click at [210, 387] on img at bounding box center [192, 398] width 121 height 82
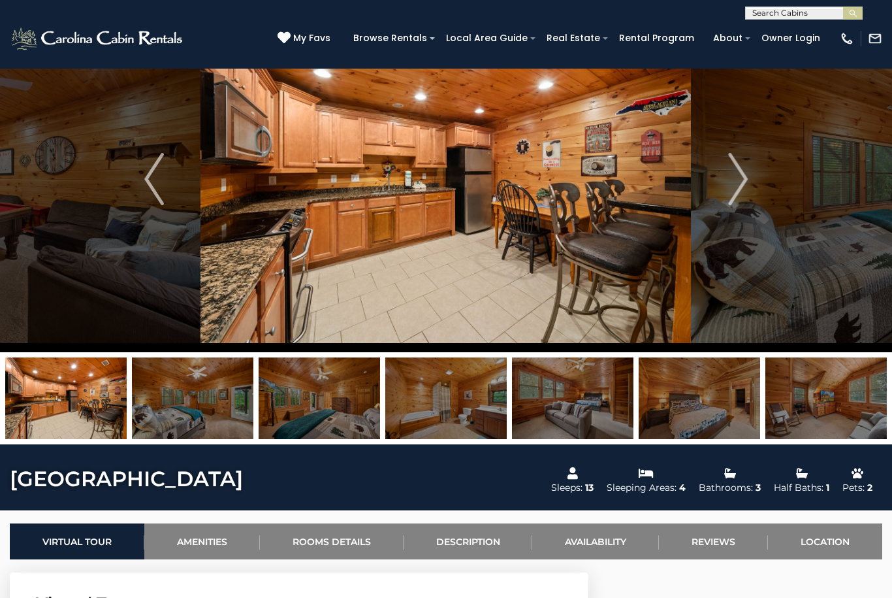
click at [219, 388] on img at bounding box center [192, 398] width 121 height 82
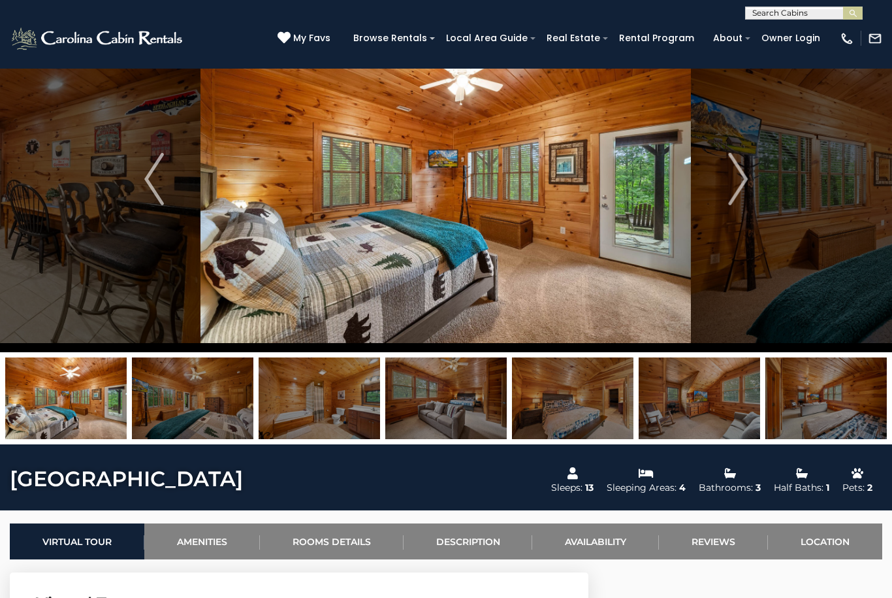
click at [199, 372] on img at bounding box center [192, 398] width 121 height 82
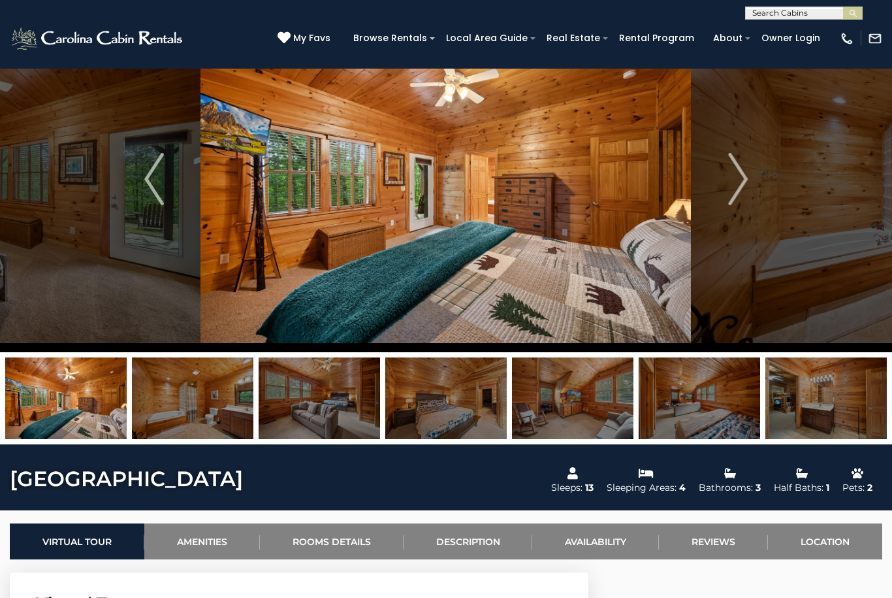
click at [210, 383] on img at bounding box center [192, 398] width 121 height 82
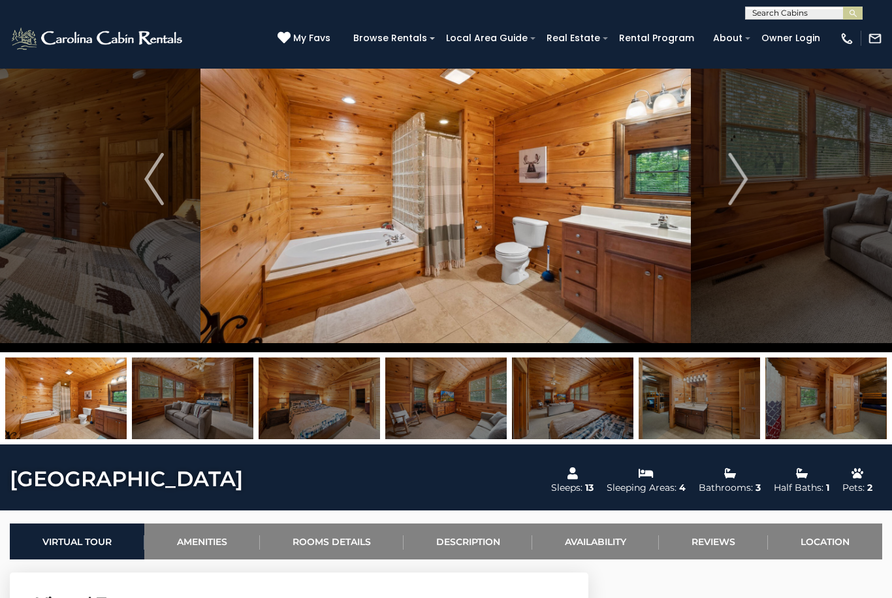
click at [192, 394] on img at bounding box center [192, 398] width 121 height 82
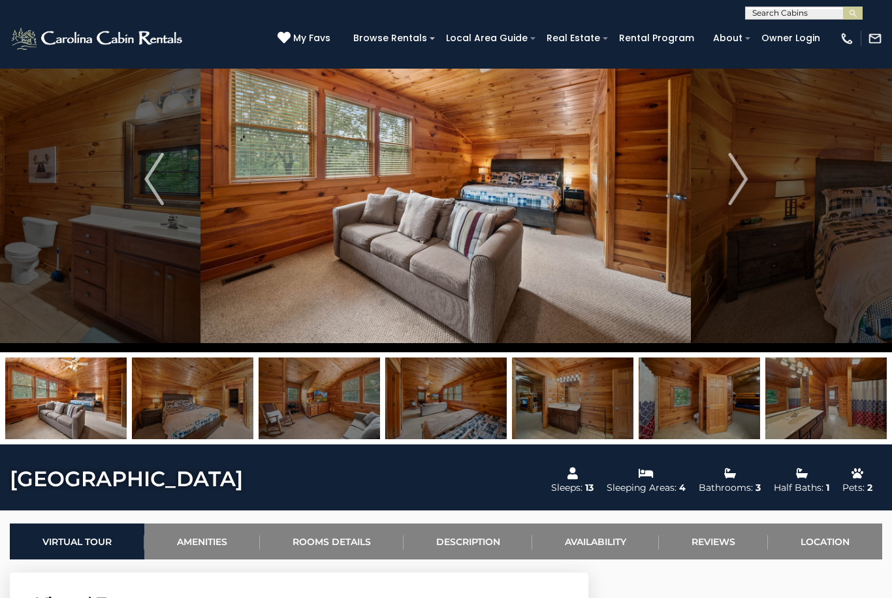
click at [201, 389] on img at bounding box center [192, 398] width 121 height 82
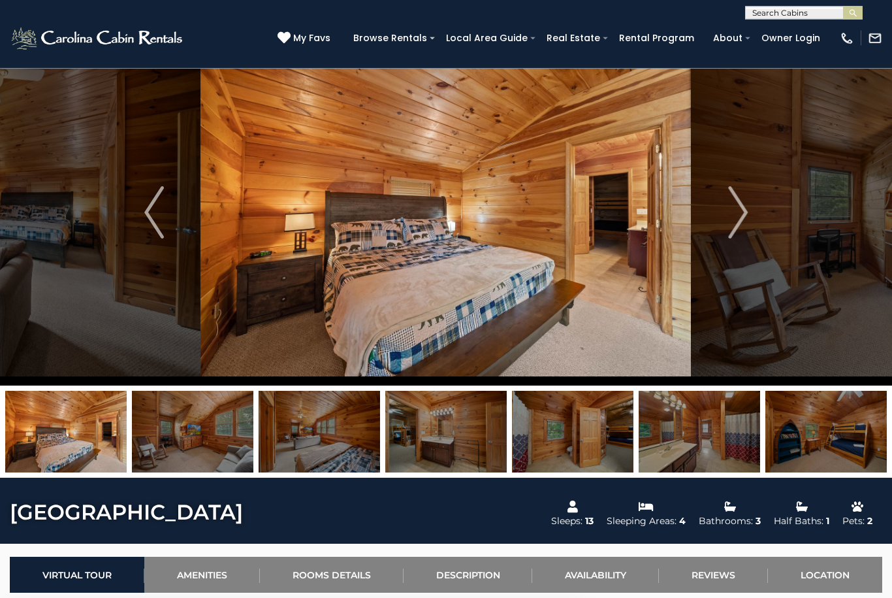
click at [312, 439] on img at bounding box center [319, 432] width 121 height 82
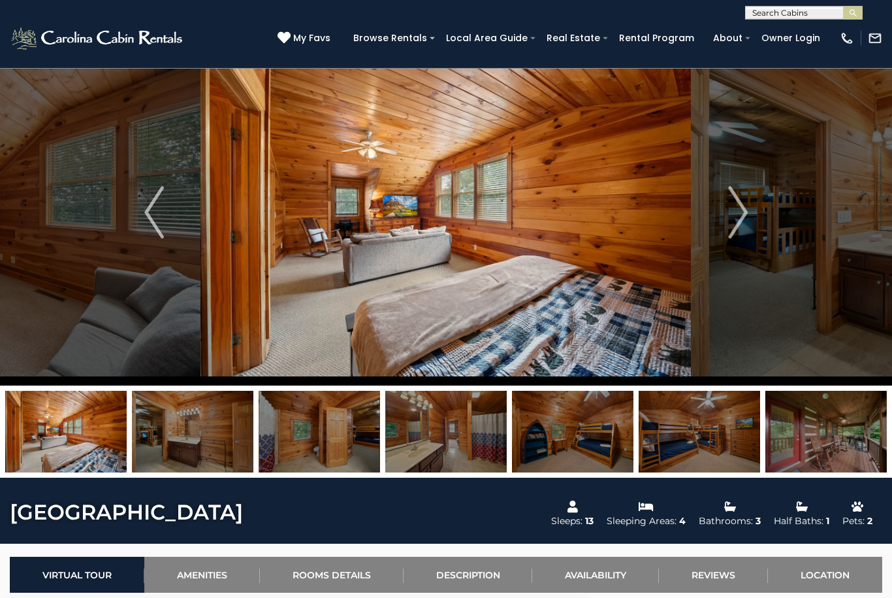
scroll to position [29, 0]
click at [222, 419] on img at bounding box center [192, 432] width 121 height 82
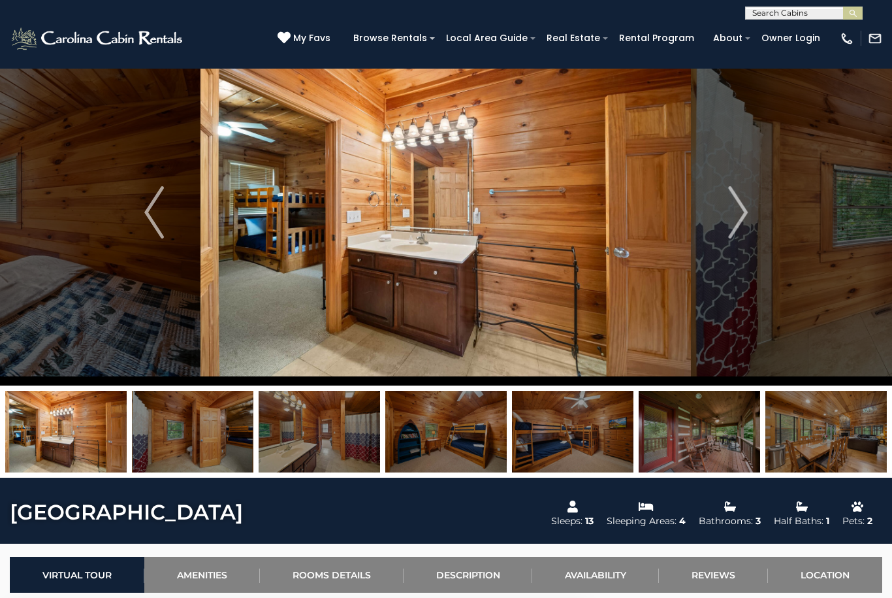
click at [208, 417] on img at bounding box center [192, 432] width 121 height 82
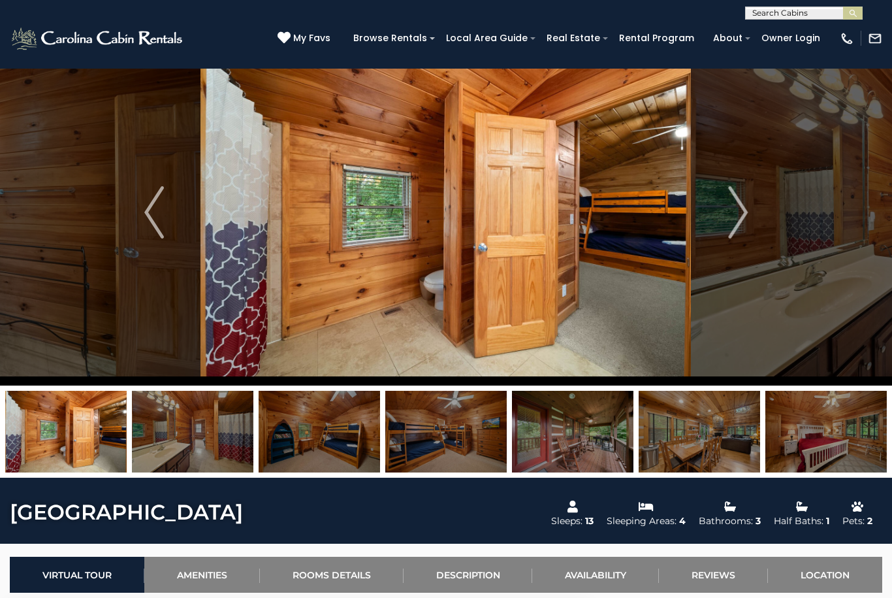
click at [208, 412] on img at bounding box center [192, 432] width 121 height 82
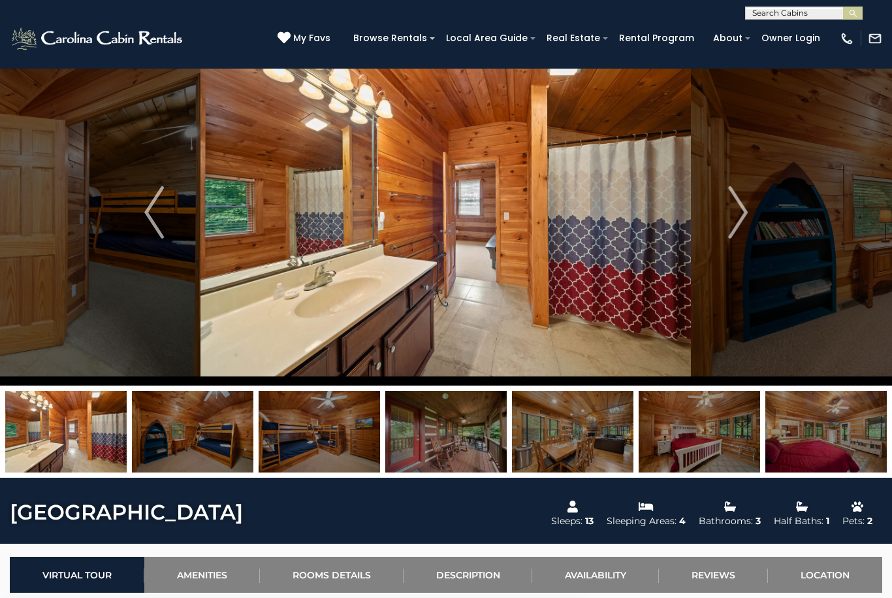
click at [276, 446] on img at bounding box center [319, 432] width 121 height 82
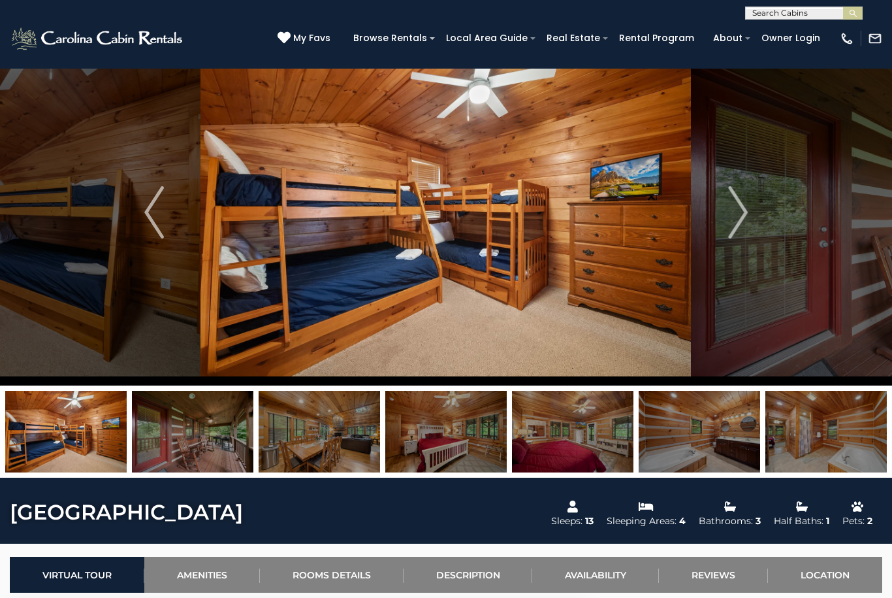
click at [304, 436] on img at bounding box center [319, 432] width 121 height 82
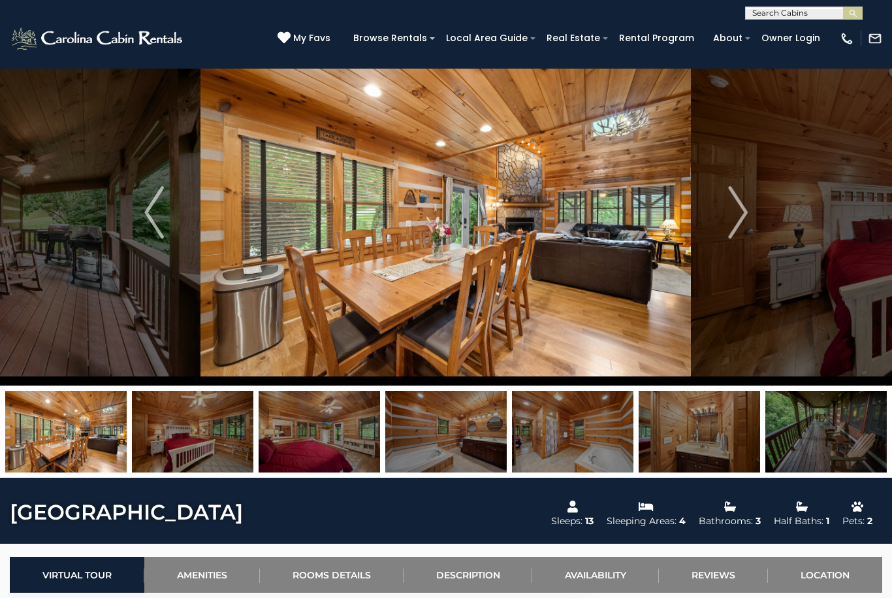
click at [314, 418] on img at bounding box center [319, 432] width 121 height 82
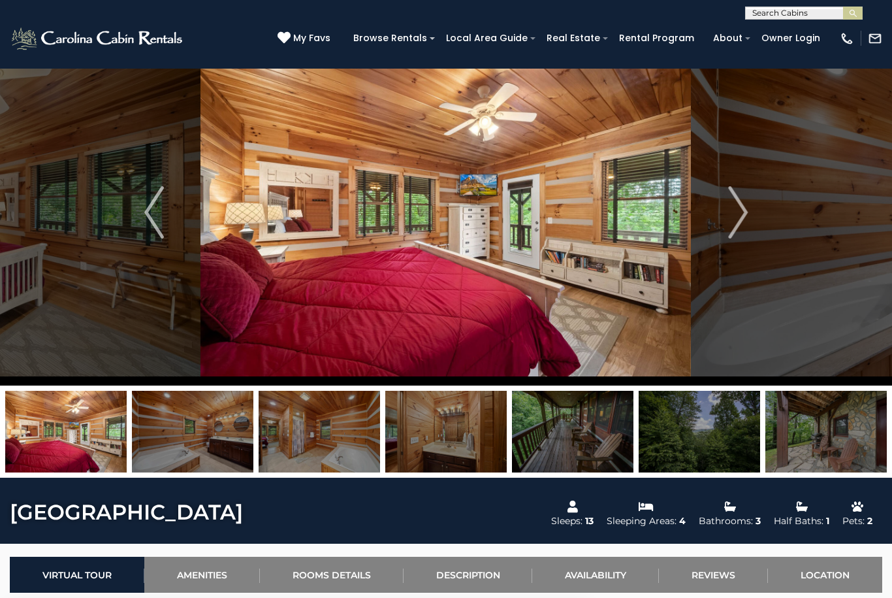
click at [331, 415] on img at bounding box center [319, 432] width 121 height 82
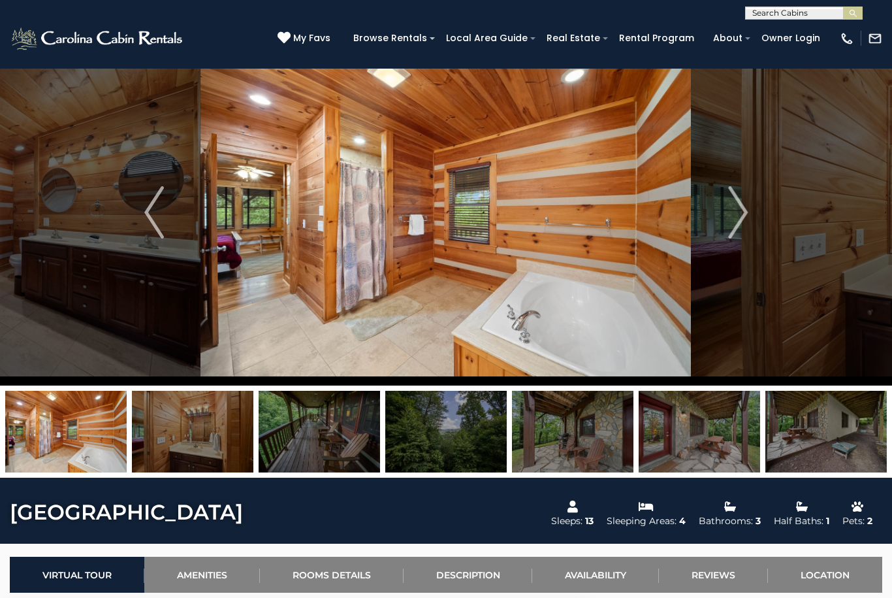
click at [89, 414] on img at bounding box center [65, 432] width 121 height 82
click at [148, 206] on img "Previous" at bounding box center [154, 212] width 20 height 52
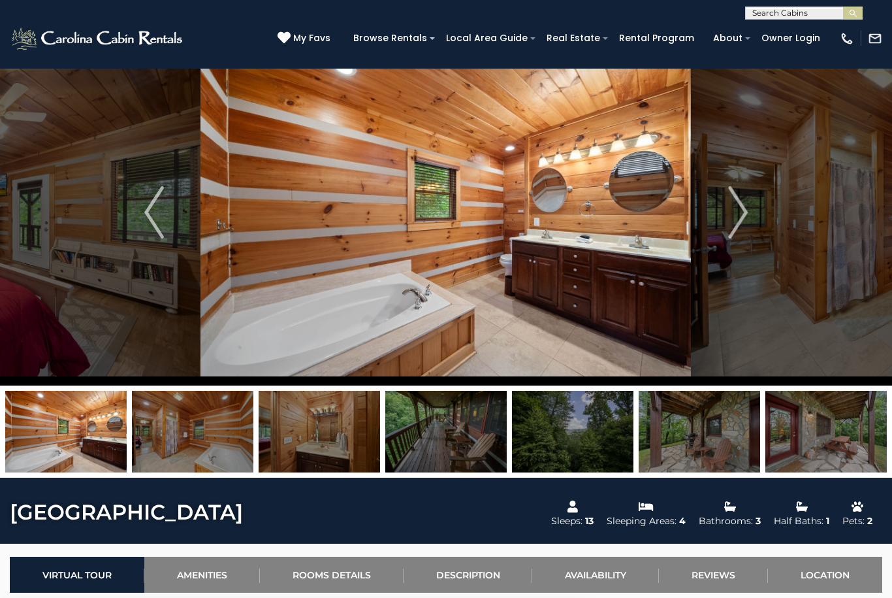
click at [159, 223] on img "Previous" at bounding box center [154, 212] width 20 height 52
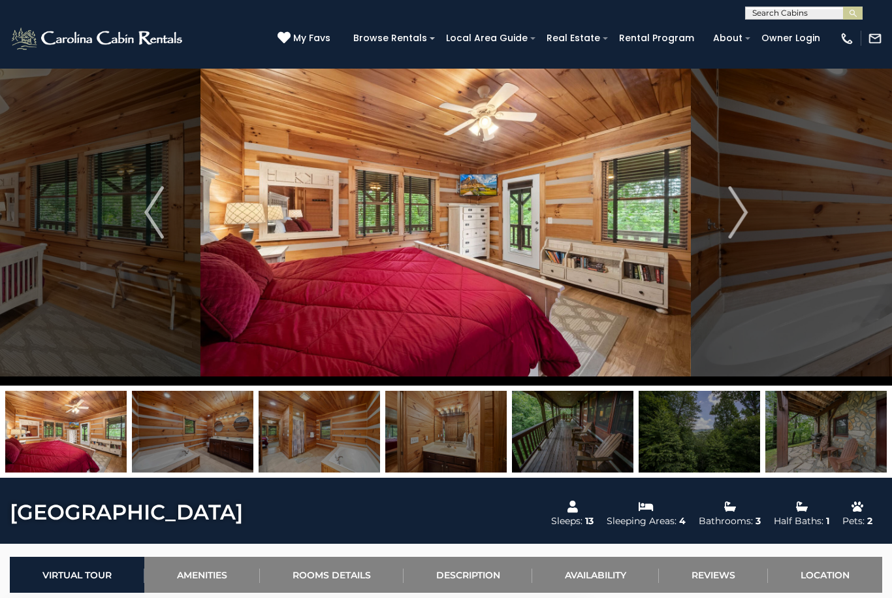
click at [598, 439] on img at bounding box center [572, 432] width 121 height 82
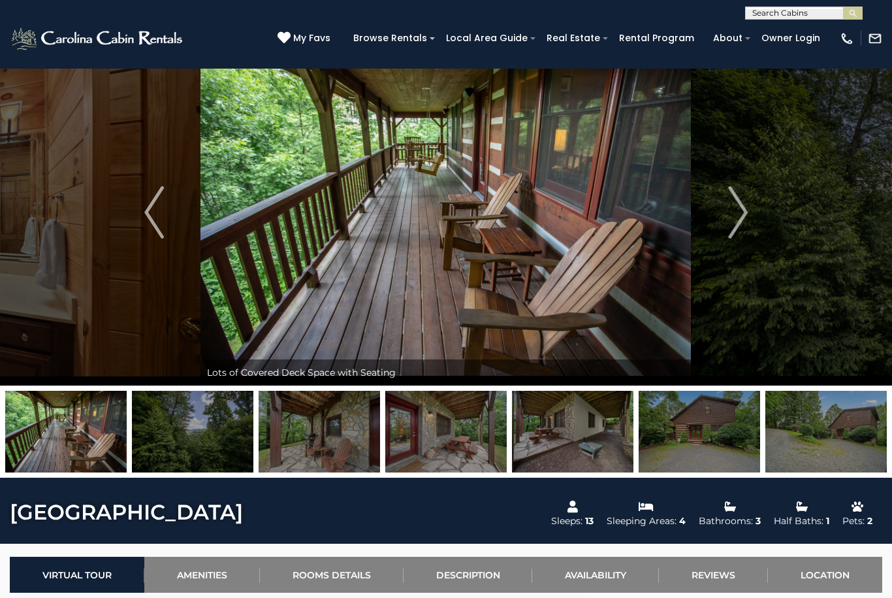
click at [600, 440] on img at bounding box center [572, 432] width 121 height 82
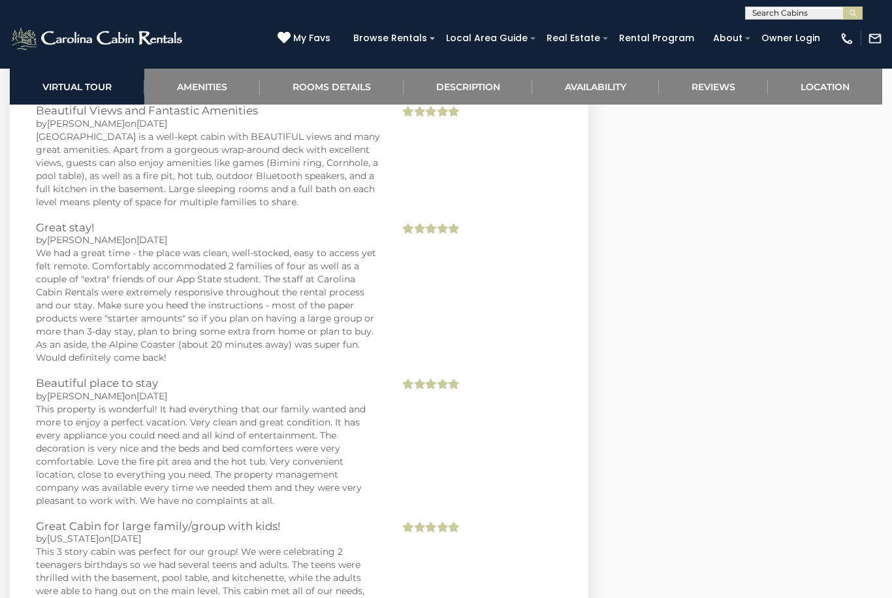
scroll to position [4224, 0]
